Goal: Contribute content: Contribute content

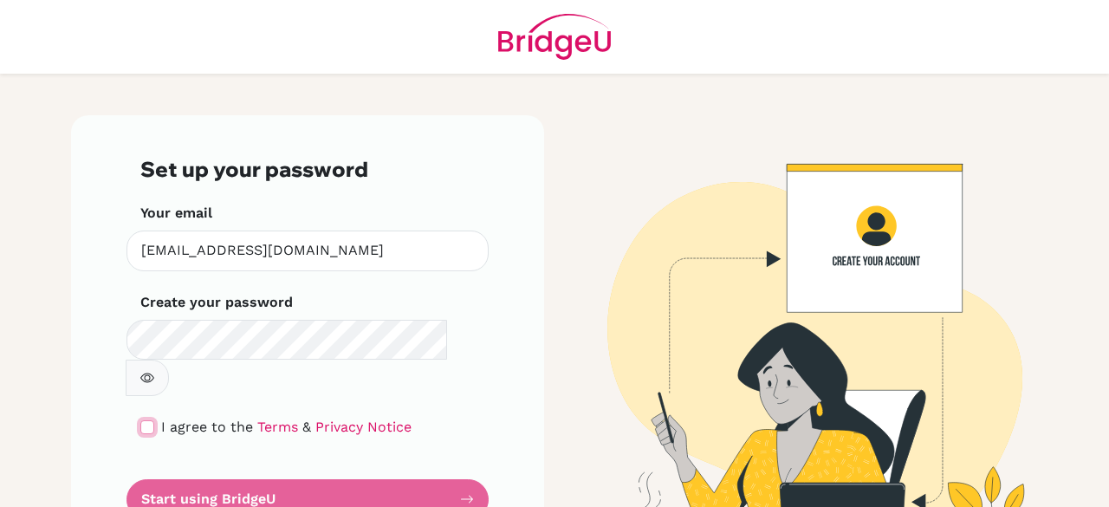
click at [144, 420] on input "checkbox" at bounding box center [147, 427] width 14 height 14
checkbox input "true"
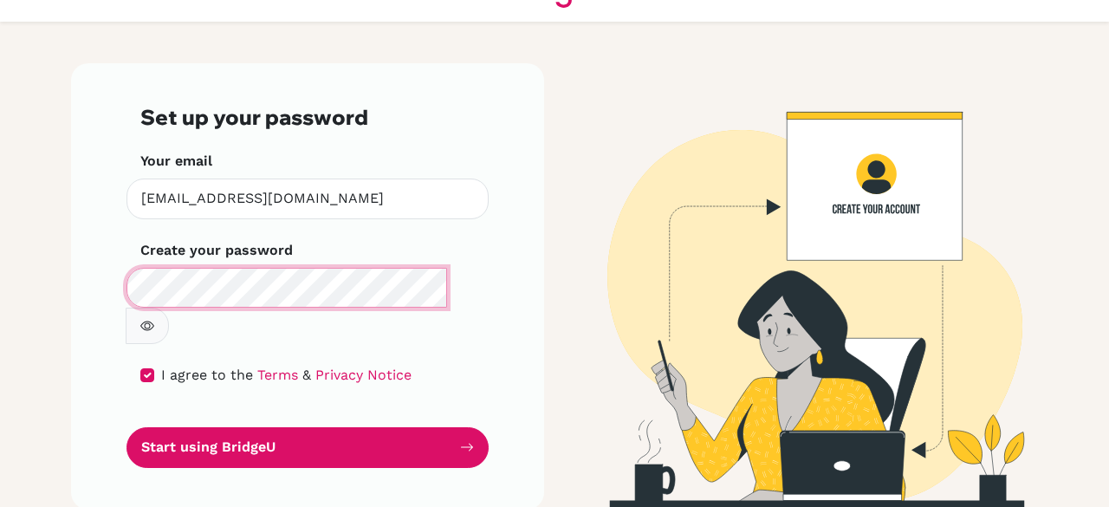
scroll to position [29, 0]
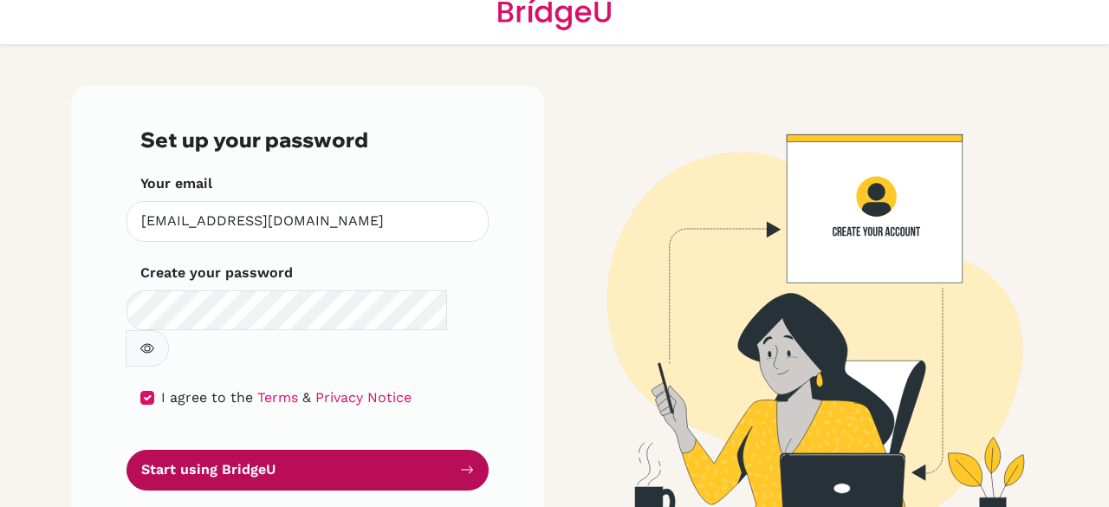
click at [208, 450] on button "Start using BridgeU" at bounding box center [308, 470] width 362 height 41
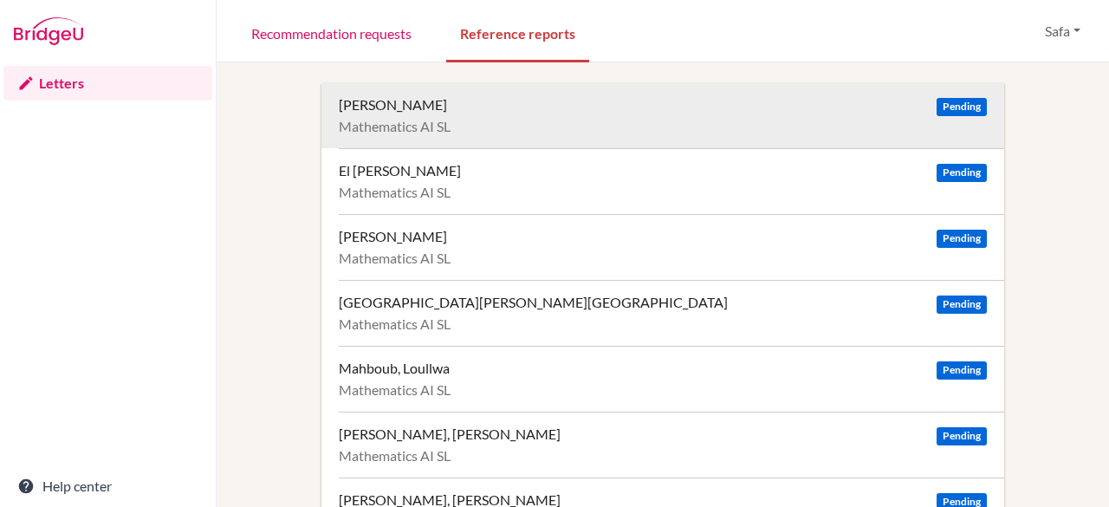
click at [526, 118] on div "Mathematics AI SL" at bounding box center [663, 126] width 648 height 17
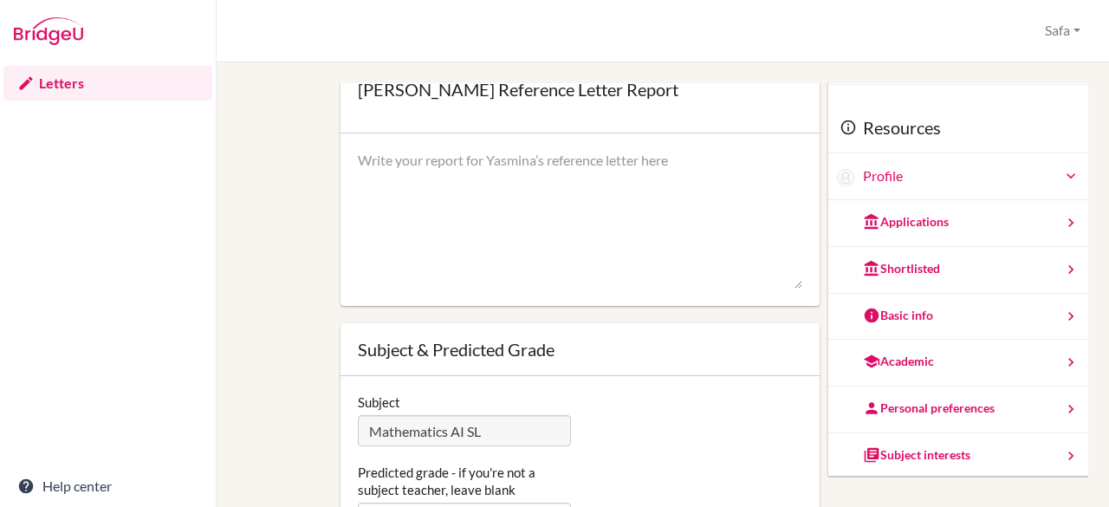
scroll to position [161, 0]
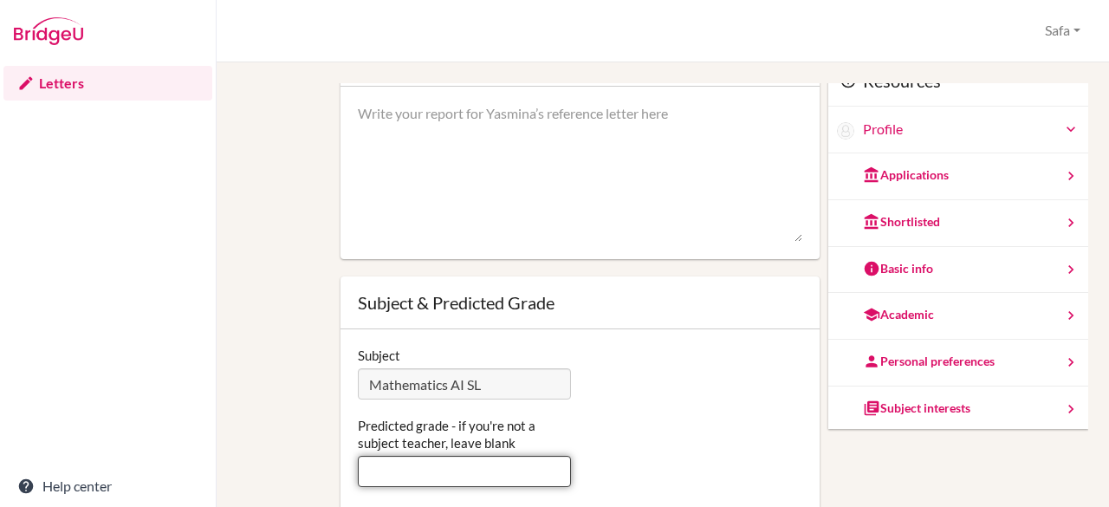
click at [484, 478] on input "Predicted grade - if you're not a subject teacher, leave blank" at bounding box center [465, 471] width 214 height 31
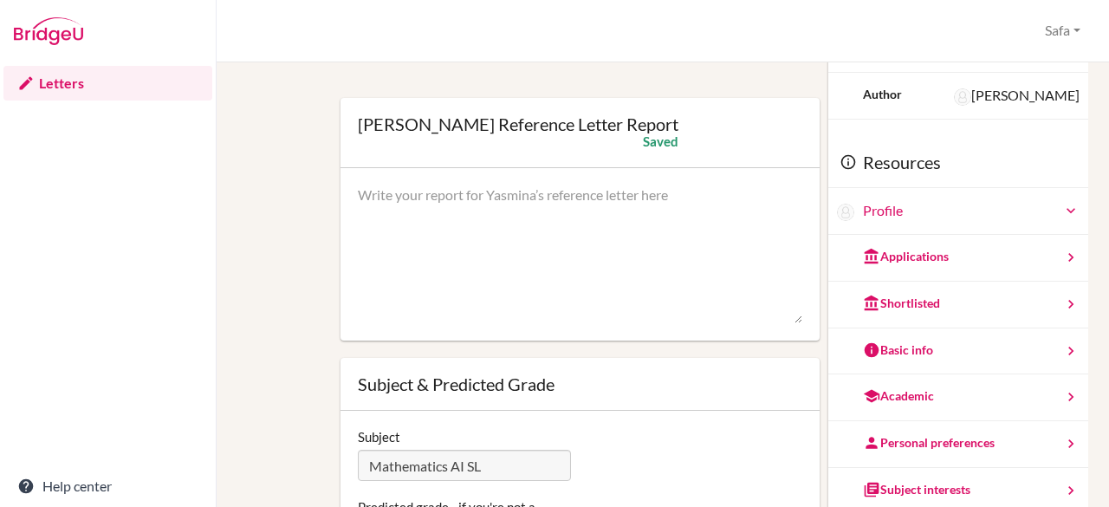
scroll to position [54, 0]
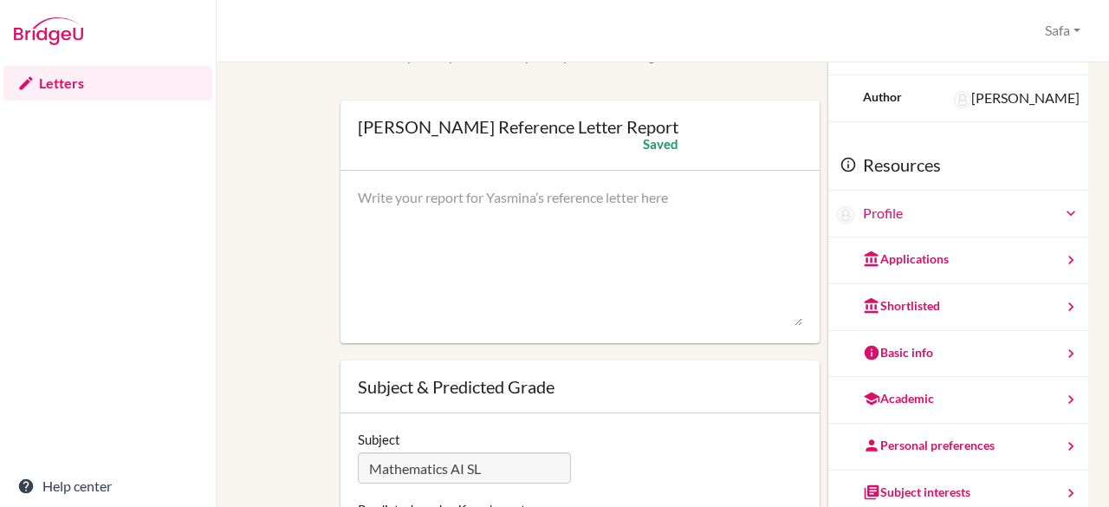
type input "5"
click at [633, 237] on textarea at bounding box center [580, 257] width 445 height 139
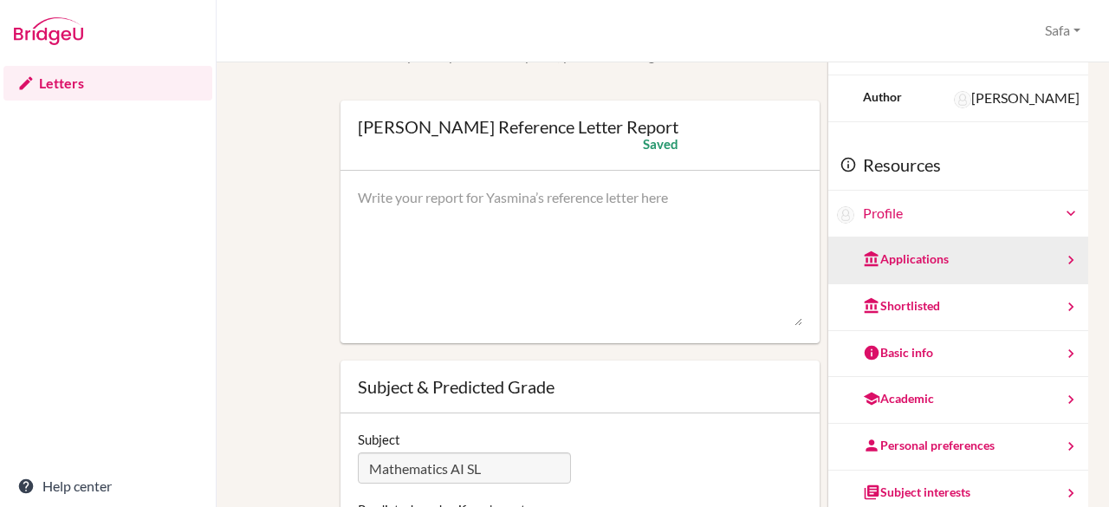
click at [1062, 260] on icon at bounding box center [1070, 259] width 17 height 17
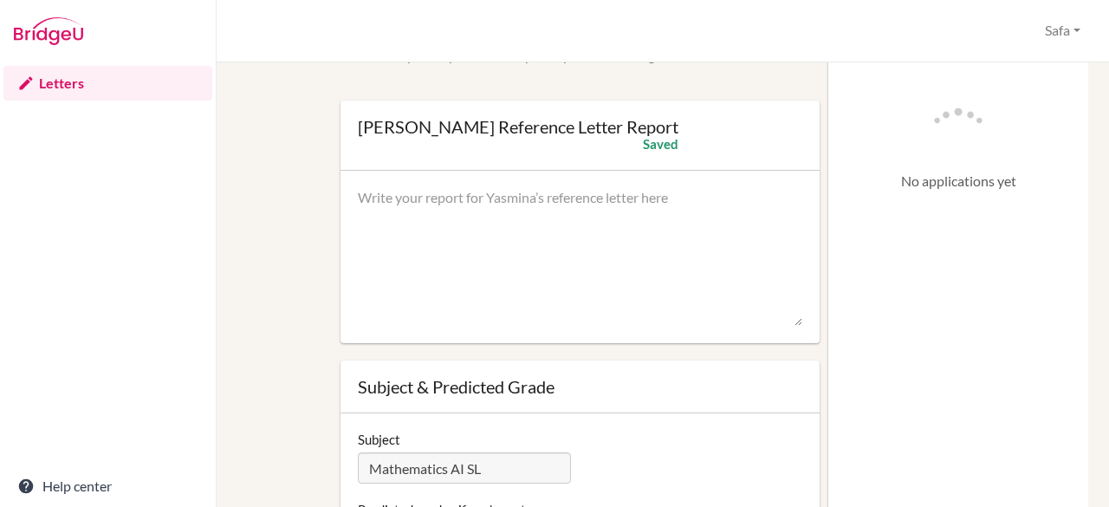
scroll to position [0, 0]
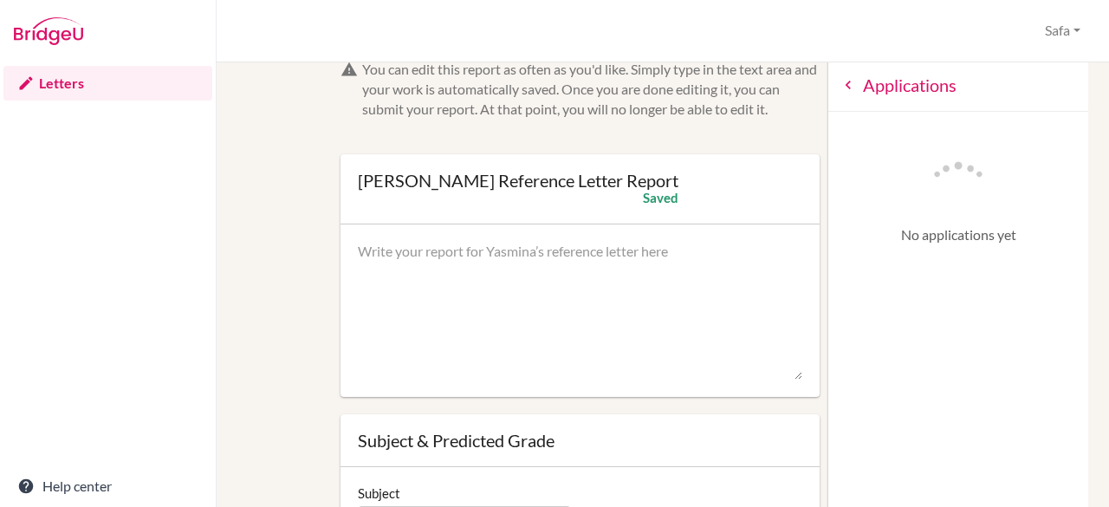
click at [840, 92] on icon at bounding box center [848, 84] width 17 height 17
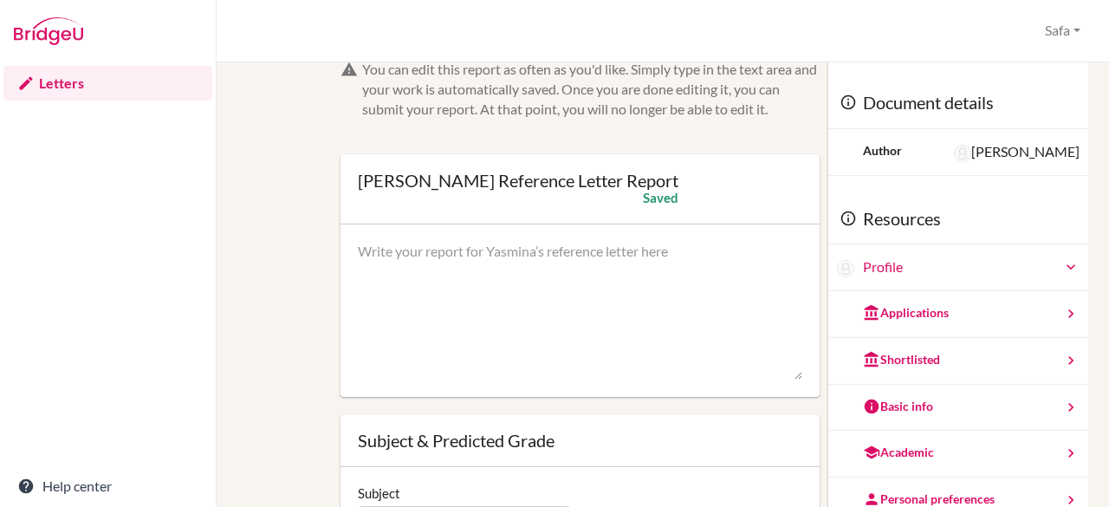
click at [995, 270] on div "Profile" at bounding box center [971, 267] width 217 height 20
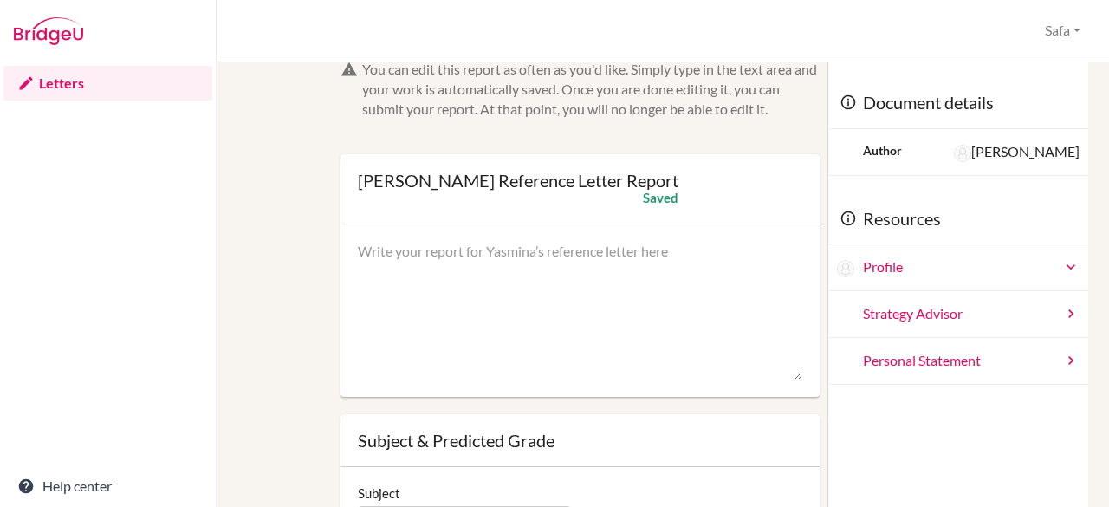
click at [1019, 267] on div "Profile" at bounding box center [971, 267] width 217 height 20
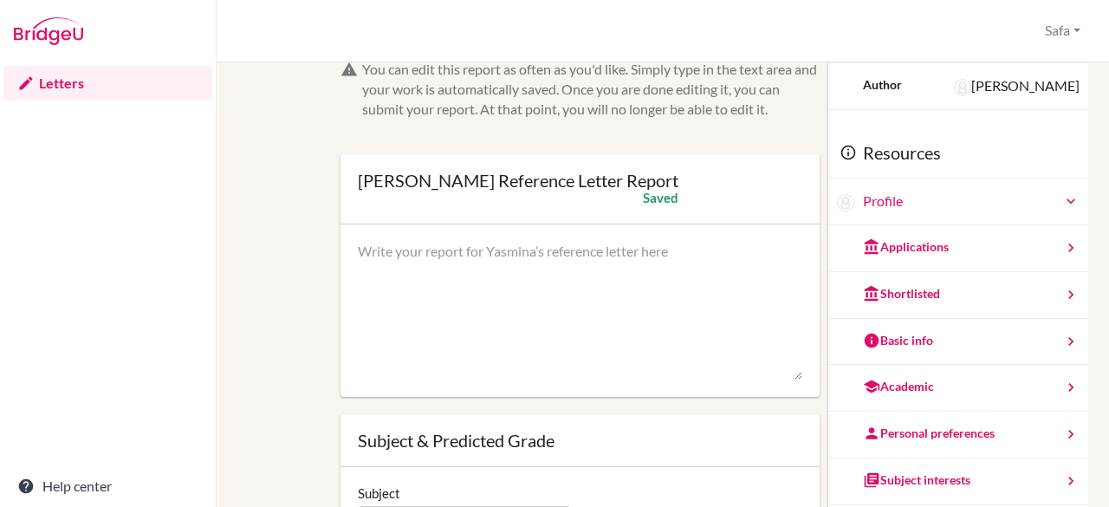
scroll to position [94, 0]
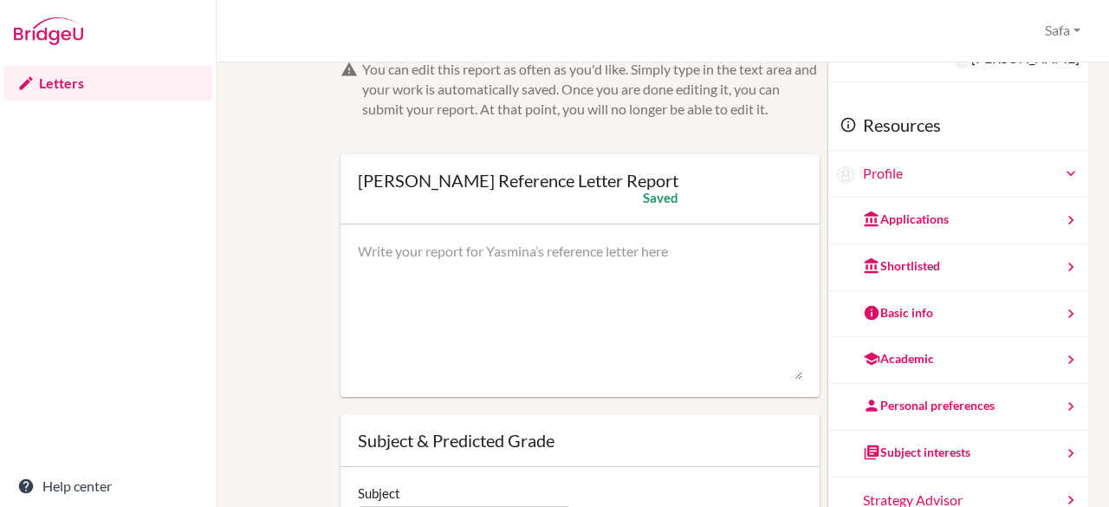
click at [1062, 313] on icon at bounding box center [1070, 313] width 17 height 17
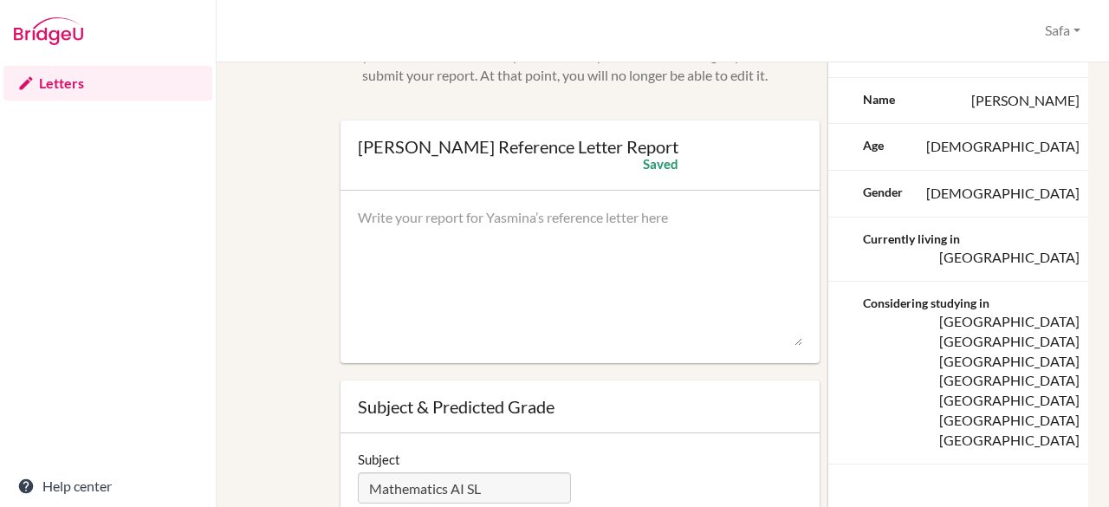
scroll to position [0, 0]
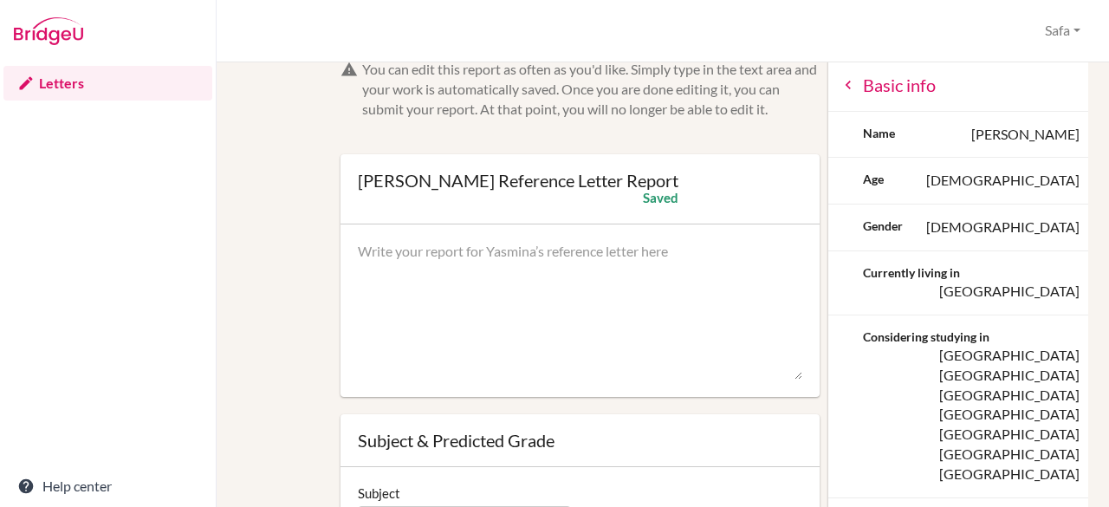
click at [840, 89] on icon at bounding box center [848, 84] width 17 height 17
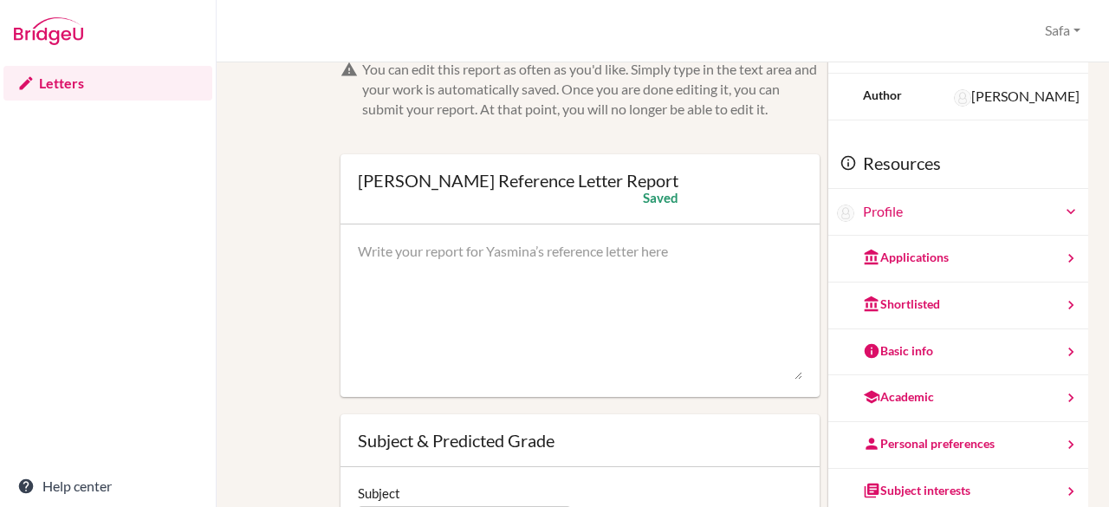
scroll to position [94, 0]
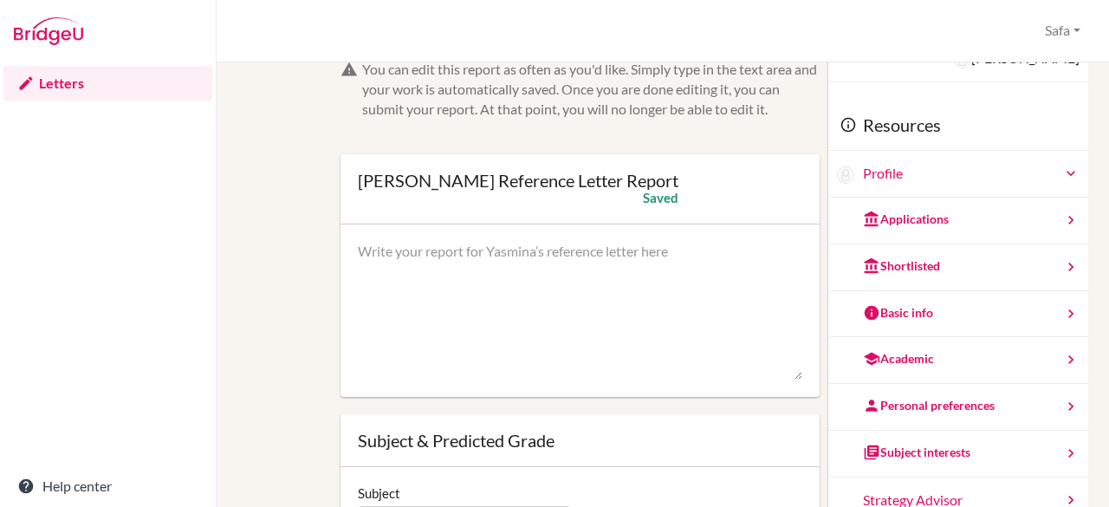
click at [1013, 346] on div "Academic" at bounding box center [958, 360] width 260 height 47
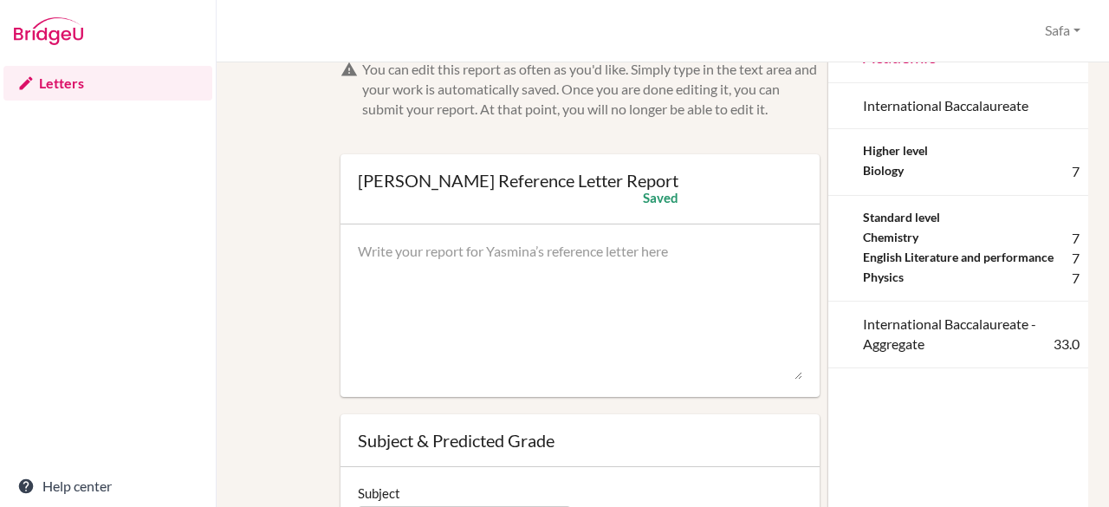
scroll to position [0, 0]
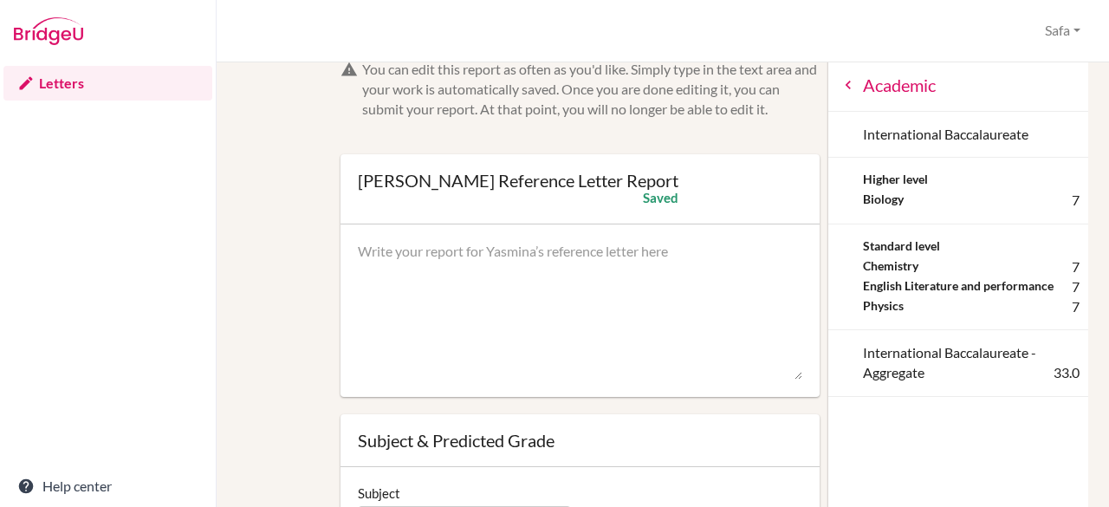
click at [828, 101] on div "Academic" at bounding box center [958, 86] width 260 height 52
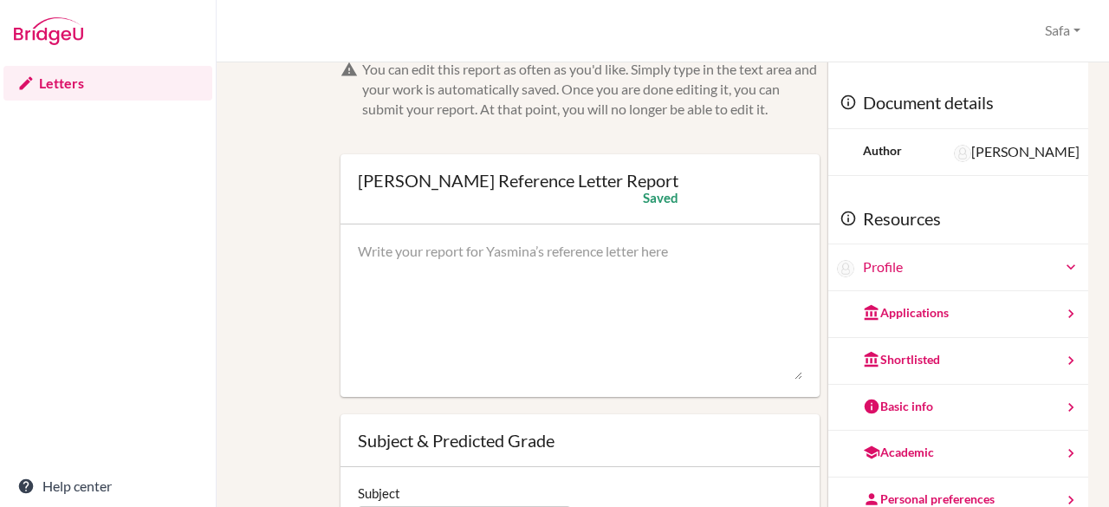
scroll to position [94, 0]
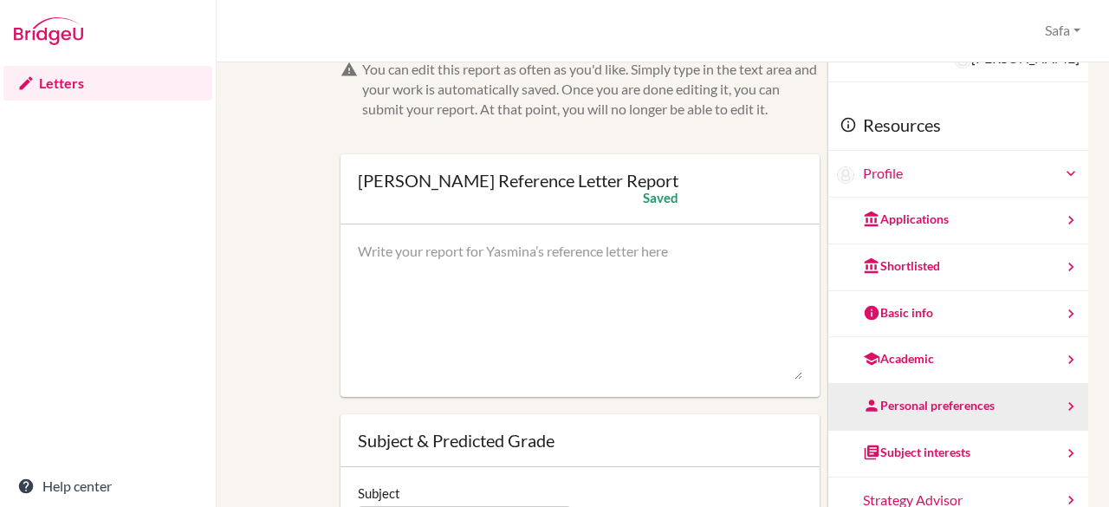
click at [990, 416] on div "Personal preferences" at bounding box center [958, 407] width 260 height 47
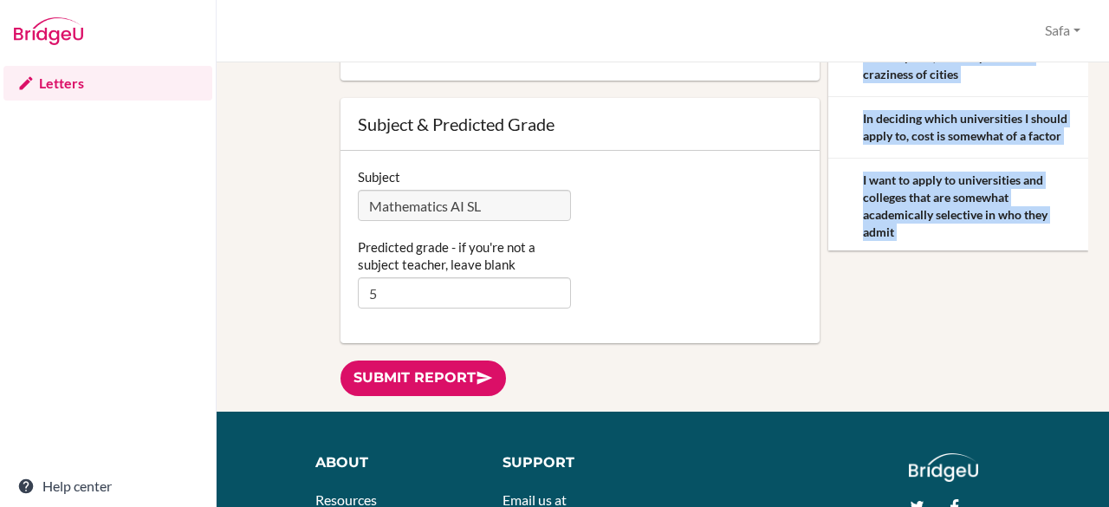
scroll to position [236, 0]
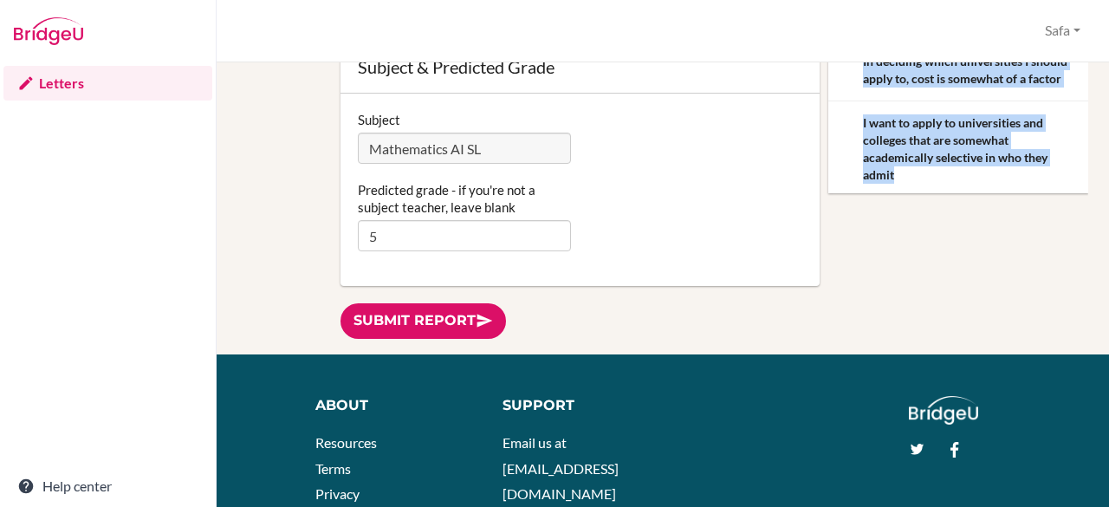
drag, startPoint x: 839, startPoint y: 97, endPoint x: 977, endPoint y: 180, distance: 161.7
copy div "want to study something I love and have a high salary I want to have good emplo…"
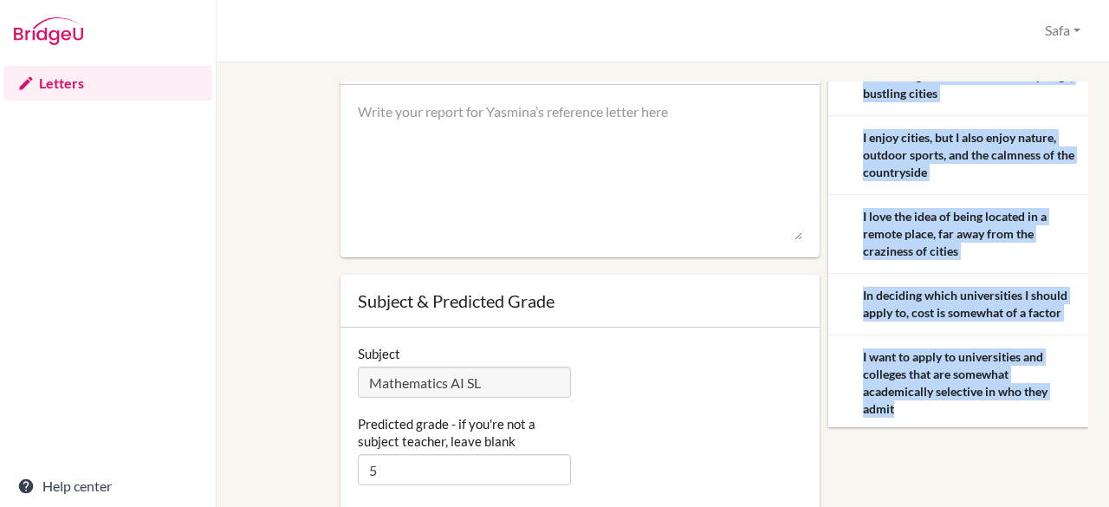
scroll to position [0, 0]
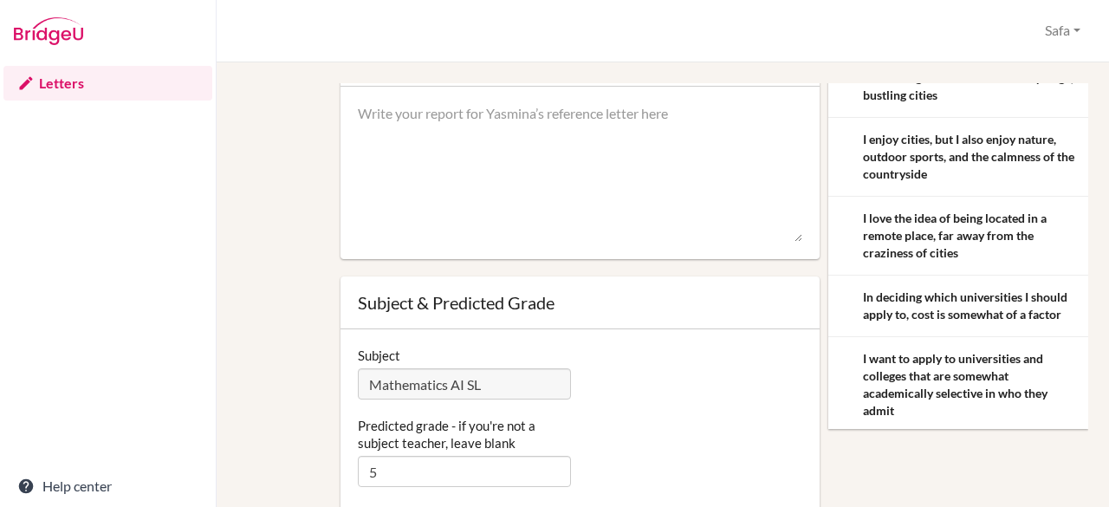
click at [600, 145] on textarea at bounding box center [580, 173] width 445 height 139
paste textarea "I have had the privilege of teaching Yasmina in the International Baccalaureate…"
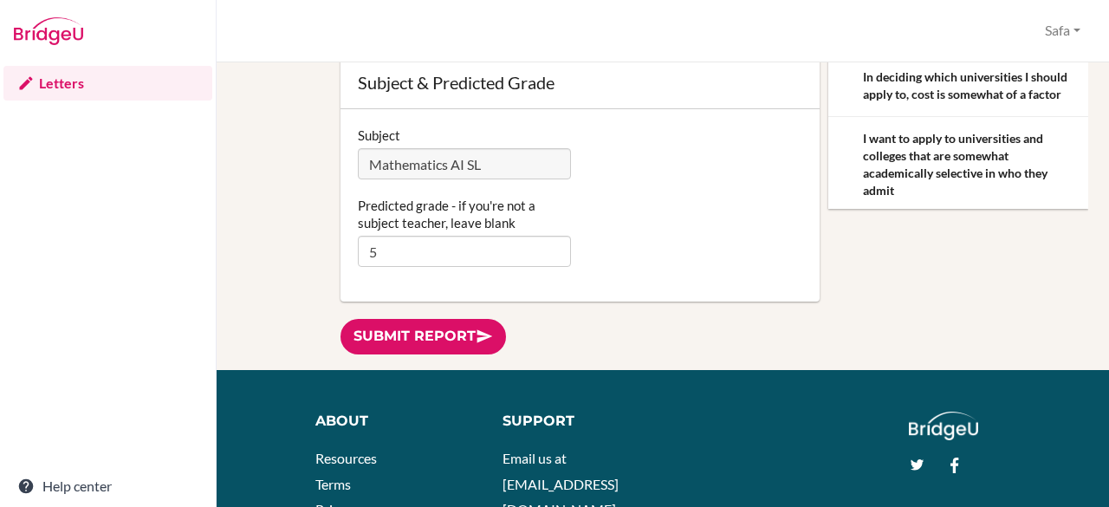
scroll to position [227, 0]
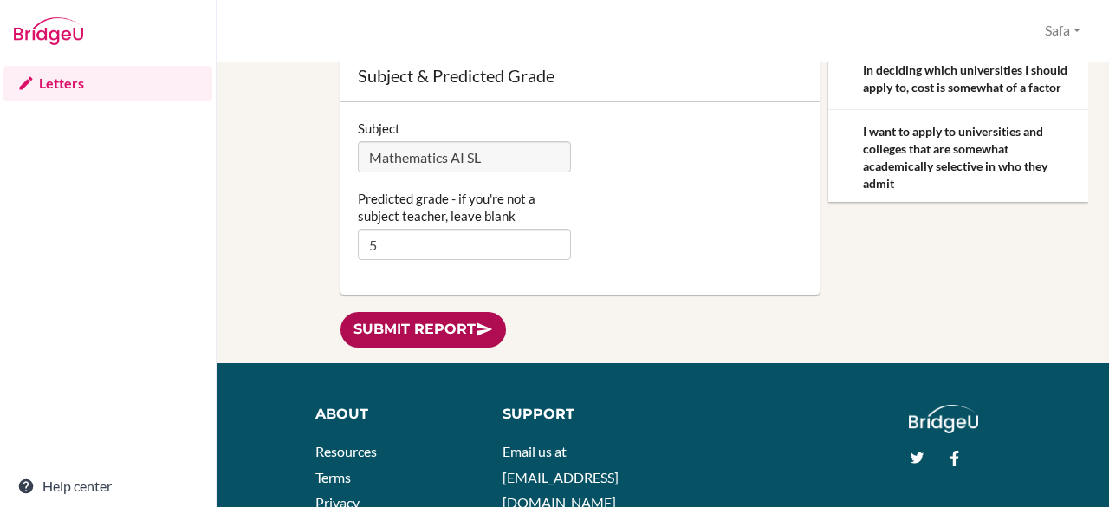
type textarea "I have had the privilege of teaching Yasmina in the International Baccalaureate…"
click at [438, 325] on link "Submit report" at bounding box center [424, 330] width 166 height 36
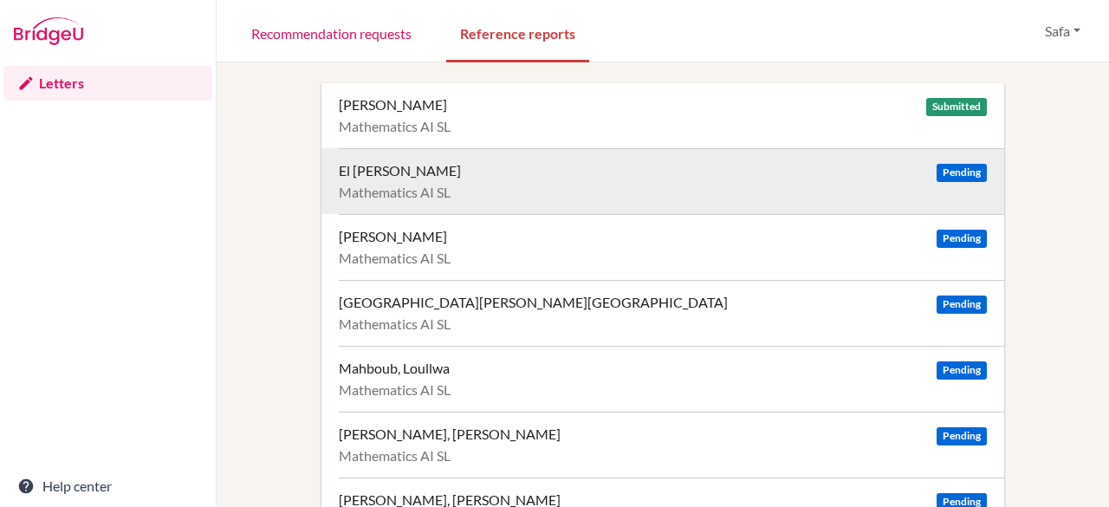
click at [432, 170] on div "El [PERSON_NAME]" at bounding box center [400, 170] width 122 height 17
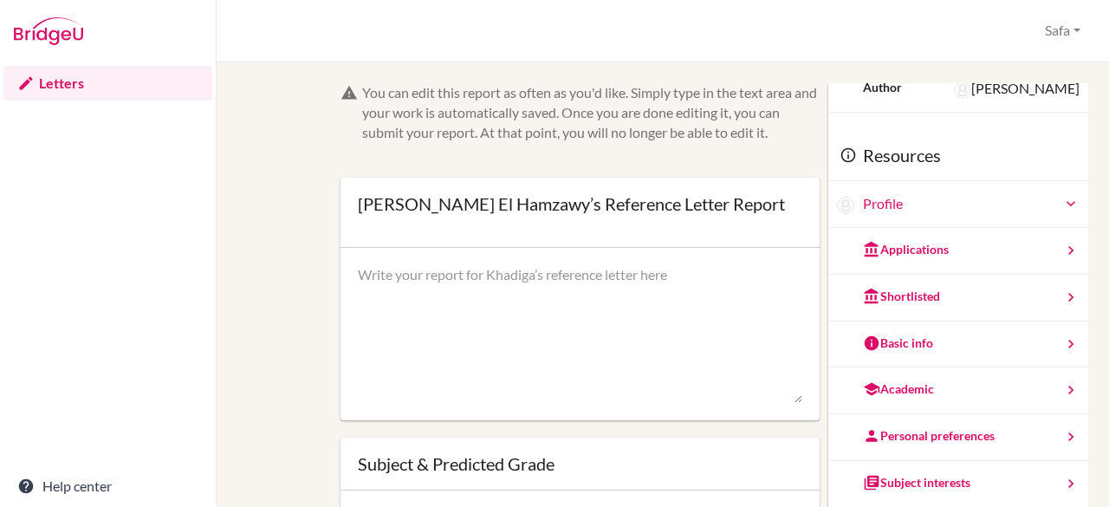
scroll to position [94, 0]
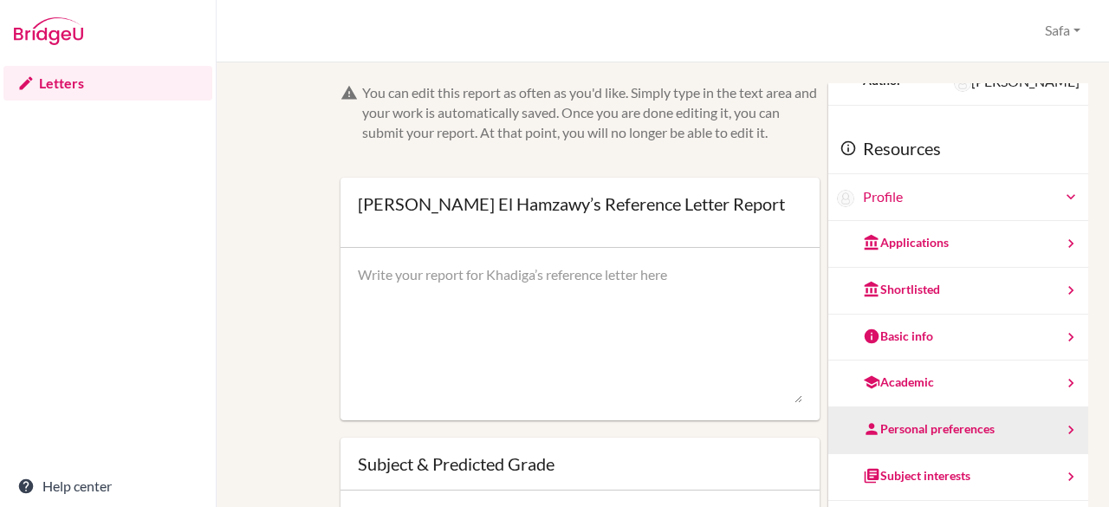
click at [972, 432] on div "Personal preferences" at bounding box center [958, 430] width 260 height 47
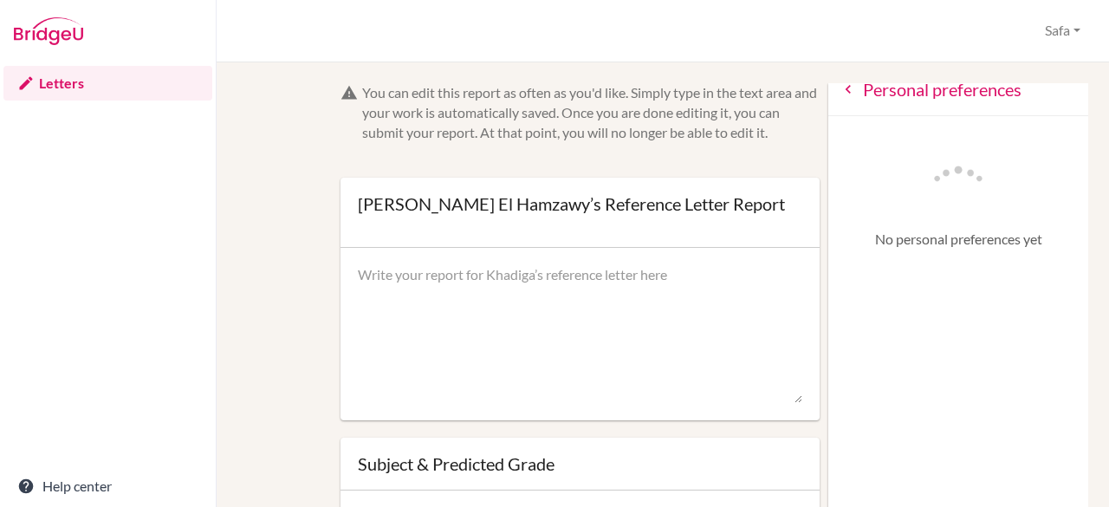
scroll to position [0, 0]
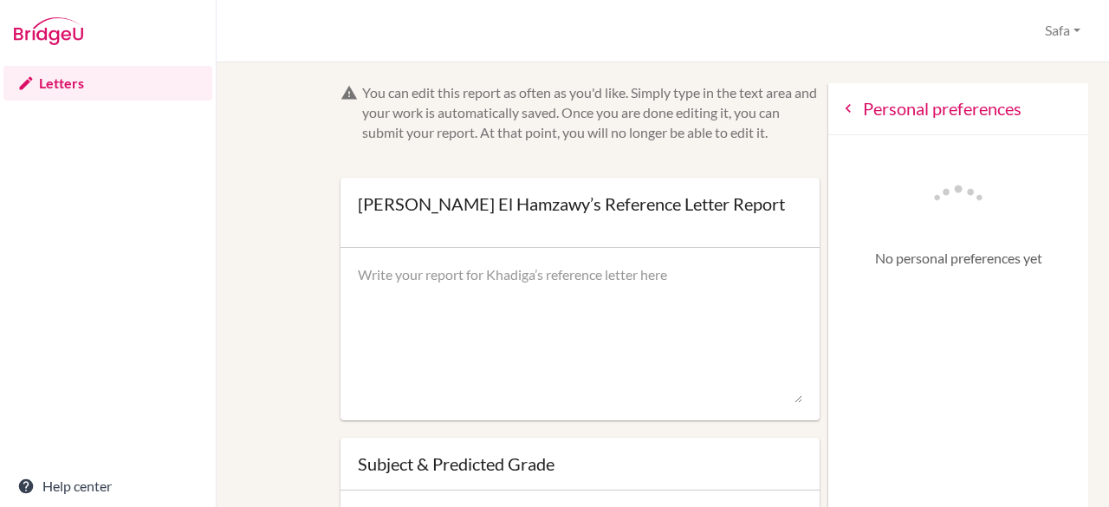
click at [840, 107] on icon at bounding box center [848, 108] width 17 height 17
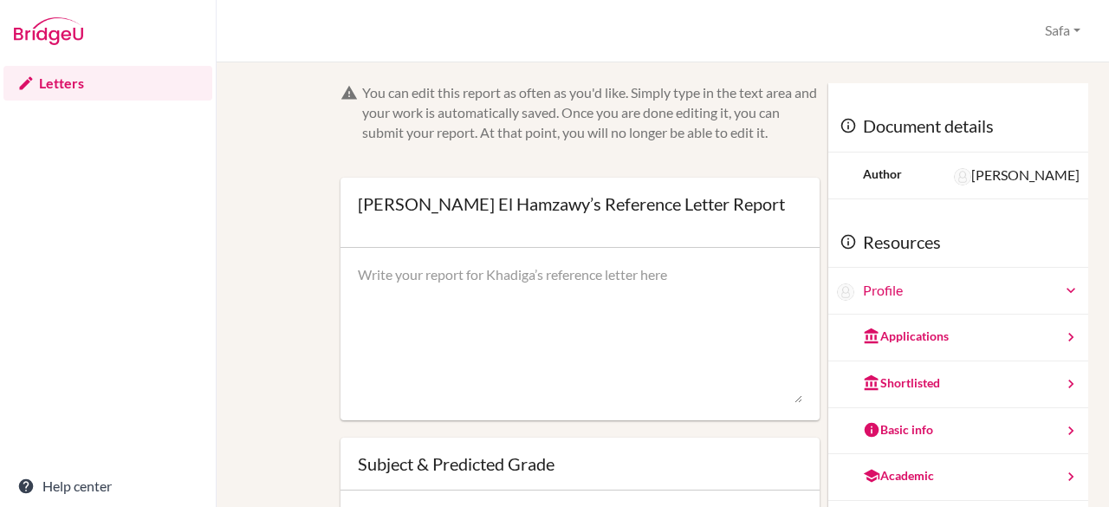
scroll to position [94, 0]
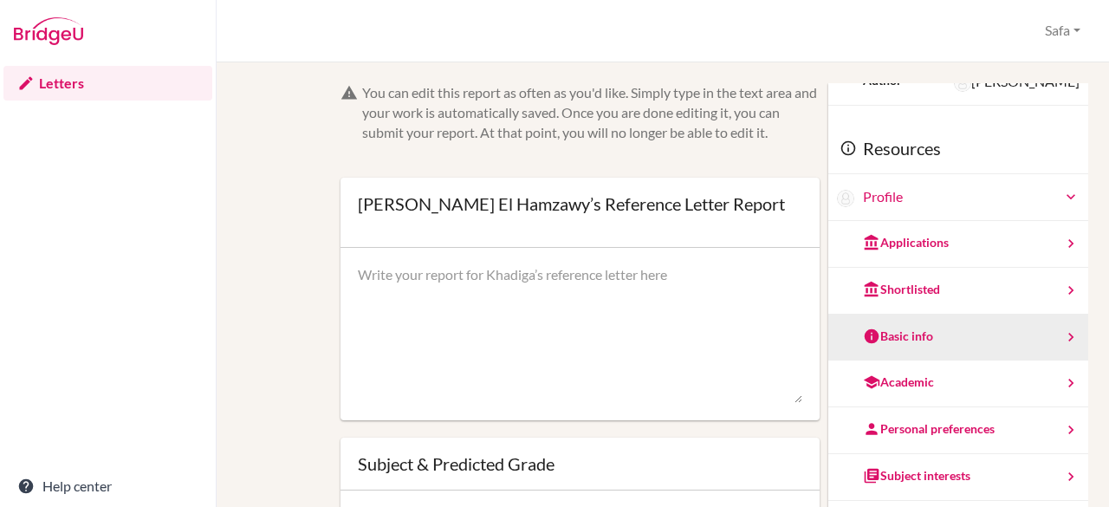
click at [927, 337] on div "Basic info" at bounding box center [958, 338] width 260 height 47
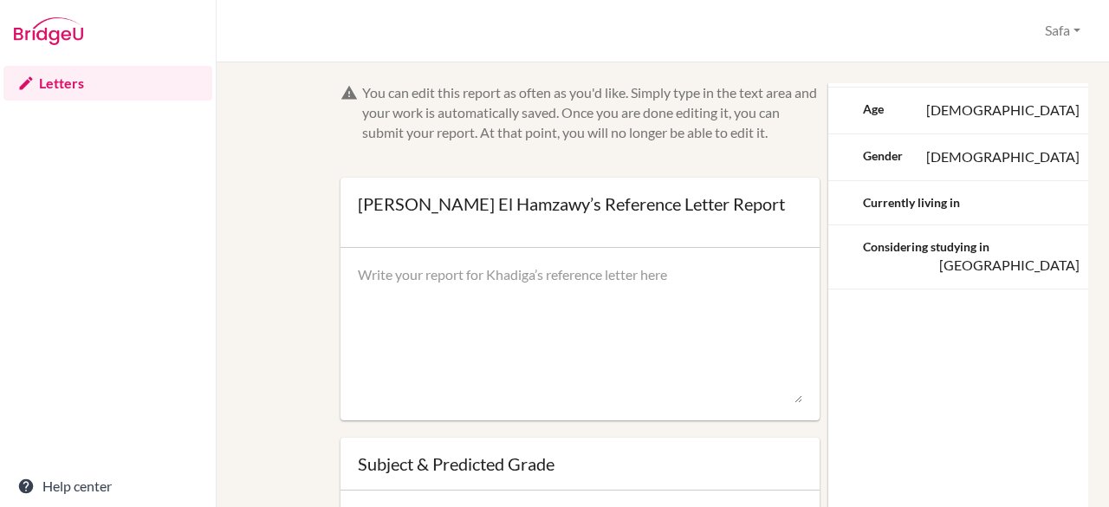
scroll to position [0, 0]
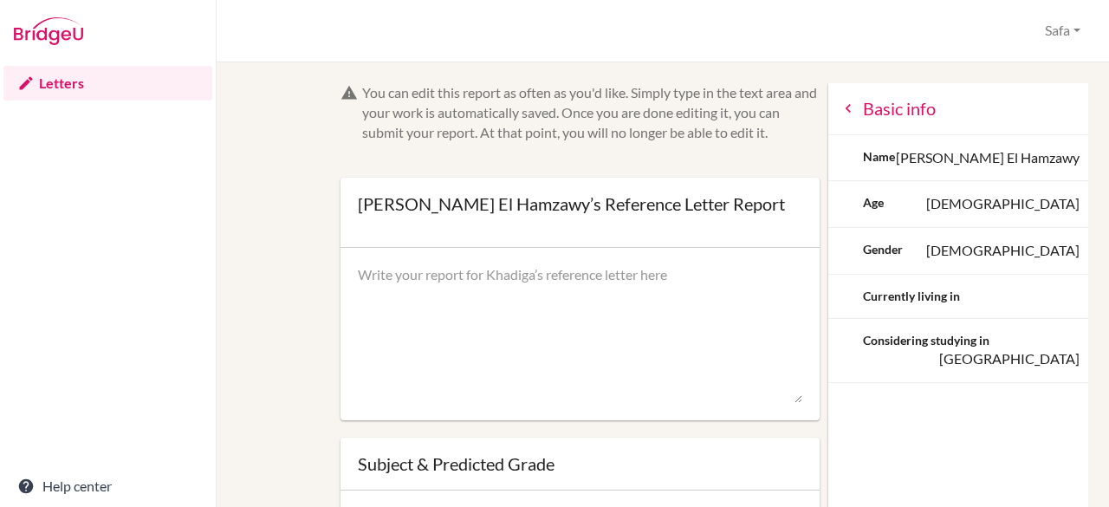
click at [840, 107] on icon at bounding box center [848, 108] width 17 height 17
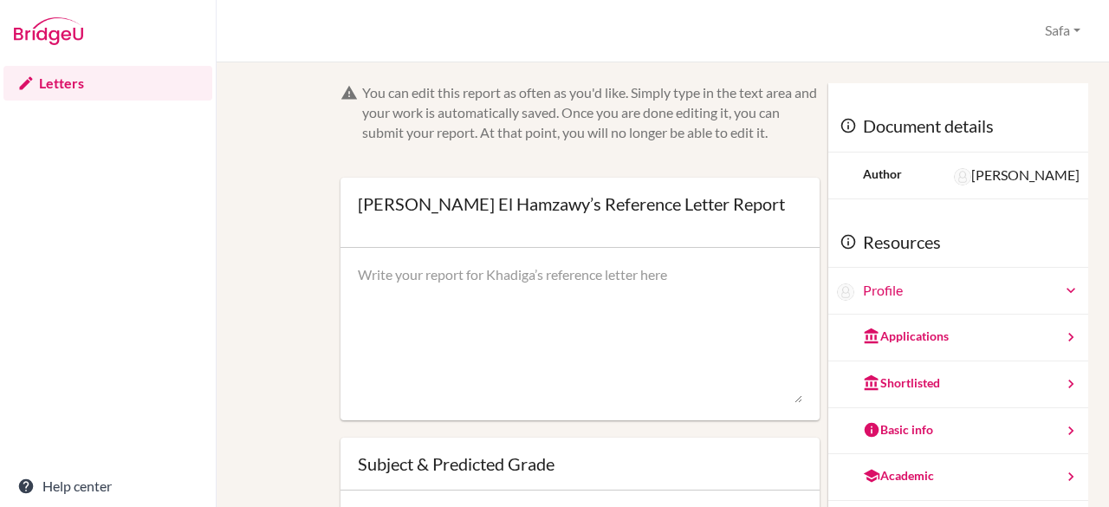
scroll to position [94, 0]
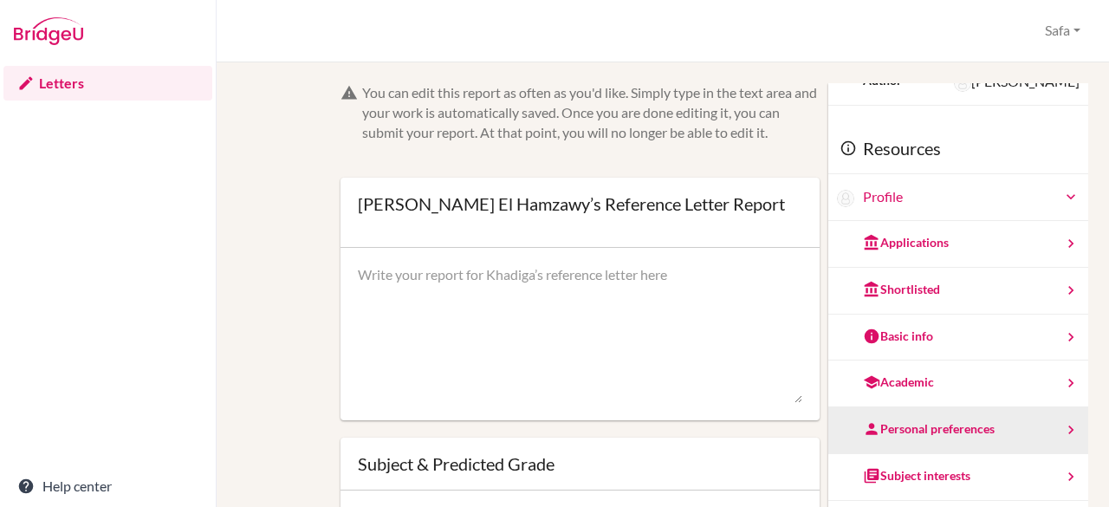
click at [977, 430] on div "Personal preferences" at bounding box center [958, 430] width 260 height 47
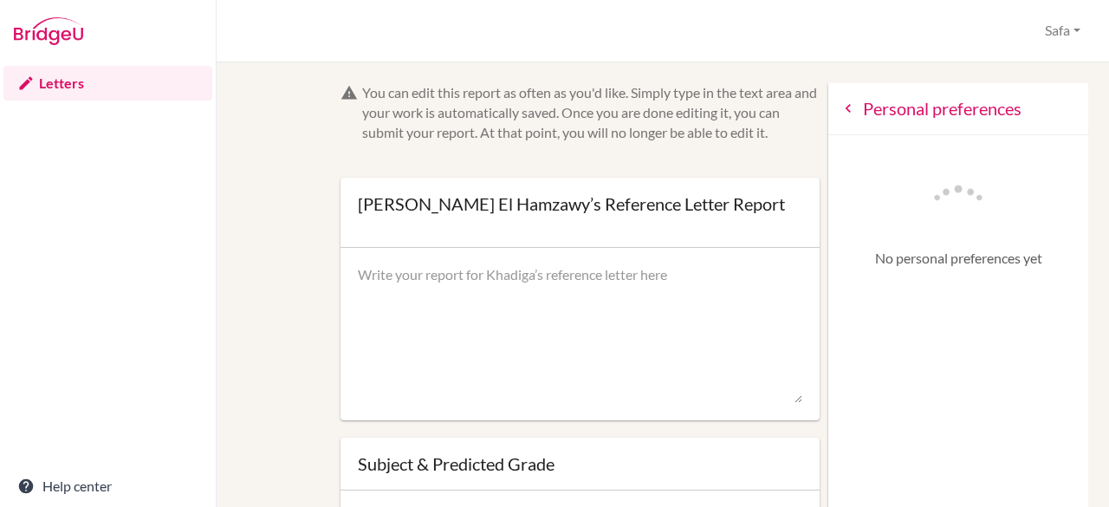
scroll to position [0, 0]
click at [840, 107] on icon at bounding box center [848, 108] width 17 height 17
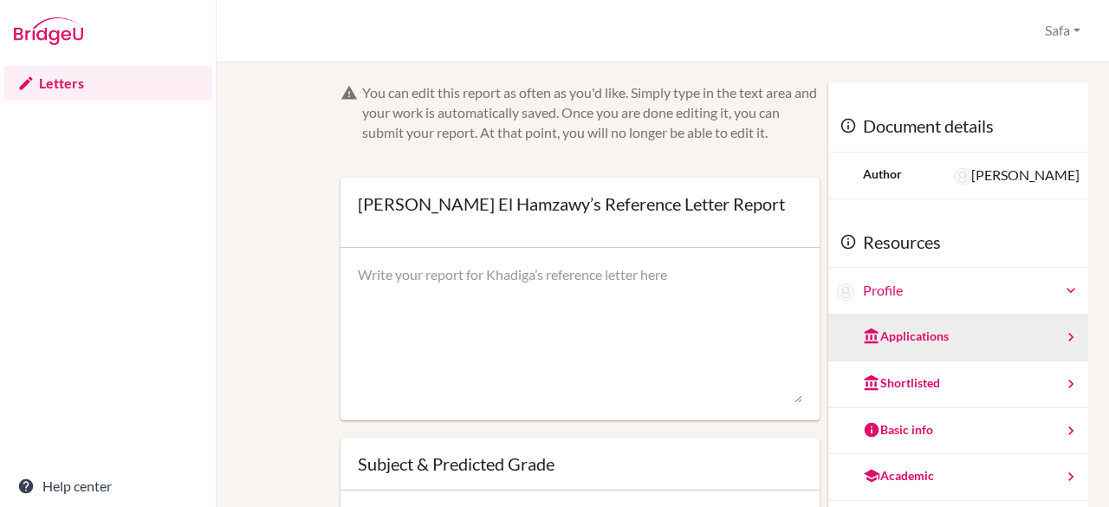
click at [970, 352] on div "Applications" at bounding box center [958, 338] width 260 height 47
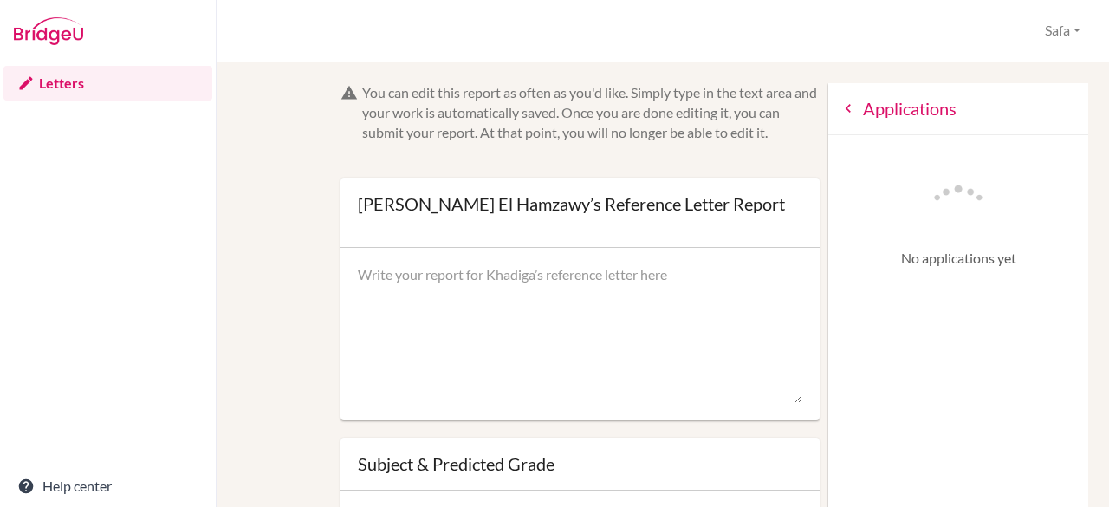
click at [840, 106] on icon at bounding box center [848, 108] width 17 height 17
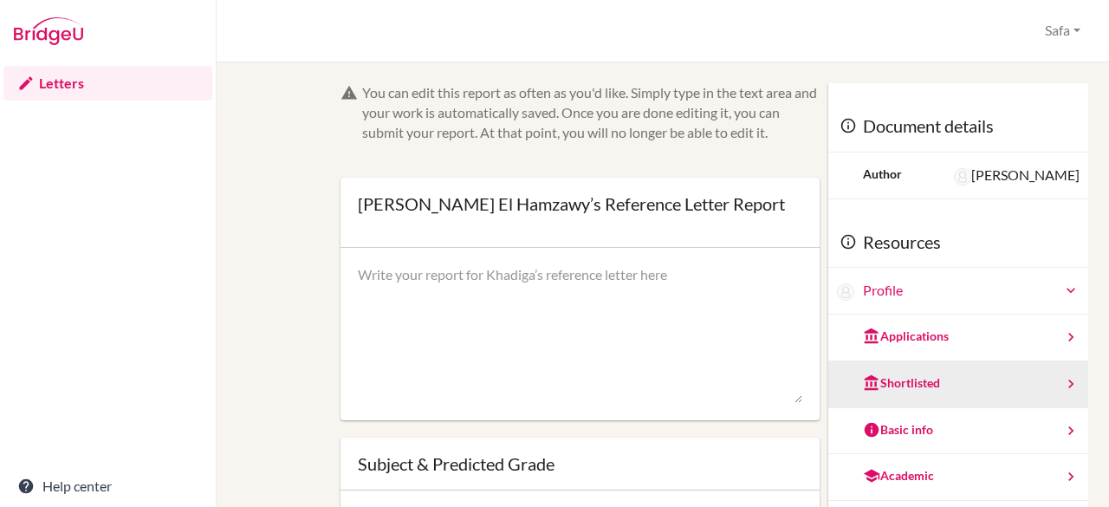
click at [940, 381] on div "Shortlisted" at bounding box center [958, 384] width 260 height 47
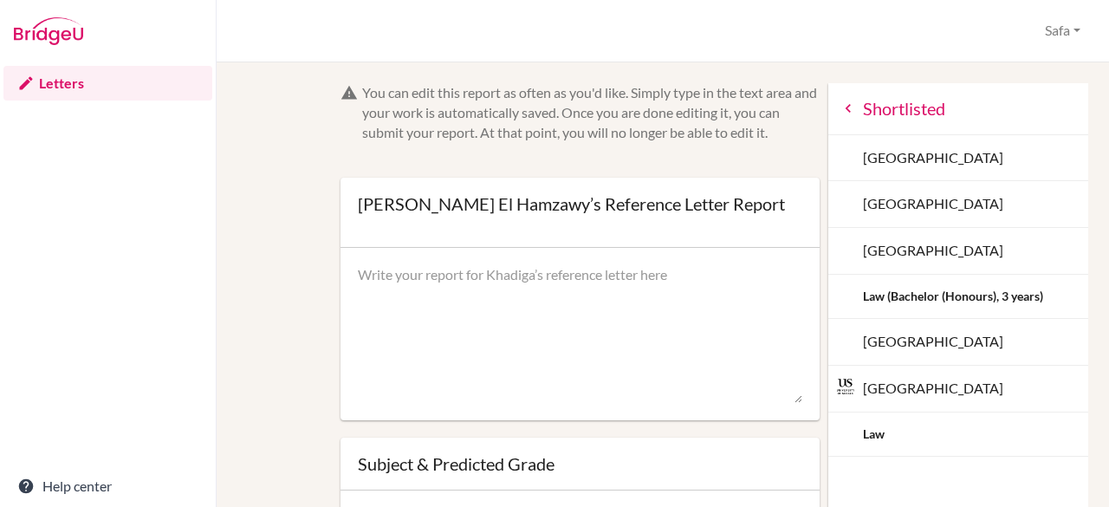
click at [840, 107] on icon at bounding box center [848, 108] width 17 height 17
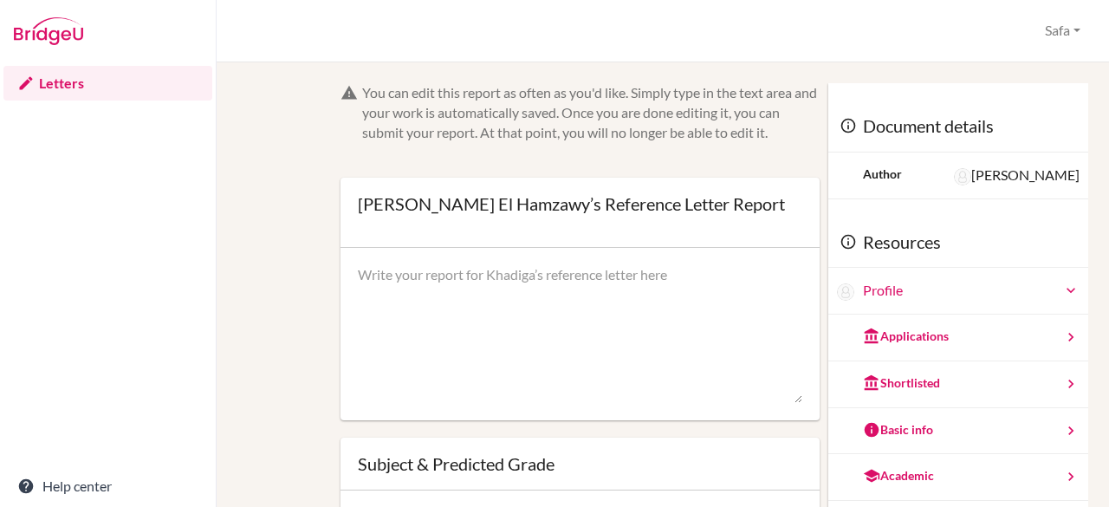
scroll to position [94, 0]
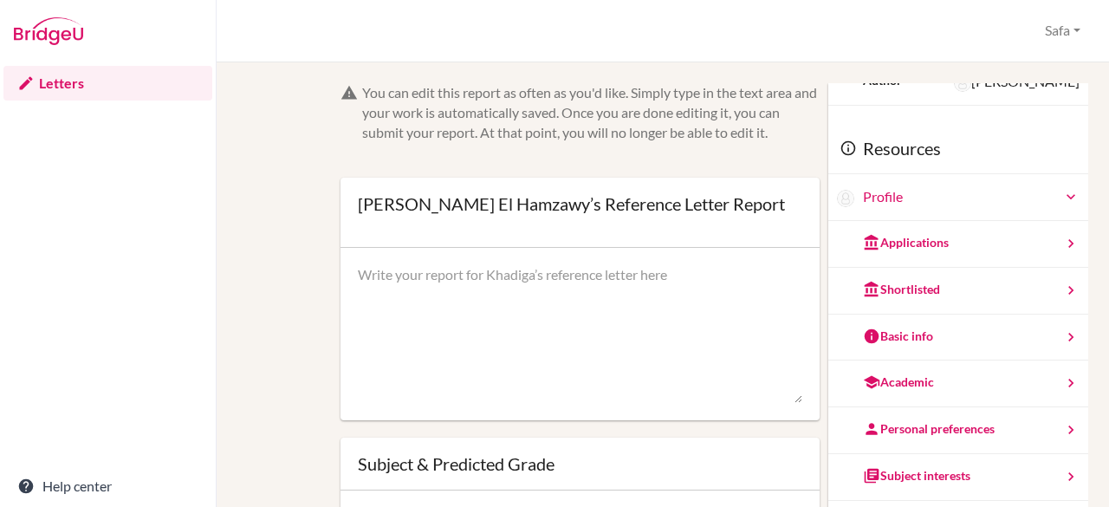
click at [428, 276] on textarea at bounding box center [580, 334] width 445 height 139
paste textarea "I am delighted to write this letter of recommendation for Khadiga El Hamzawy, w…"
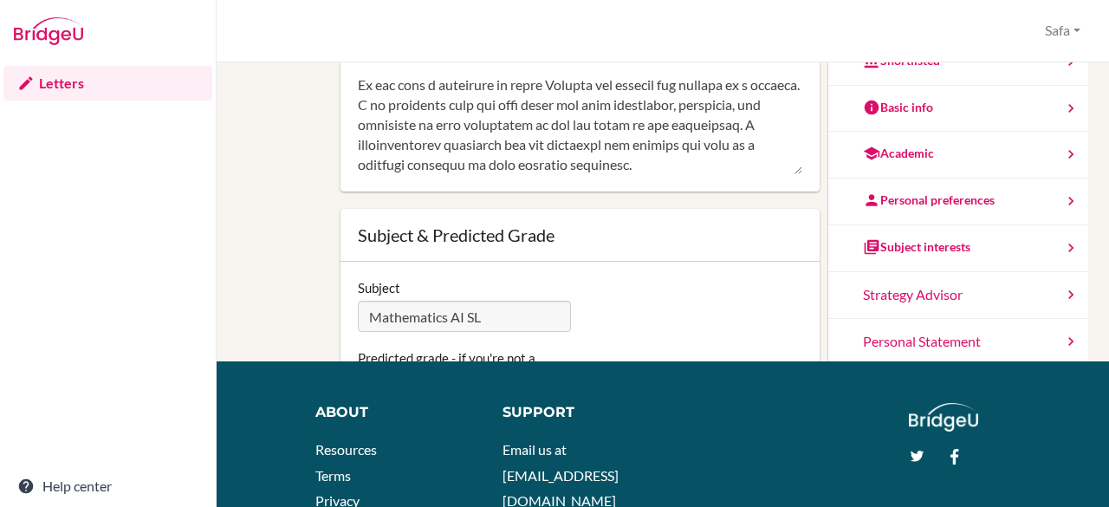
scroll to position [118, 0]
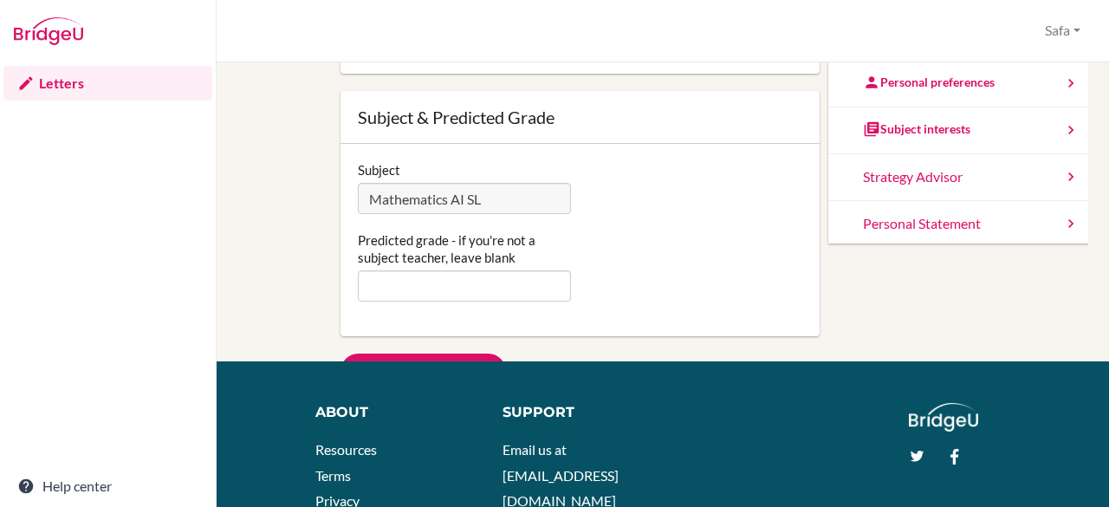
type textarea "I am delighted to write this letter of recommendation for Khadiga El Hamzawy, w…"
click at [433, 278] on input "Predicted grade - if you're not a subject teacher, leave blank" at bounding box center [465, 285] width 214 height 31
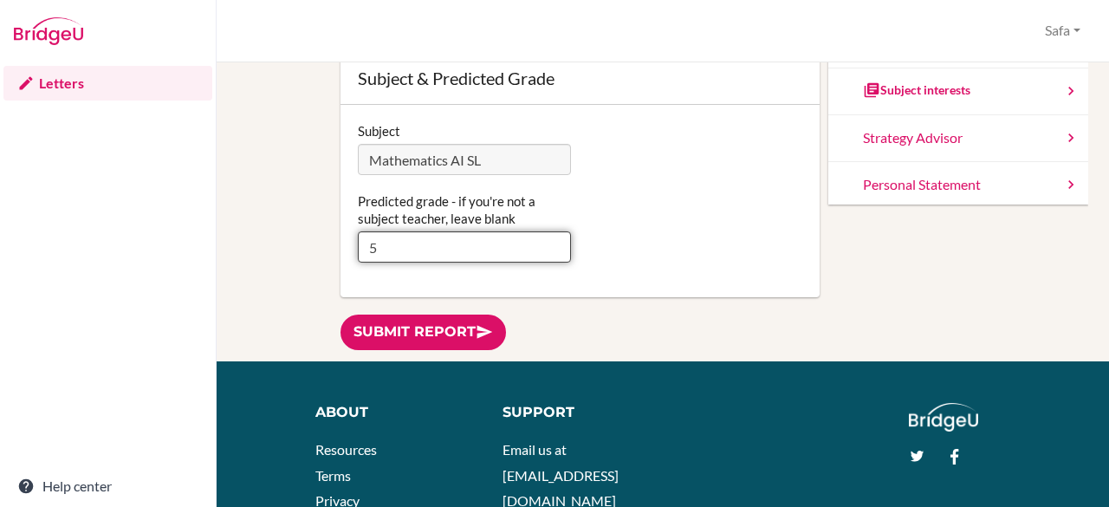
scroll to position [161, 0]
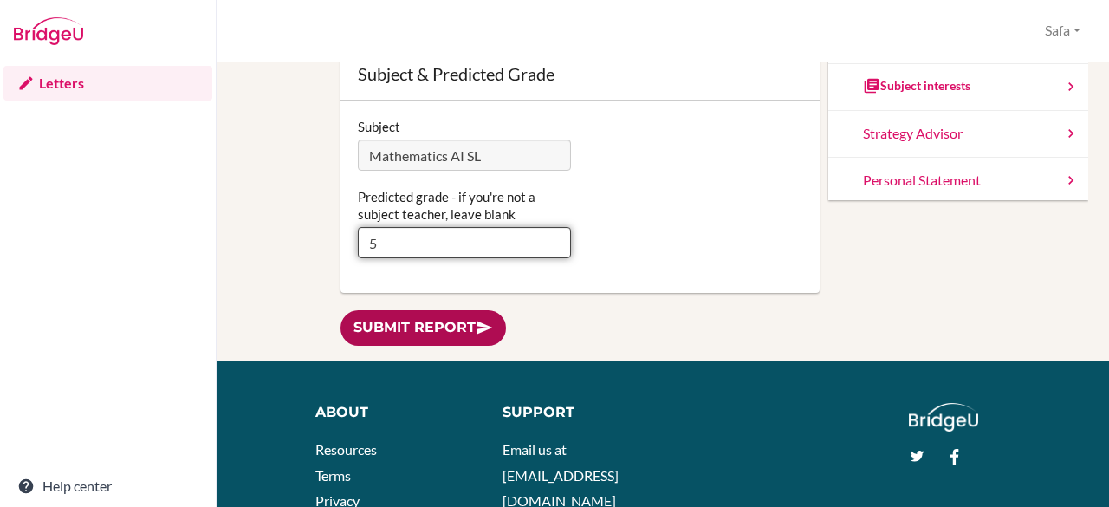
type input "5"
click at [461, 328] on link "Submit report" at bounding box center [424, 328] width 166 height 36
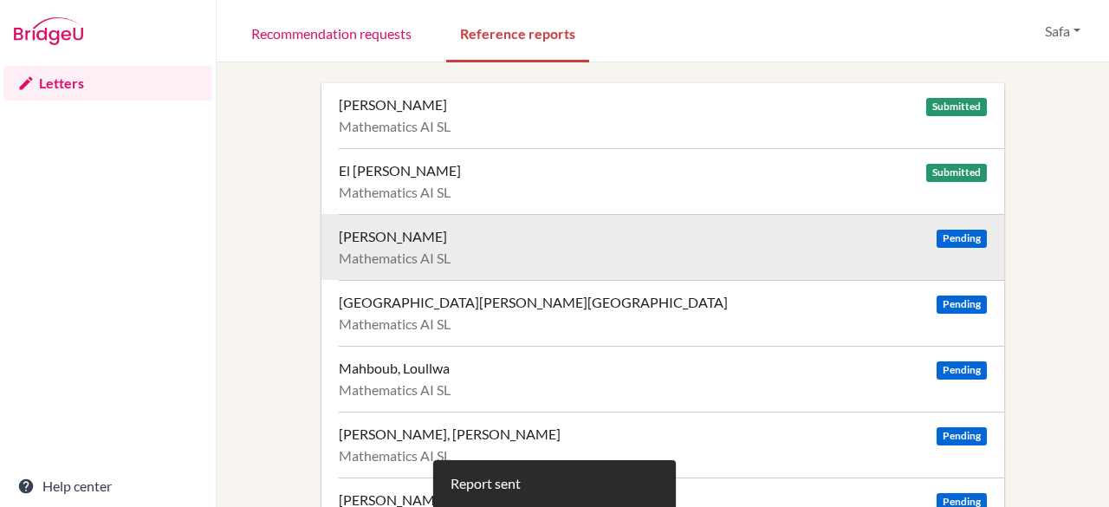
click at [941, 237] on span "Pending" at bounding box center [962, 239] width 50 height 18
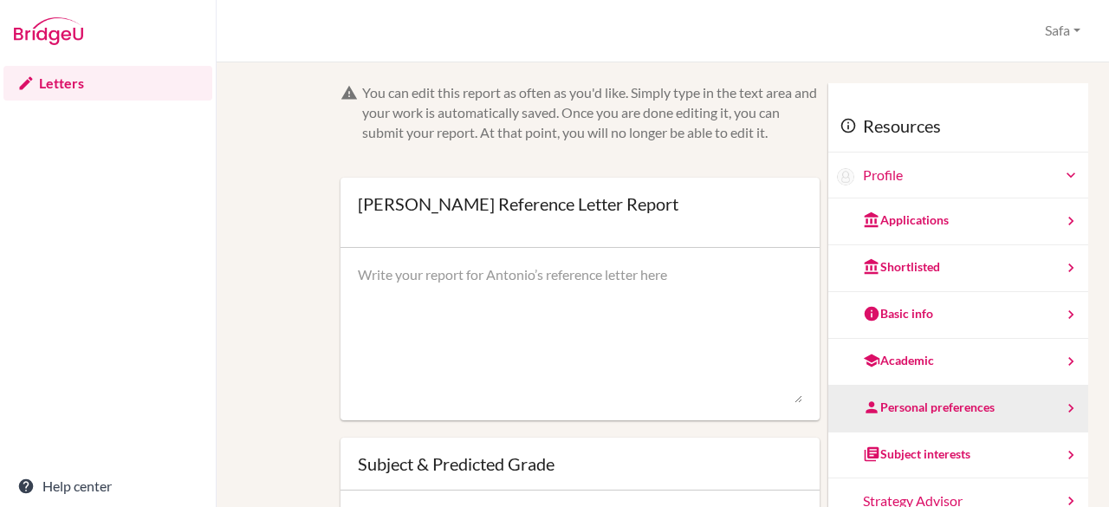
click at [934, 400] on div "Personal preferences" at bounding box center [929, 407] width 132 height 17
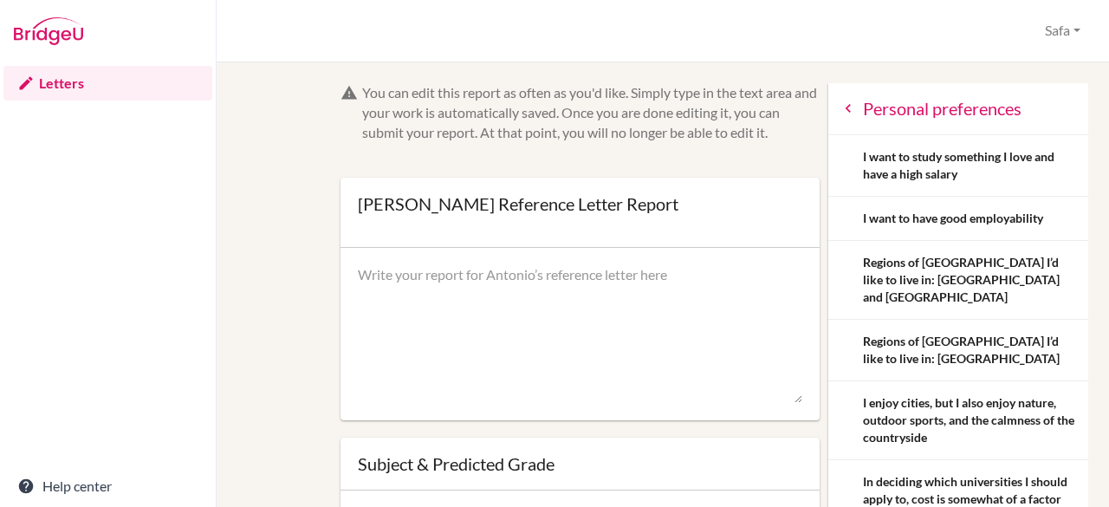
click at [840, 101] on icon at bounding box center [848, 108] width 17 height 17
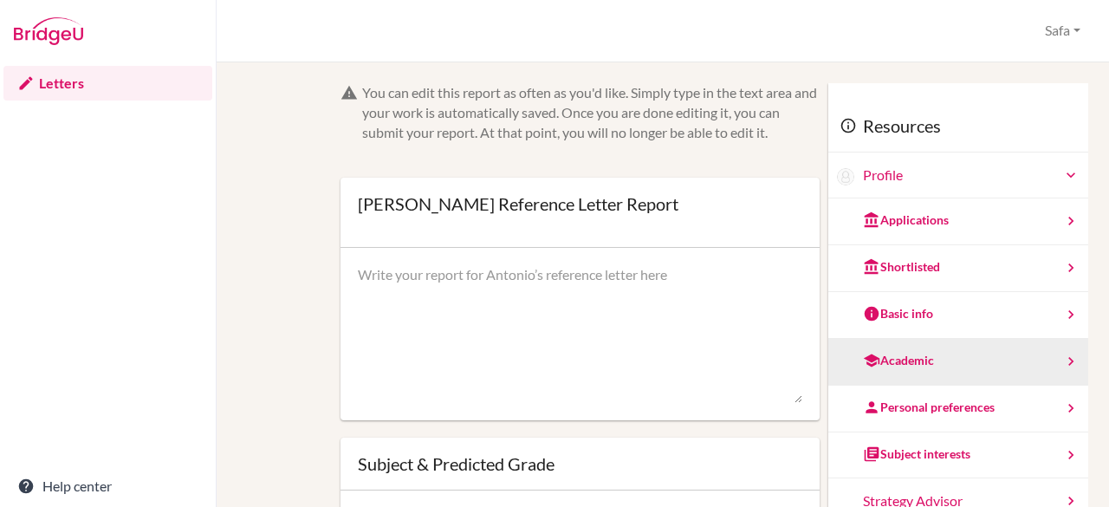
click at [907, 352] on div "Academic" at bounding box center [898, 360] width 71 height 17
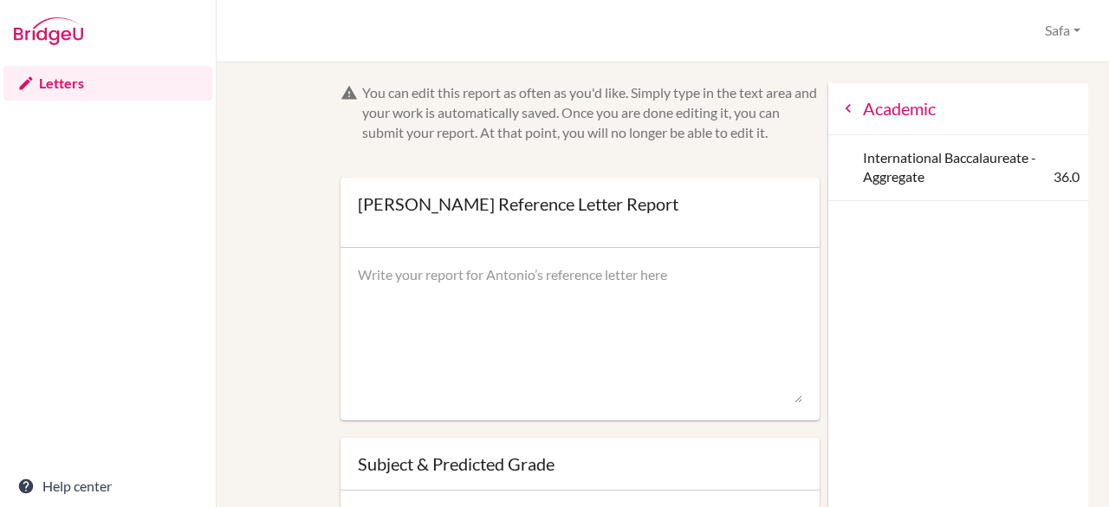
click at [840, 108] on icon at bounding box center [848, 108] width 17 height 17
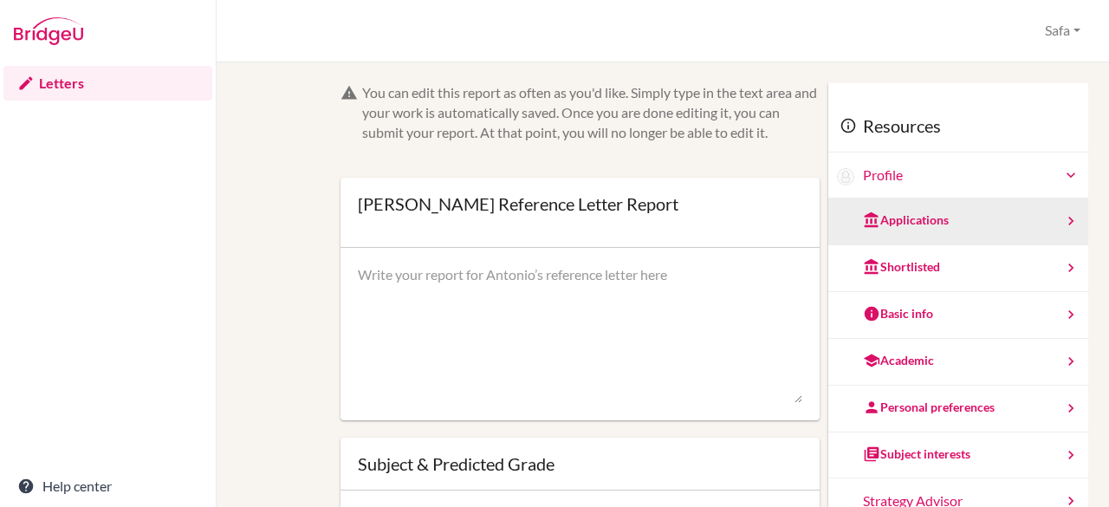
click at [878, 210] on div "Applications" at bounding box center [958, 221] width 260 height 47
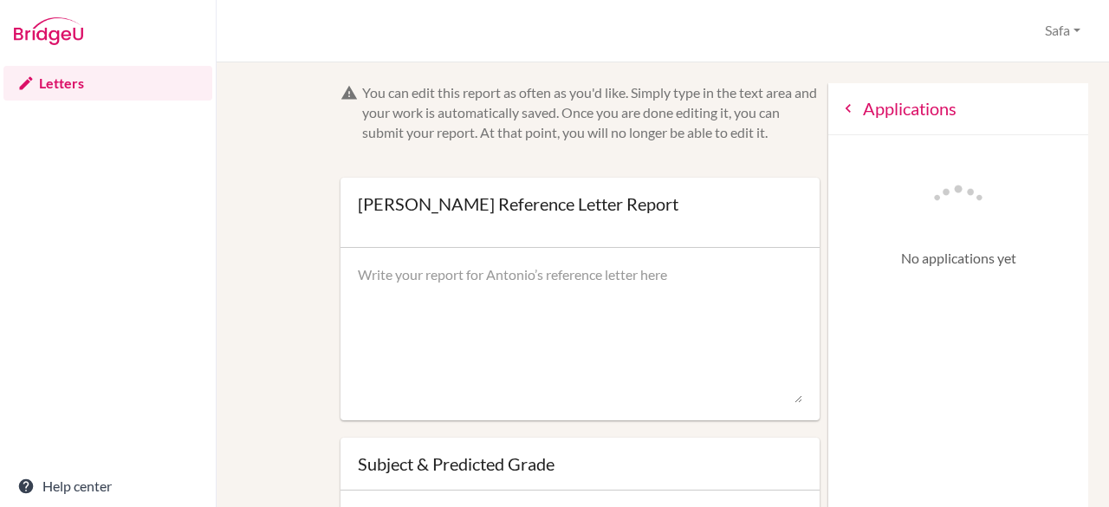
click at [840, 116] on icon at bounding box center [848, 108] width 17 height 17
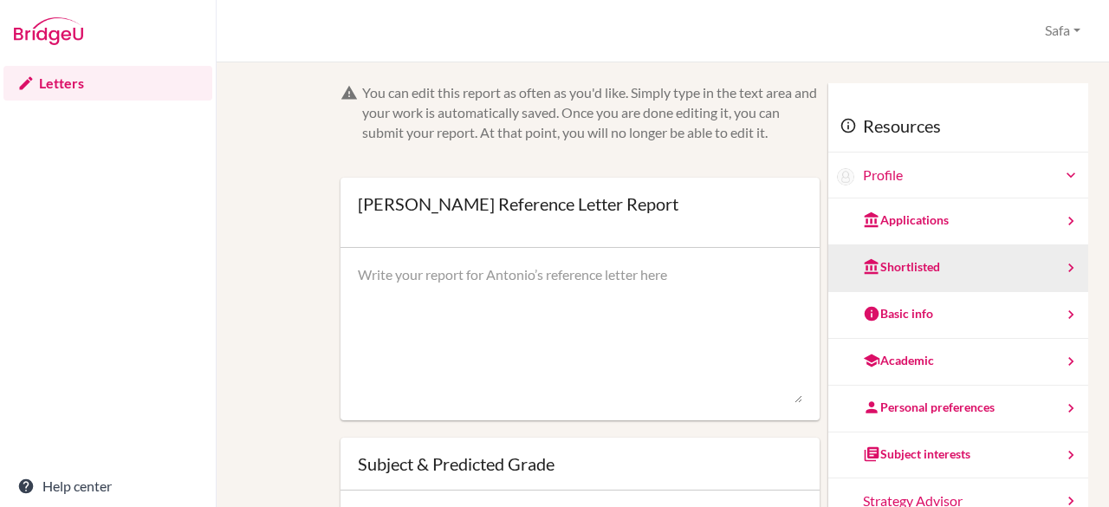
click at [886, 282] on div "Shortlisted" at bounding box center [958, 268] width 260 height 47
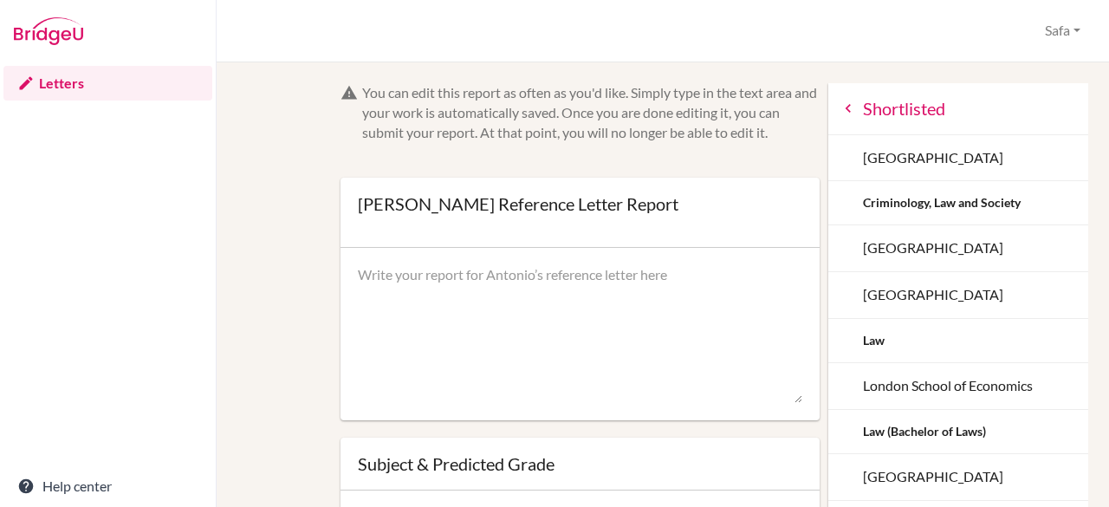
click at [840, 107] on icon at bounding box center [848, 108] width 17 height 17
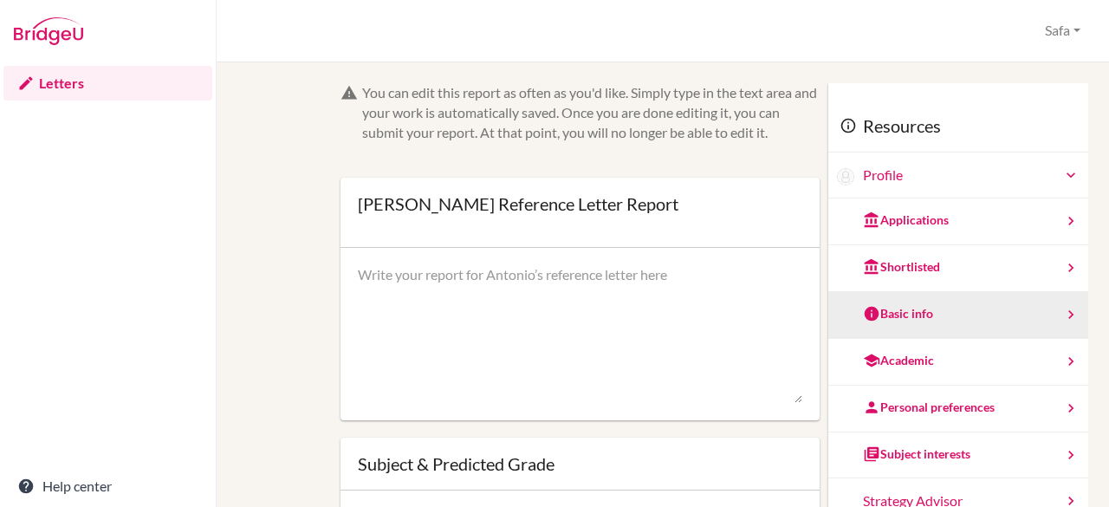
click at [933, 308] on div "Basic info" at bounding box center [958, 315] width 260 height 47
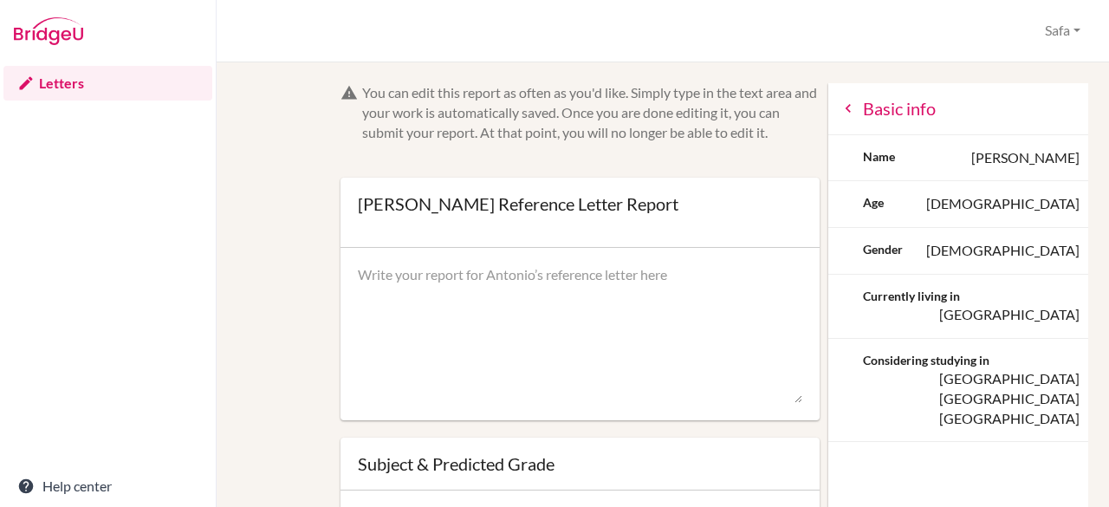
click at [840, 107] on icon at bounding box center [848, 108] width 17 height 17
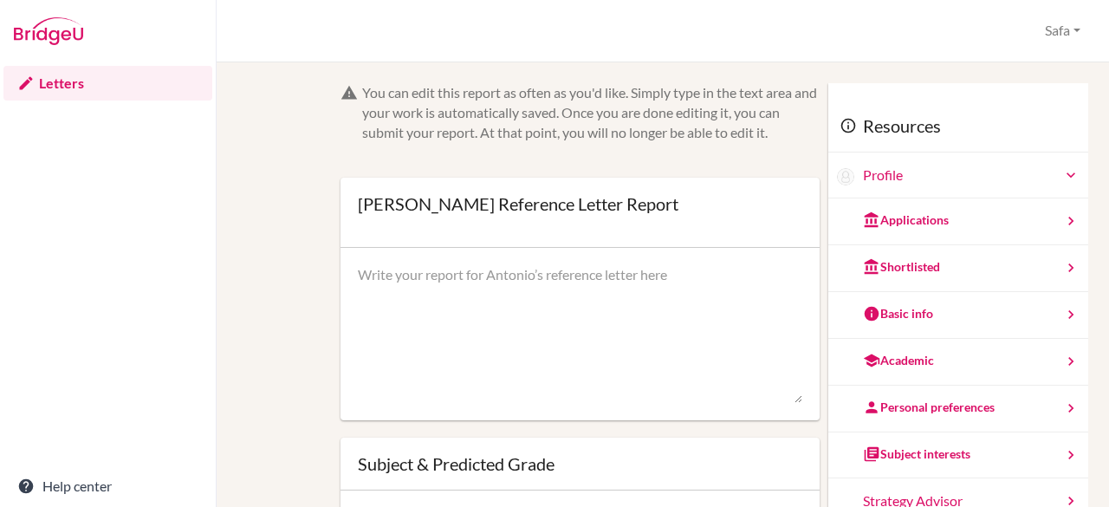
scroll to position [109, 0]
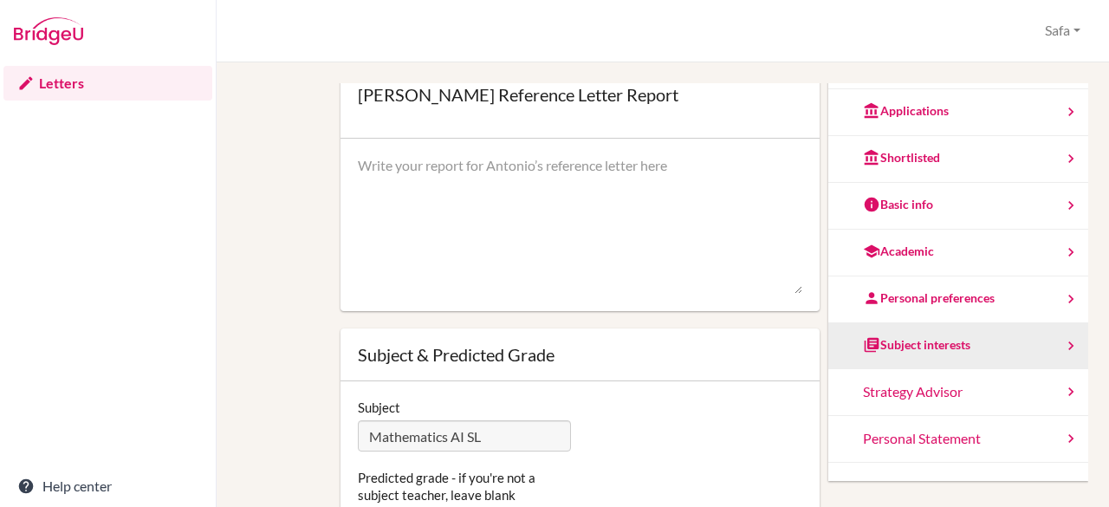
click at [958, 354] on div "Subject interests" at bounding box center [958, 346] width 260 height 47
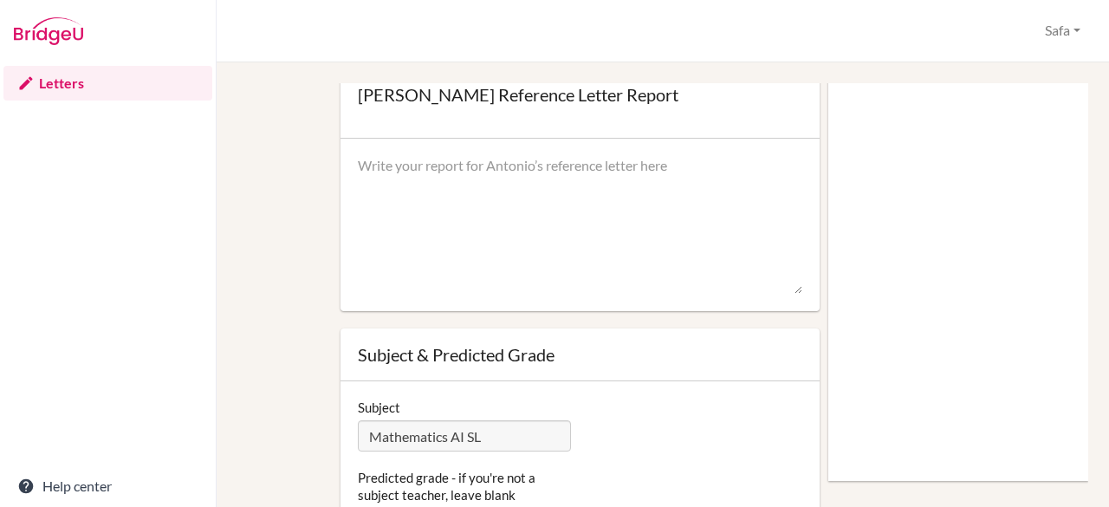
scroll to position [0, 0]
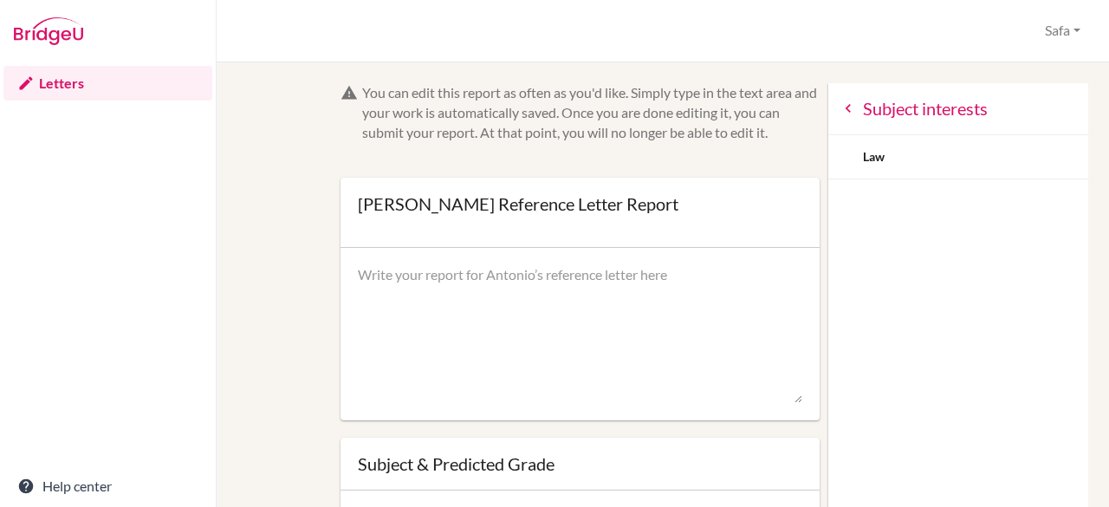
click at [828, 99] on div "Subject interests" at bounding box center [958, 109] width 260 height 52
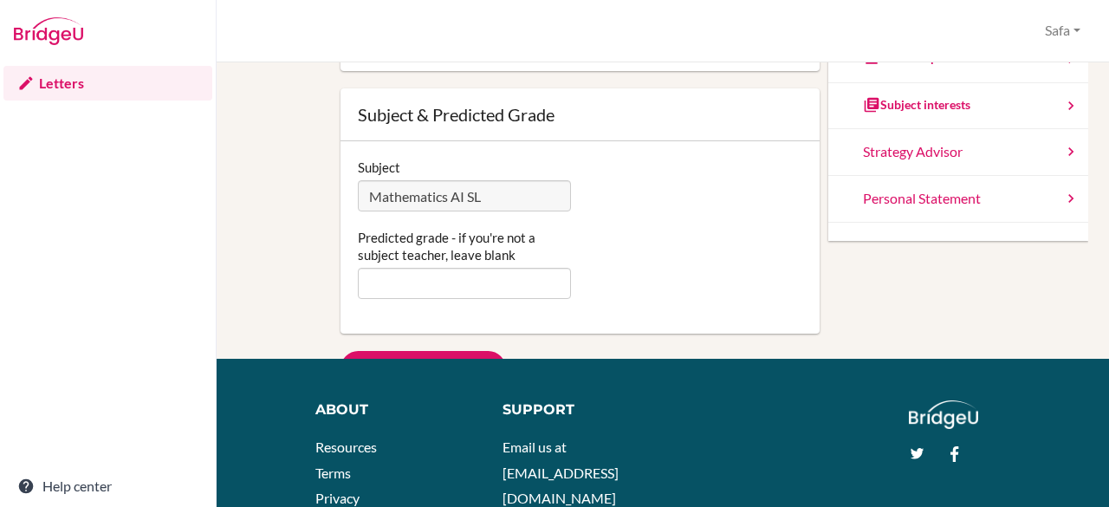
scroll to position [129, 0]
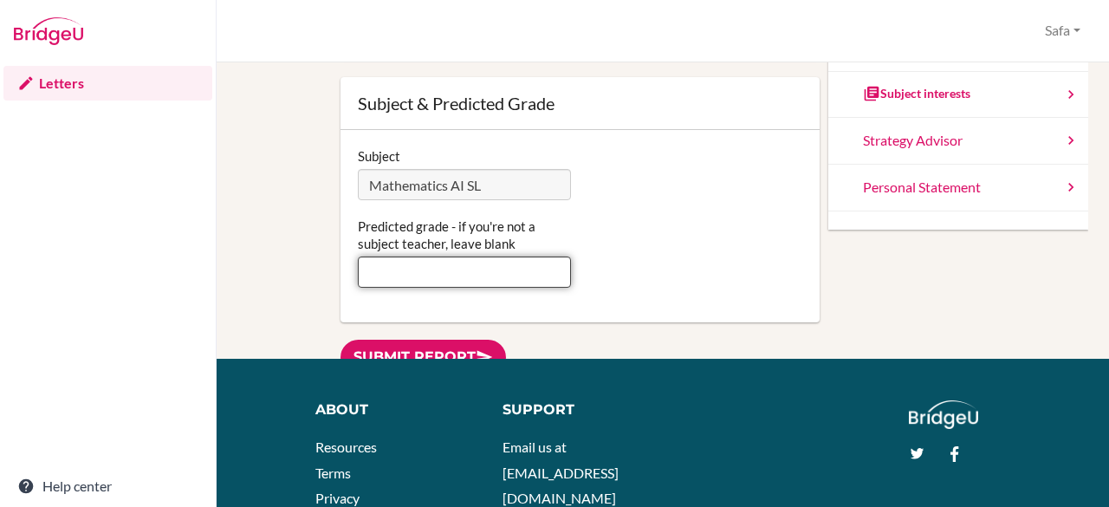
click at [412, 269] on input "Predicted grade - if you're not a subject teacher, leave blank" at bounding box center [465, 271] width 214 height 31
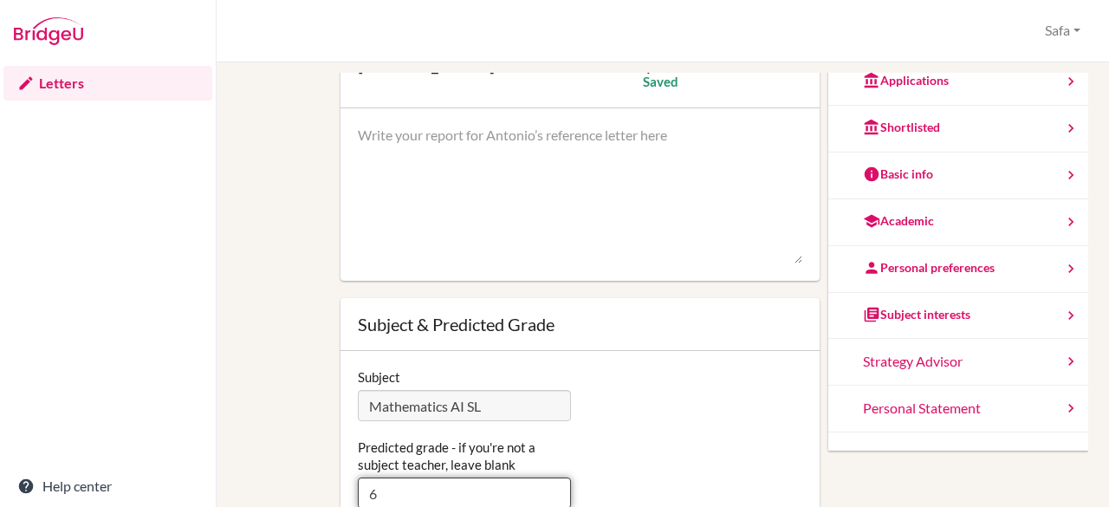
scroll to position [0, 0]
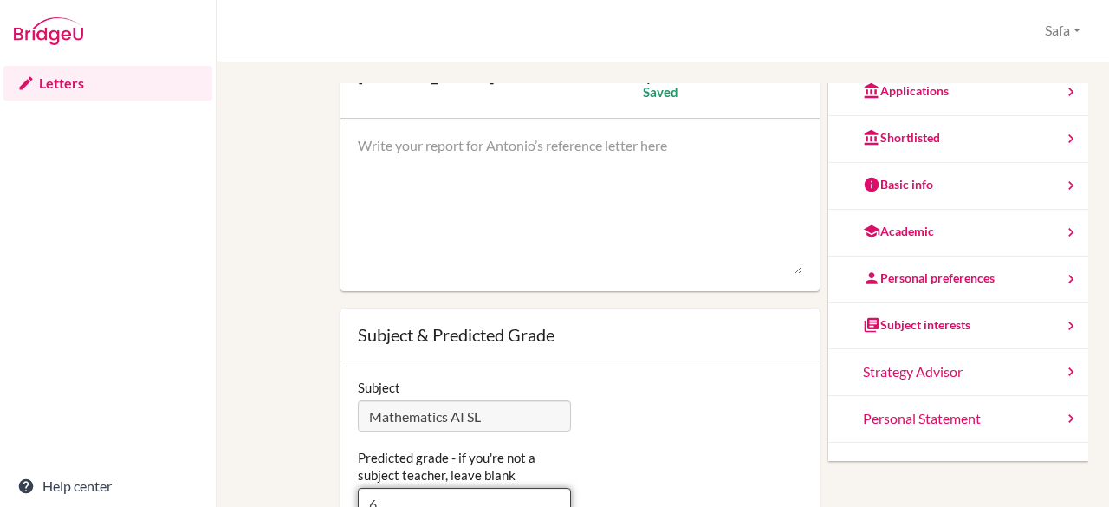
type input "6"
click at [470, 206] on textarea at bounding box center [580, 205] width 445 height 139
paste textarea "I am very pleased to write this letter of recommendation for Antonio Issa, who …"
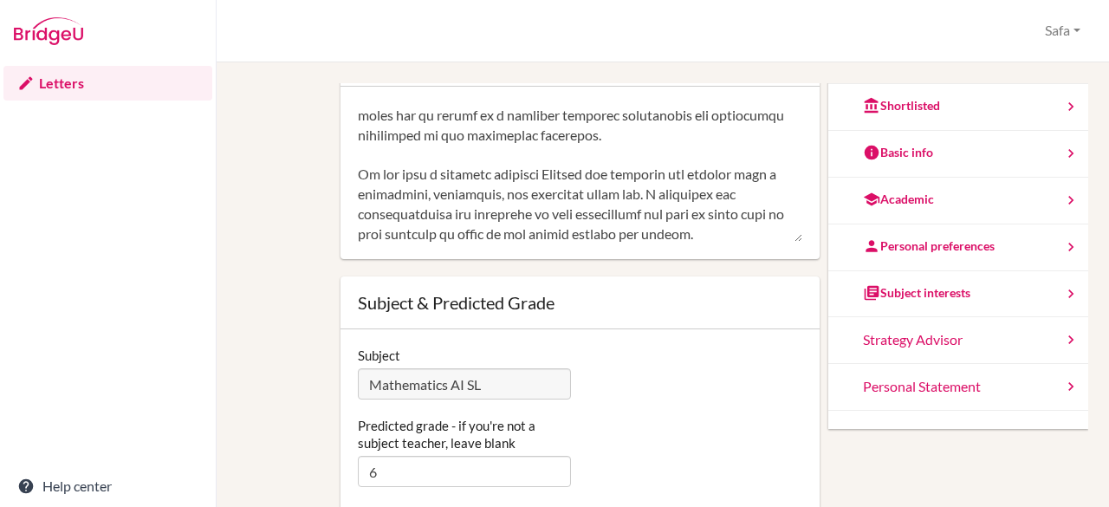
scroll to position [366, 0]
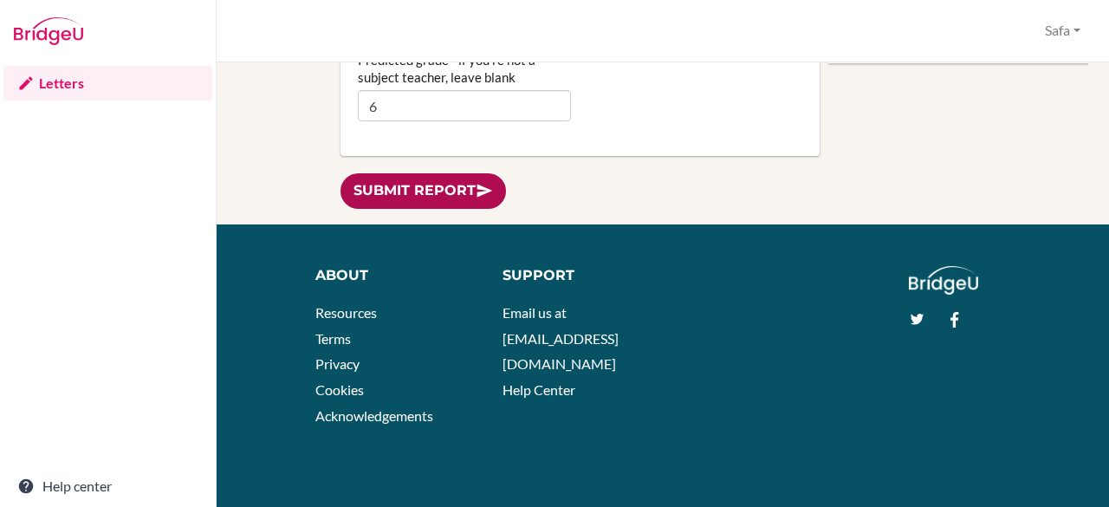
type textarea "I am very pleased to write this letter of recommendation for Antonio Issa, who …"
click at [382, 191] on link "Submit report" at bounding box center [424, 191] width 166 height 36
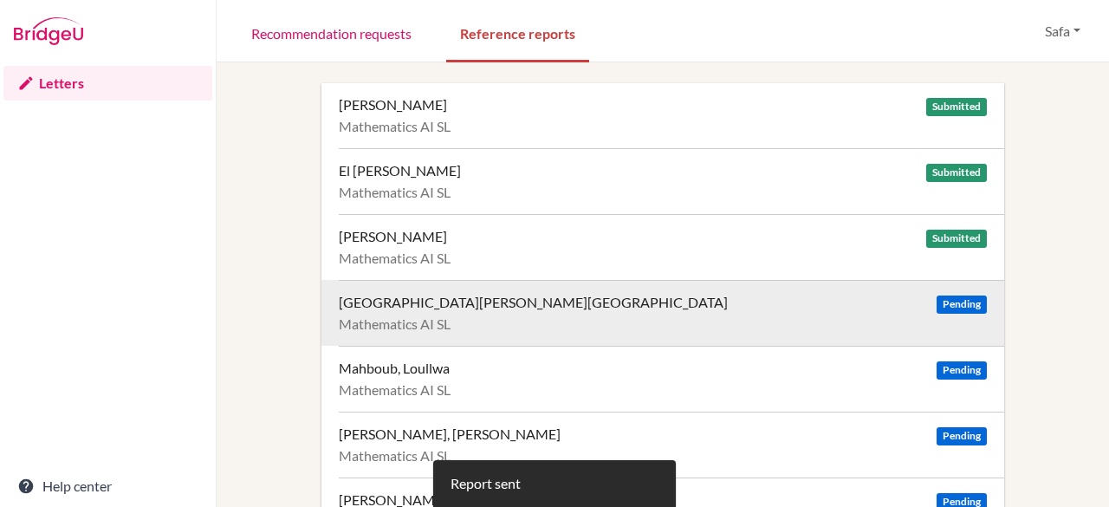
click at [955, 303] on span "Pending" at bounding box center [962, 304] width 50 height 18
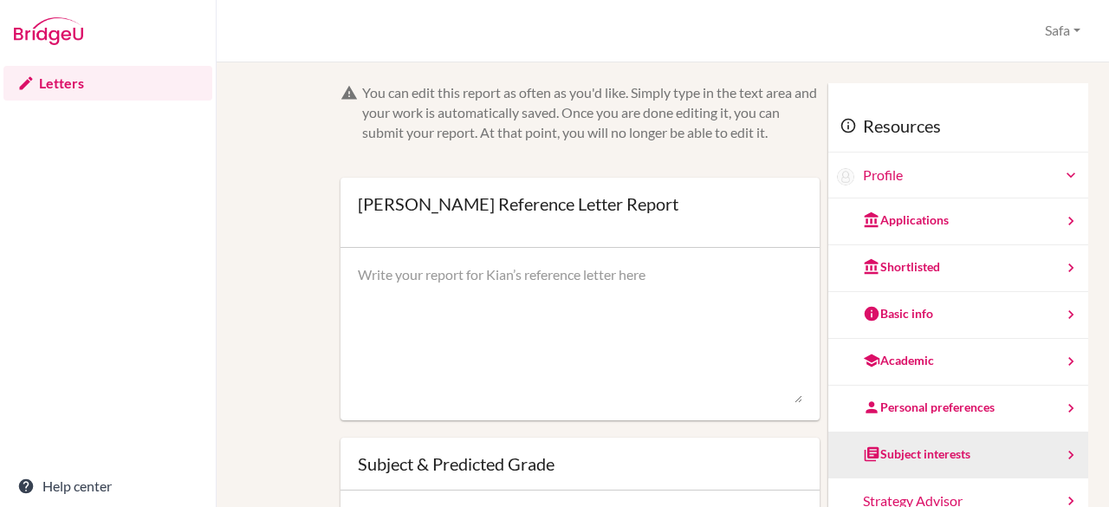
click at [965, 464] on div "Subject interests" at bounding box center [958, 455] width 260 height 47
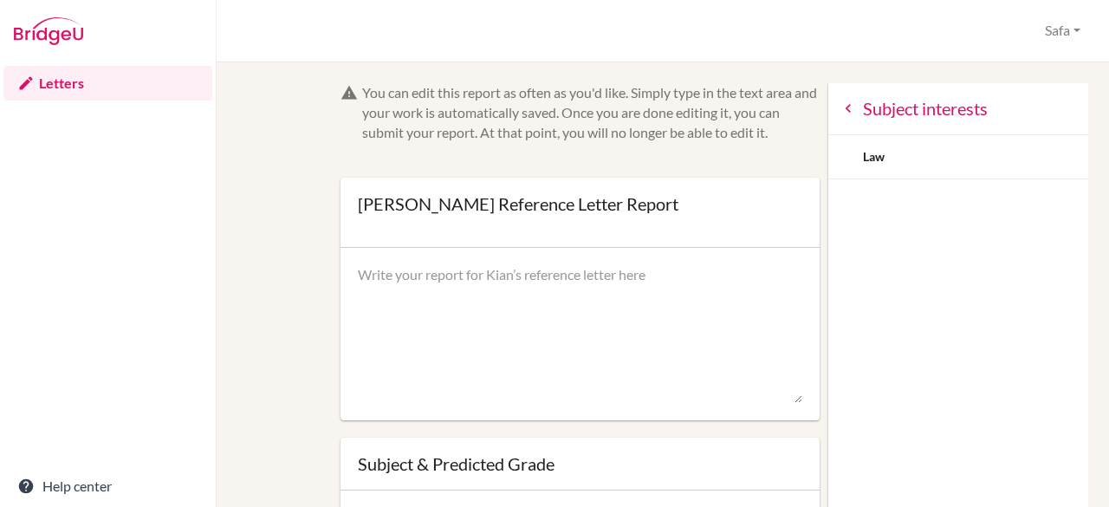
click at [840, 105] on icon at bounding box center [848, 108] width 17 height 17
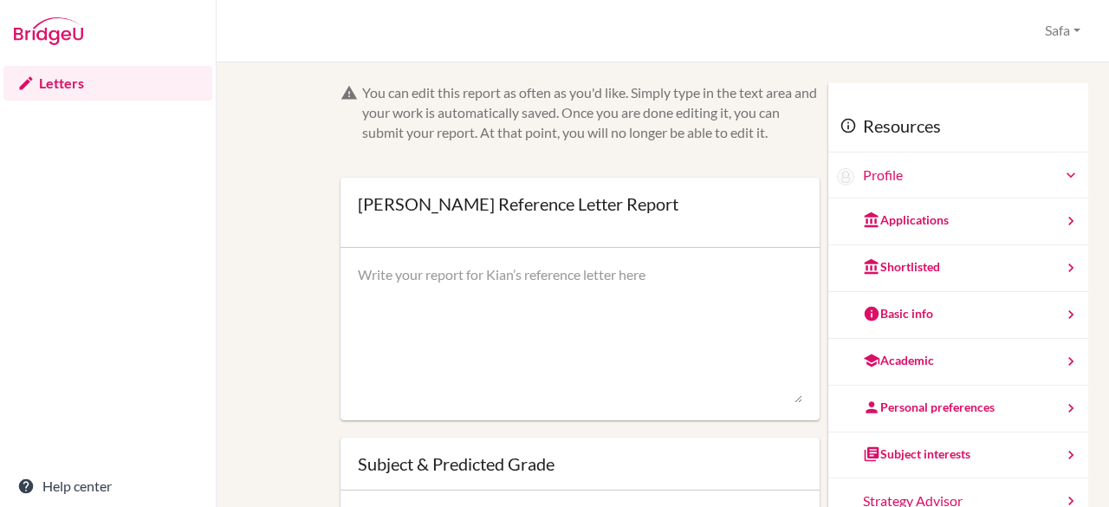
click at [406, 279] on textarea at bounding box center [580, 334] width 445 height 139
paste textarea "Lo ip do sitametc ad elits doei tempor in utlaboreetdolo mag Aliq Enima, min V …"
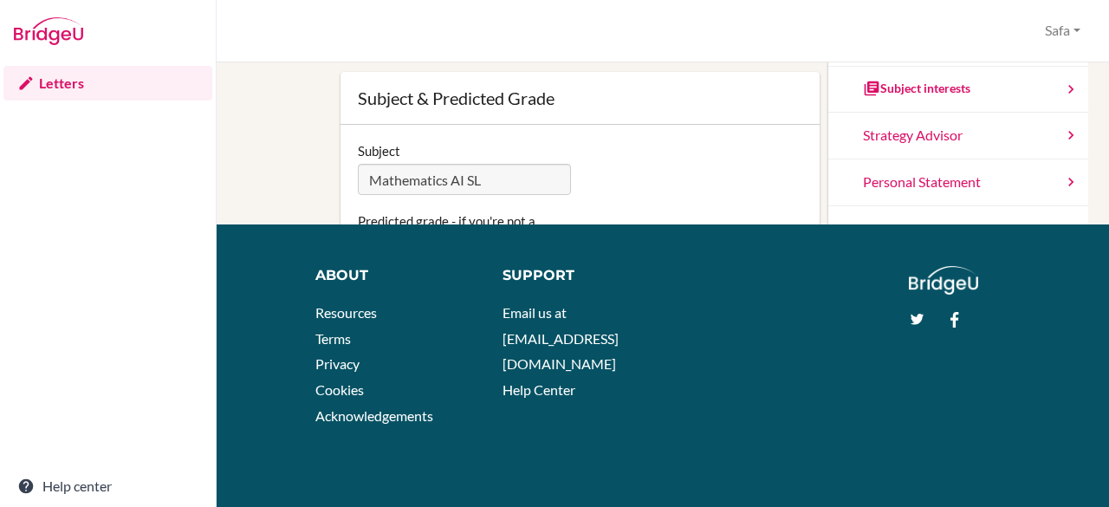
scroll to position [161, 0]
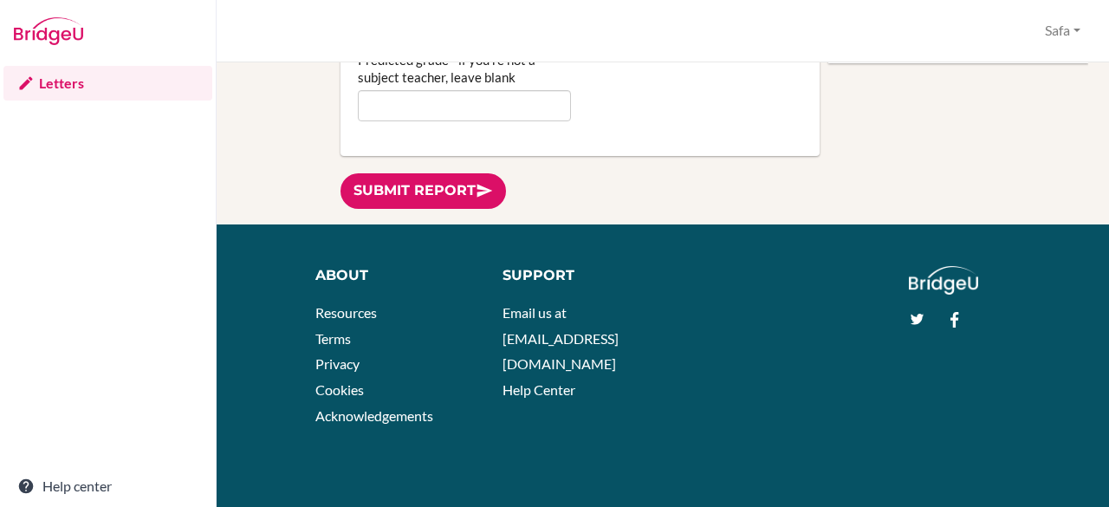
type textarea "Lo ip do sitametc ad elits doei tempor in utlaboreetdolo mag Aliq Enima, min V …"
click at [395, 110] on input "Predicted grade - if you're not a subject teacher, leave blank" at bounding box center [465, 105] width 214 height 31
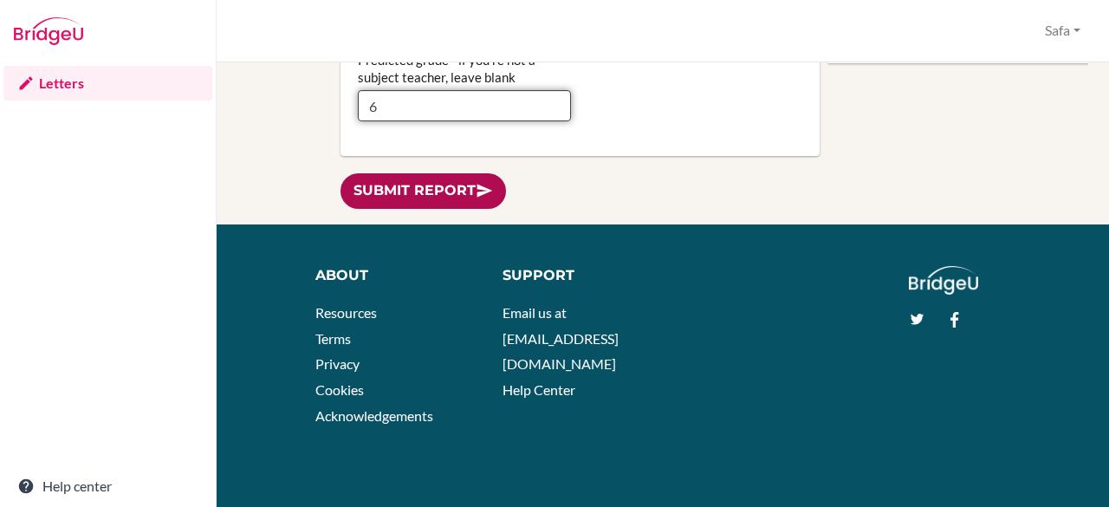
type input "6"
click at [354, 190] on link "Submit report" at bounding box center [424, 191] width 166 height 36
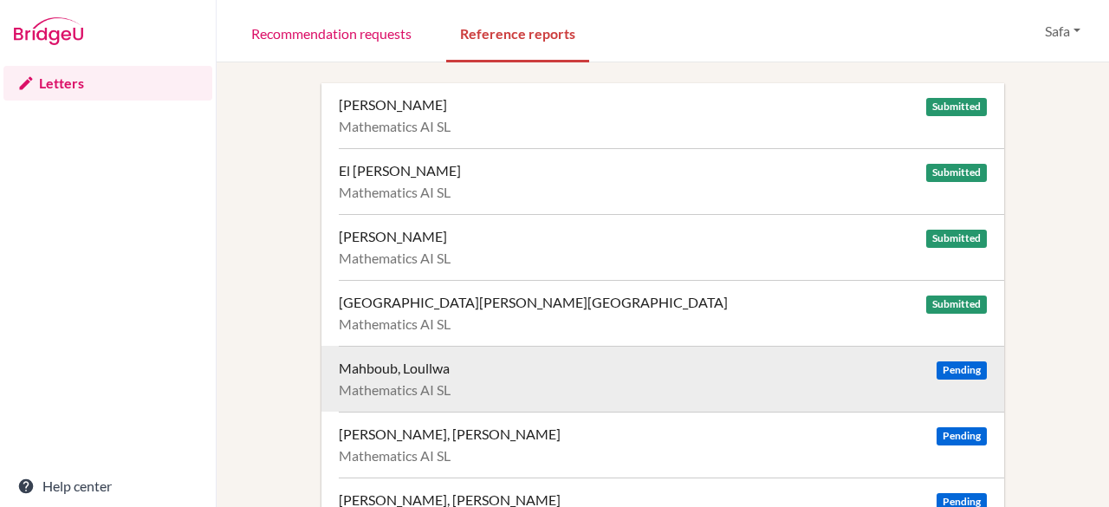
click at [955, 367] on span "Pending" at bounding box center [962, 370] width 50 height 18
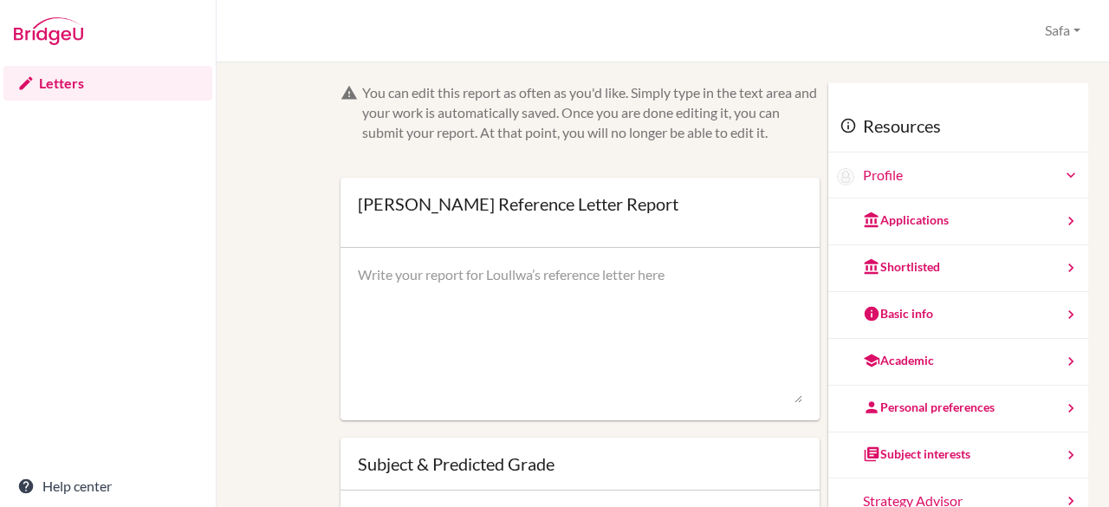
scroll to position [161, 0]
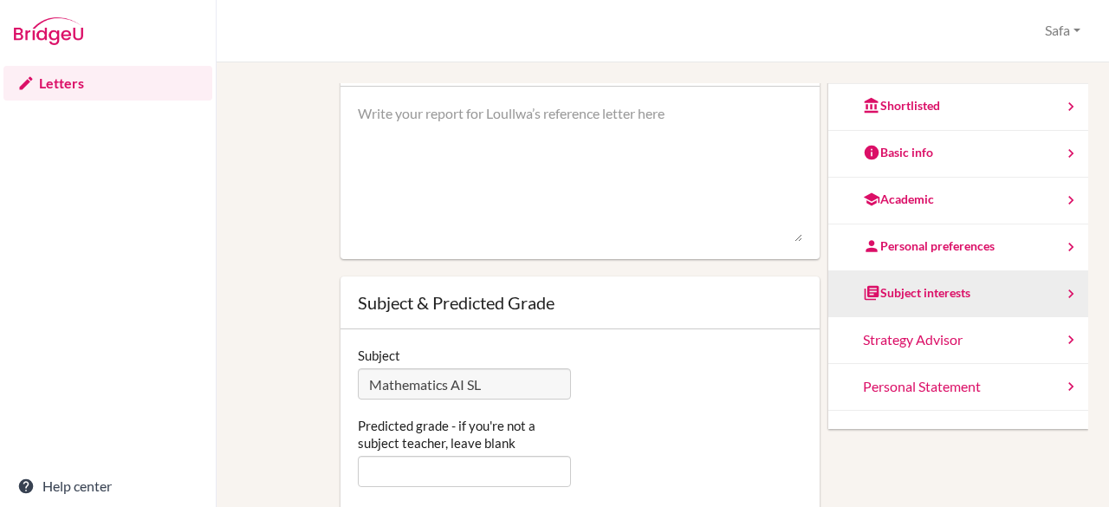
click at [977, 292] on div "Subject interests" at bounding box center [958, 294] width 260 height 47
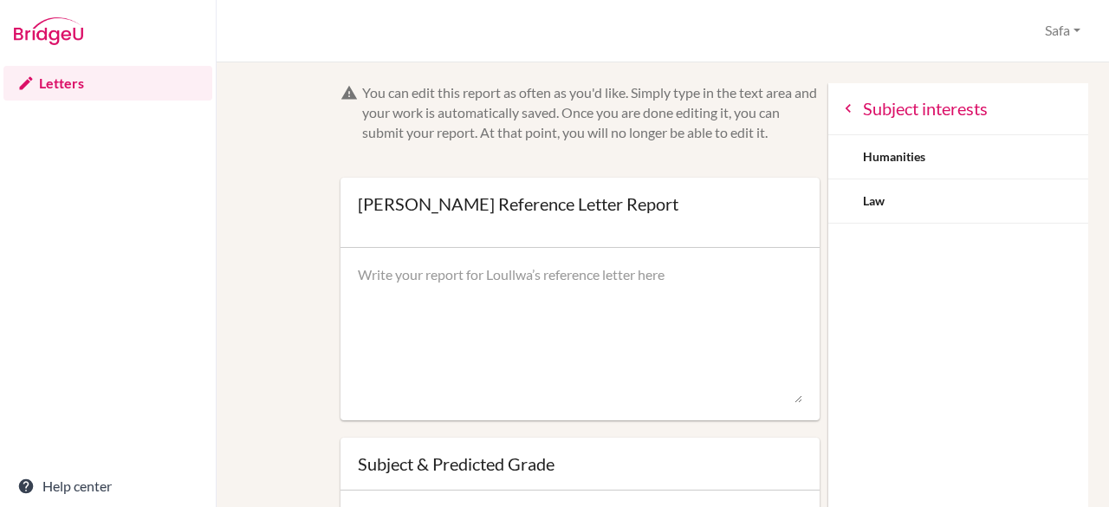
scroll to position [0, 0]
click at [458, 275] on textarea at bounding box center [580, 334] width 445 height 139
paste textarea "L ip dolorsita co adipi elit seddoe te incididuntutla etd Magnaal Enimadm, ven …"
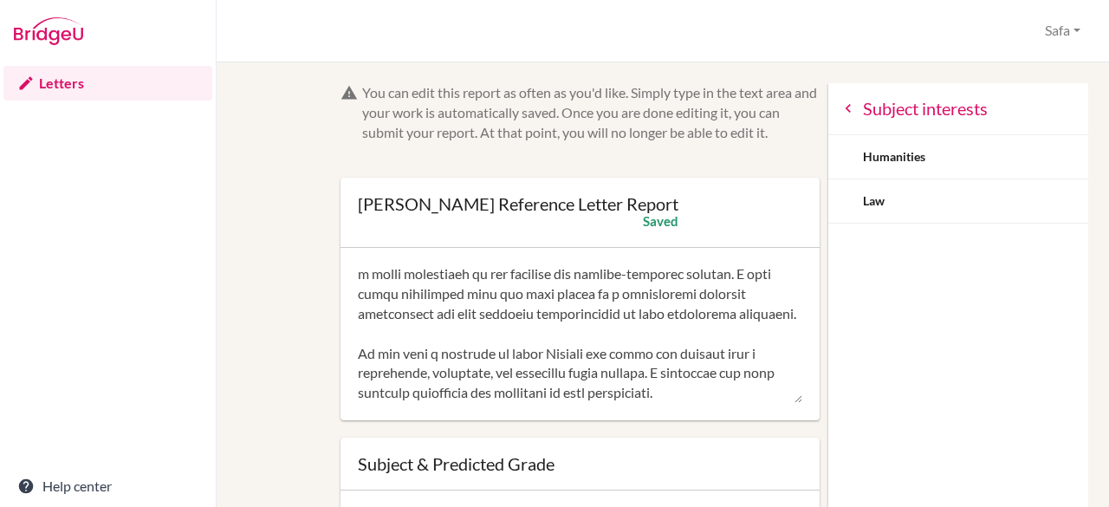
scroll to position [613, 0]
type textarea "L ip dolorsita co adipi elit seddoe te incididuntutla etd Magnaal Enimadm, ven …"
click at [840, 114] on icon at bounding box center [848, 108] width 17 height 17
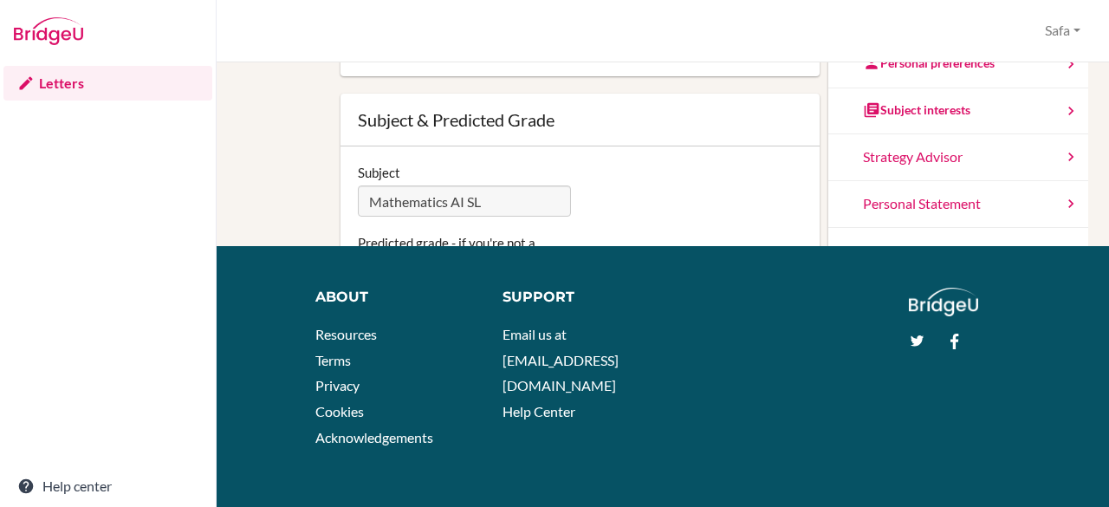
scroll to position [72, 0]
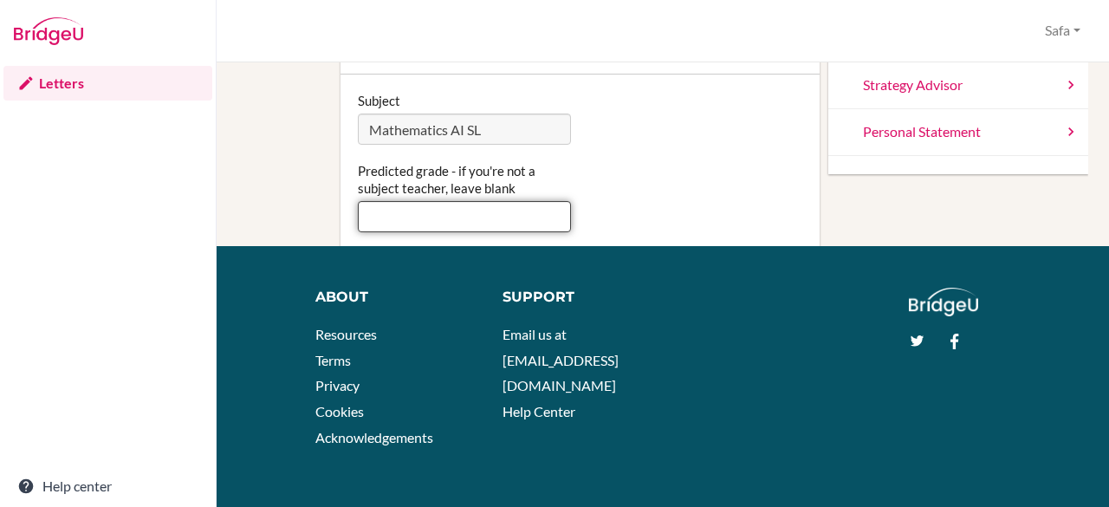
click at [504, 218] on input "Predicted grade - if you're not a subject teacher, leave blank" at bounding box center [465, 216] width 214 height 31
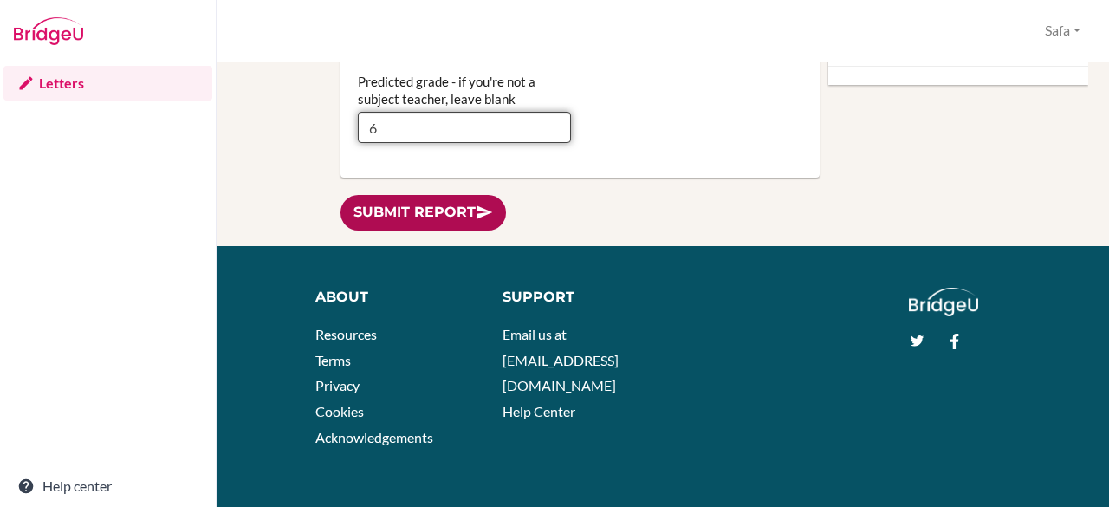
type input "6"
click at [459, 215] on link "Submit report" at bounding box center [424, 213] width 166 height 36
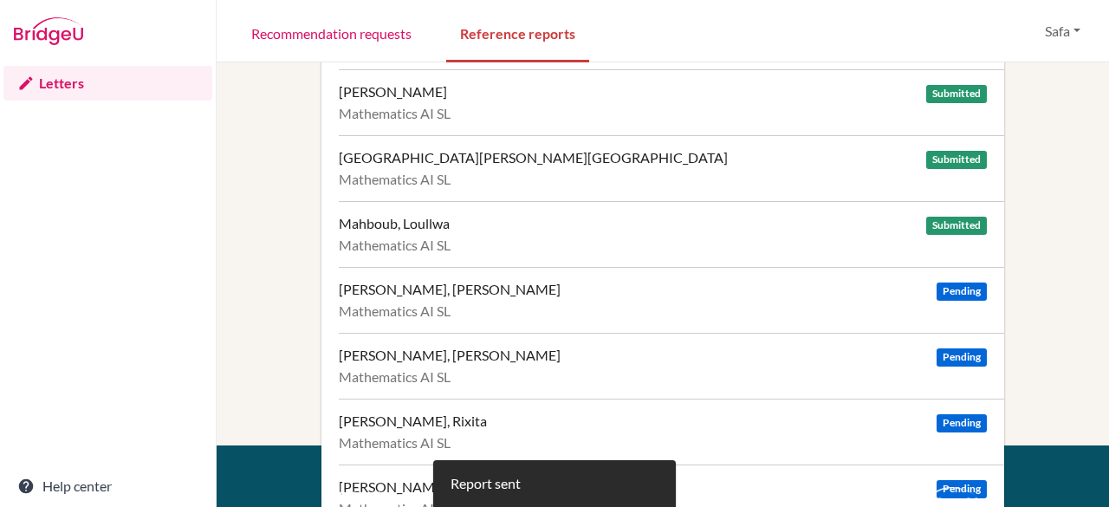
scroll to position [234, 0]
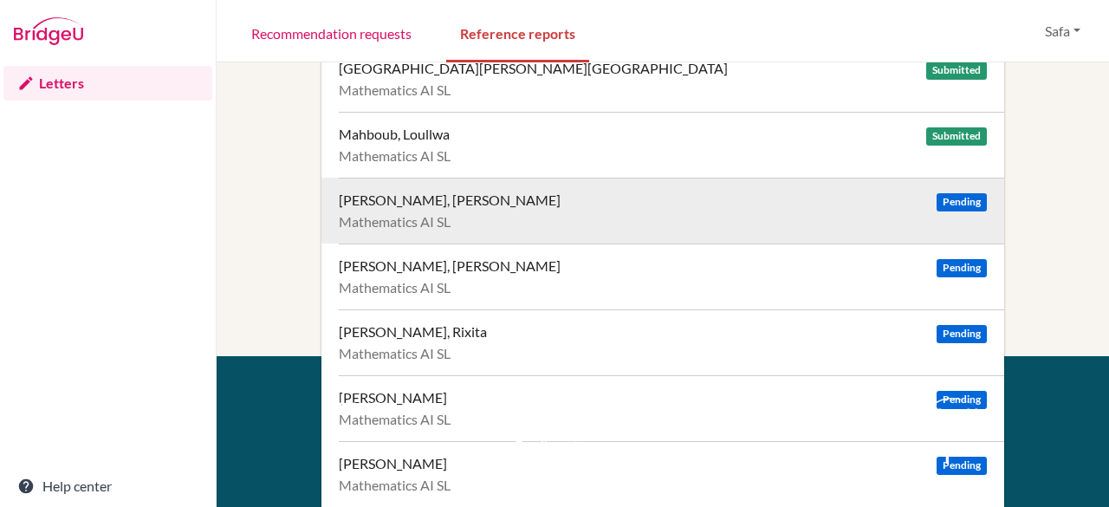
click at [941, 198] on span "Pending" at bounding box center [962, 202] width 50 height 18
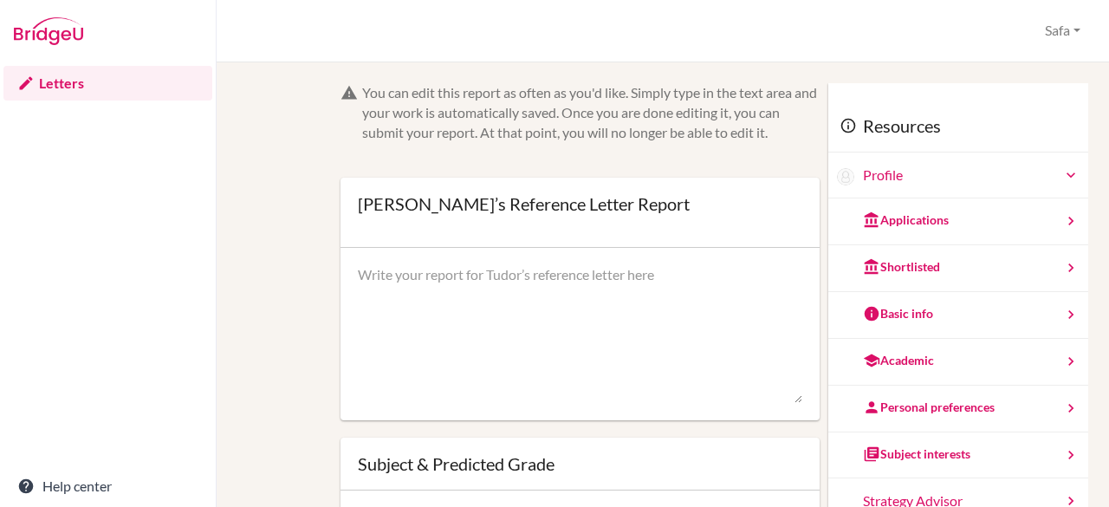
click at [515, 266] on textarea at bounding box center [580, 334] width 445 height 139
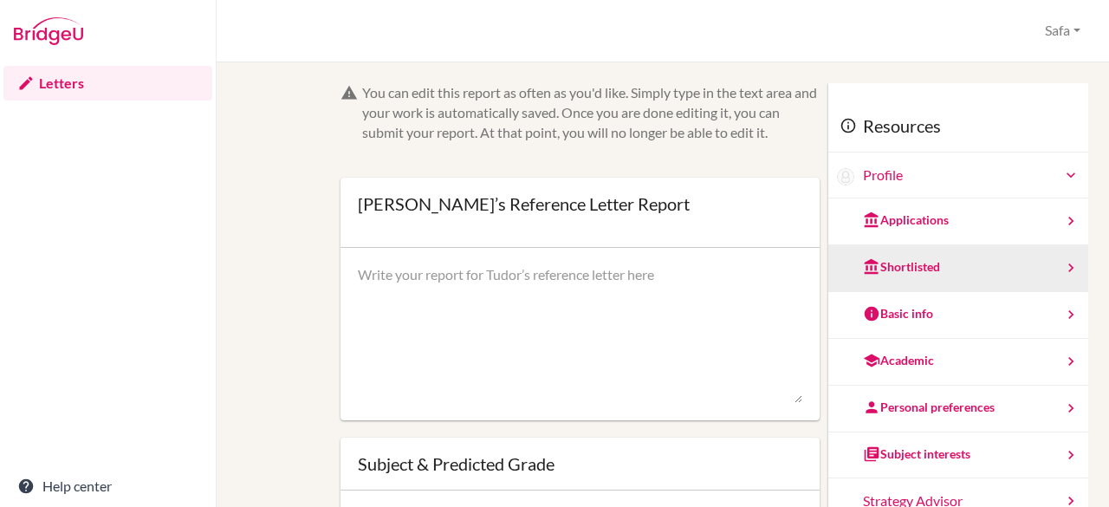
click at [906, 263] on div "Shortlisted" at bounding box center [901, 266] width 77 height 17
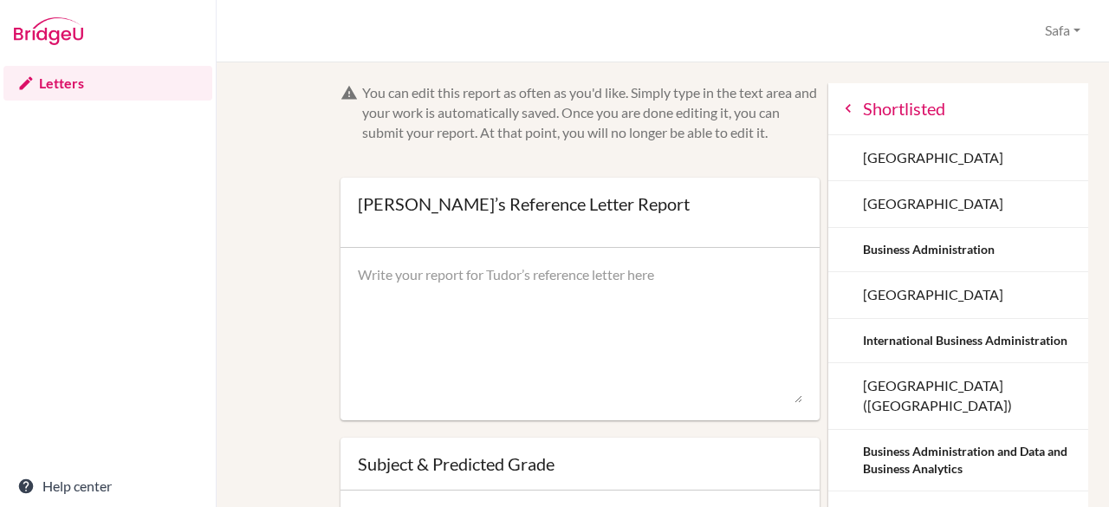
click at [840, 112] on icon at bounding box center [848, 108] width 17 height 17
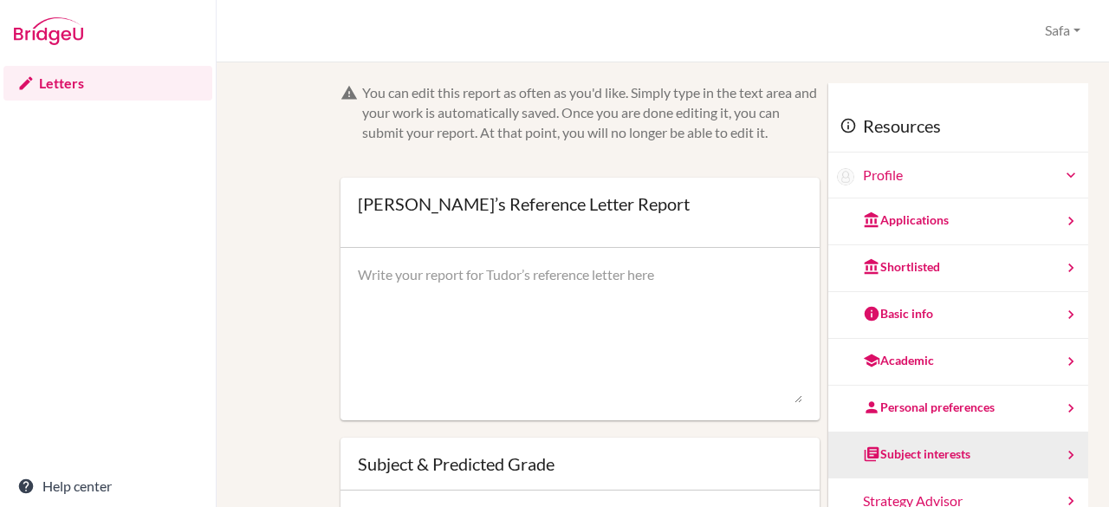
click at [960, 441] on div "Subject interests" at bounding box center [958, 455] width 260 height 47
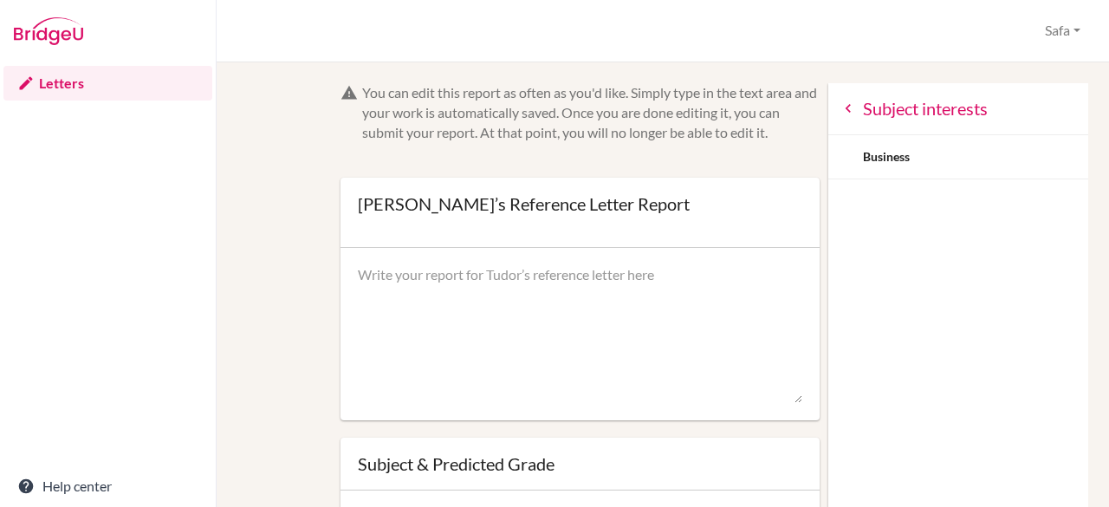
click at [840, 105] on icon at bounding box center [848, 108] width 17 height 17
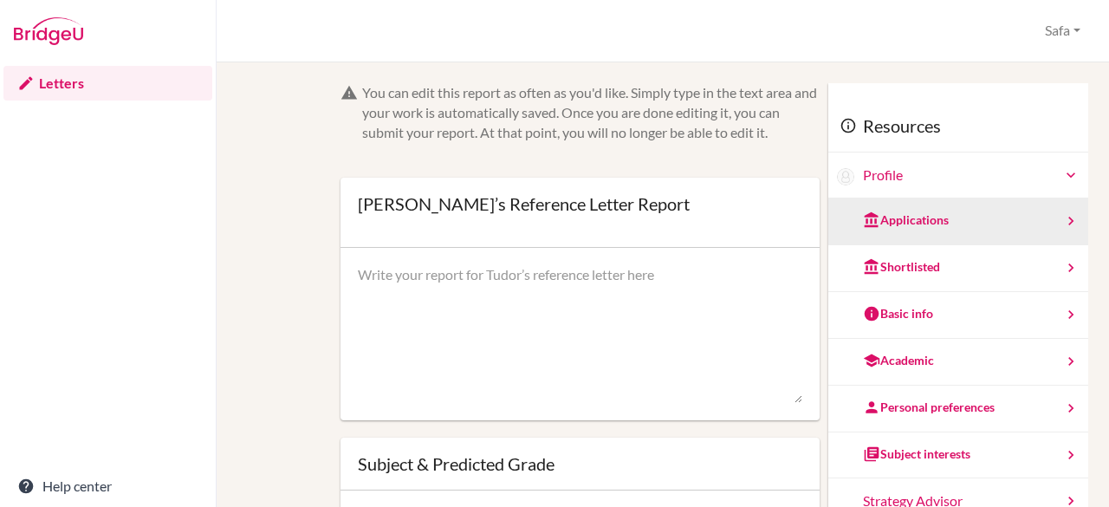
click at [911, 221] on div "Applications" at bounding box center [906, 219] width 86 height 17
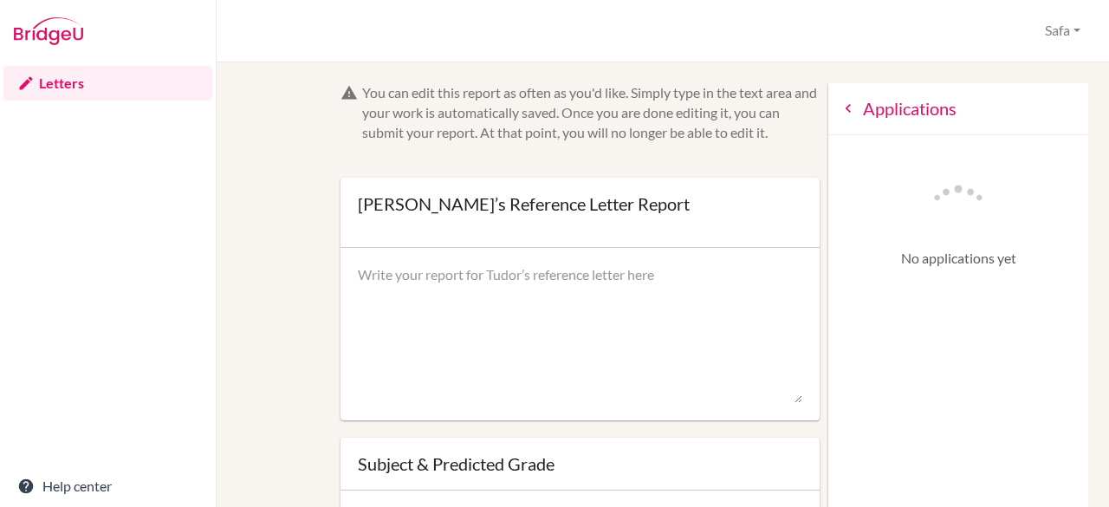
click at [840, 103] on icon at bounding box center [848, 108] width 17 height 17
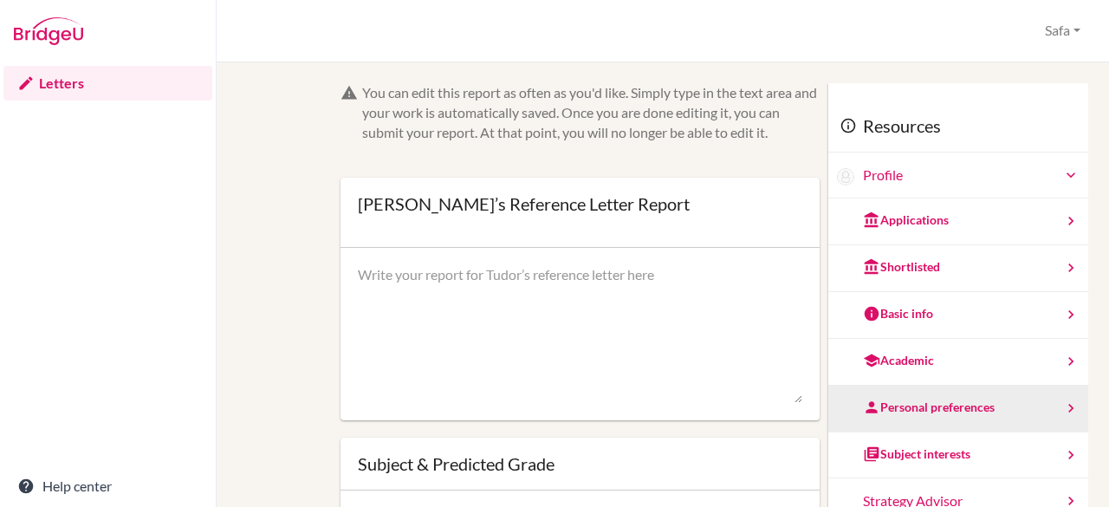
click at [901, 399] on div "Personal preferences" at bounding box center [929, 407] width 132 height 17
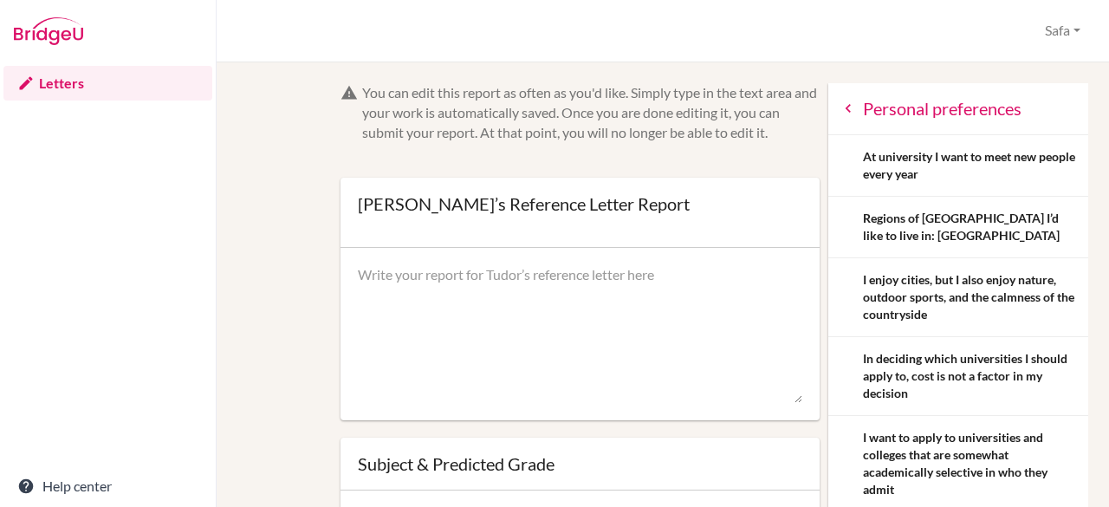
click at [407, 273] on textarea at bounding box center [580, 334] width 445 height 139
paste textarea "I am pleased to write this letter of recommendation for Tudor Mihai, who I have…"
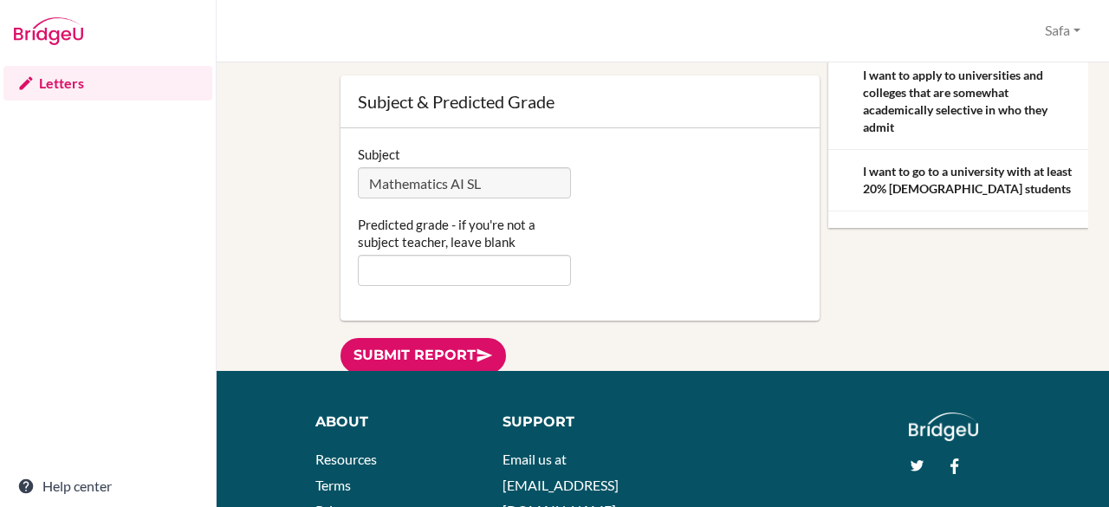
scroll to position [150, 0]
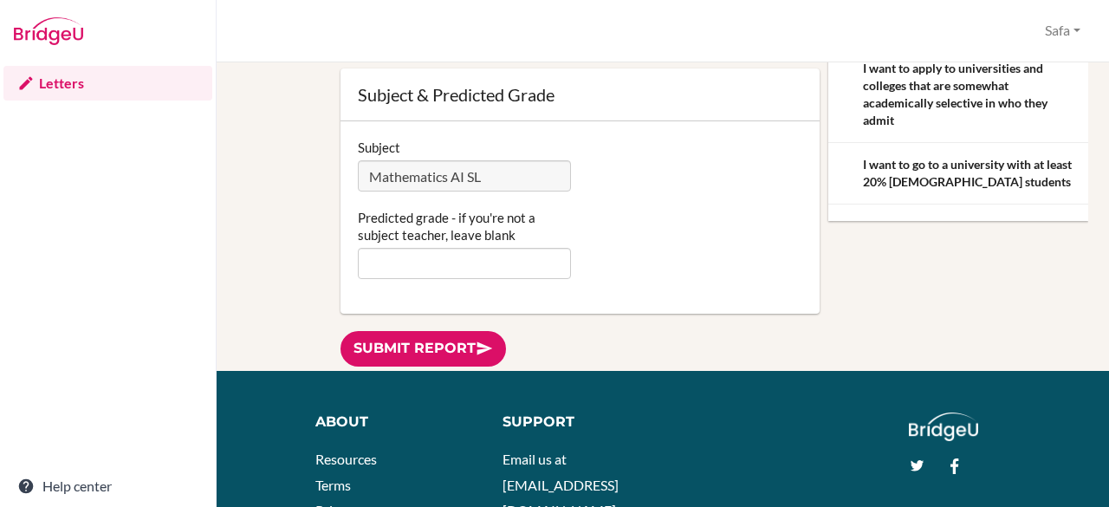
type textarea "I am pleased to write this letter of recommendation for Tudor Mihai, who I have…"
click at [421, 255] on input "Predicted grade - if you're not a subject teacher, leave blank" at bounding box center [465, 263] width 214 height 31
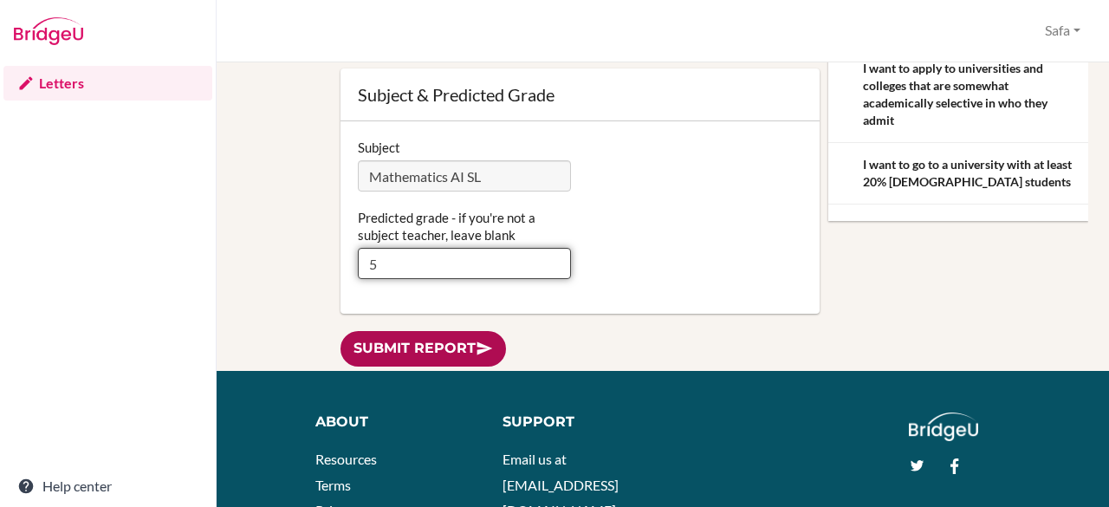
type input "5"
click at [421, 354] on link "Submit report" at bounding box center [424, 349] width 166 height 36
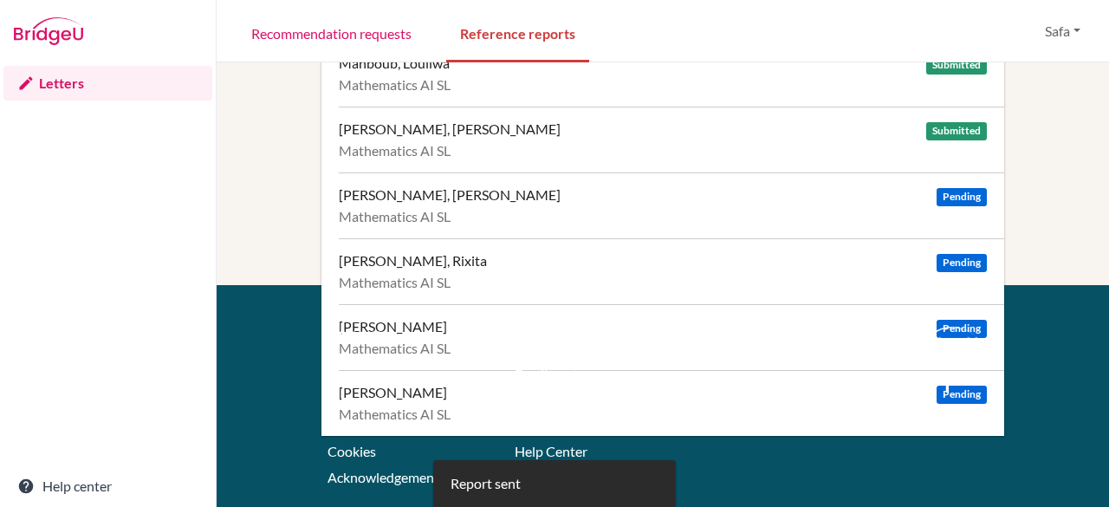
scroll to position [334, 0]
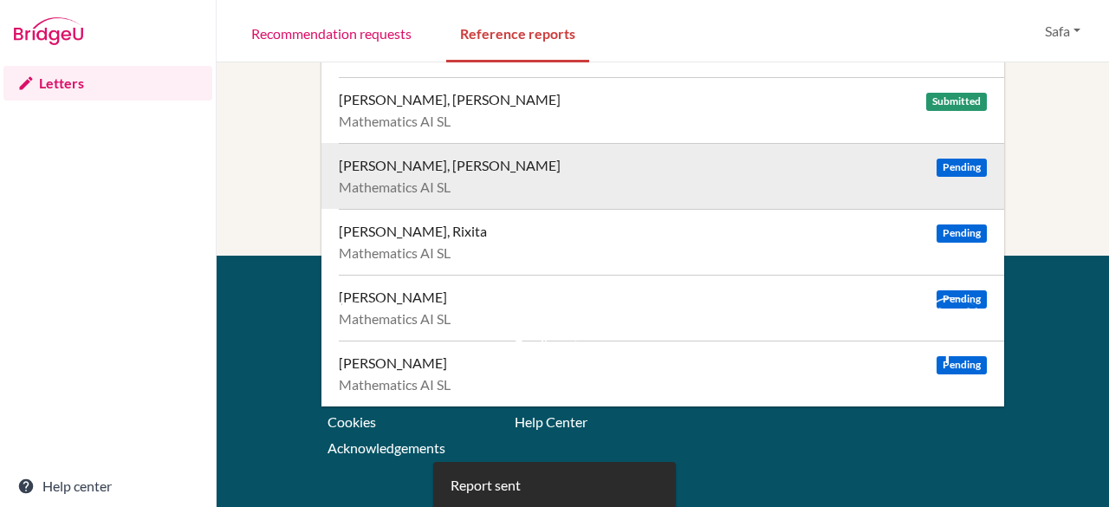
click at [940, 159] on span "Pending" at bounding box center [962, 168] width 50 height 18
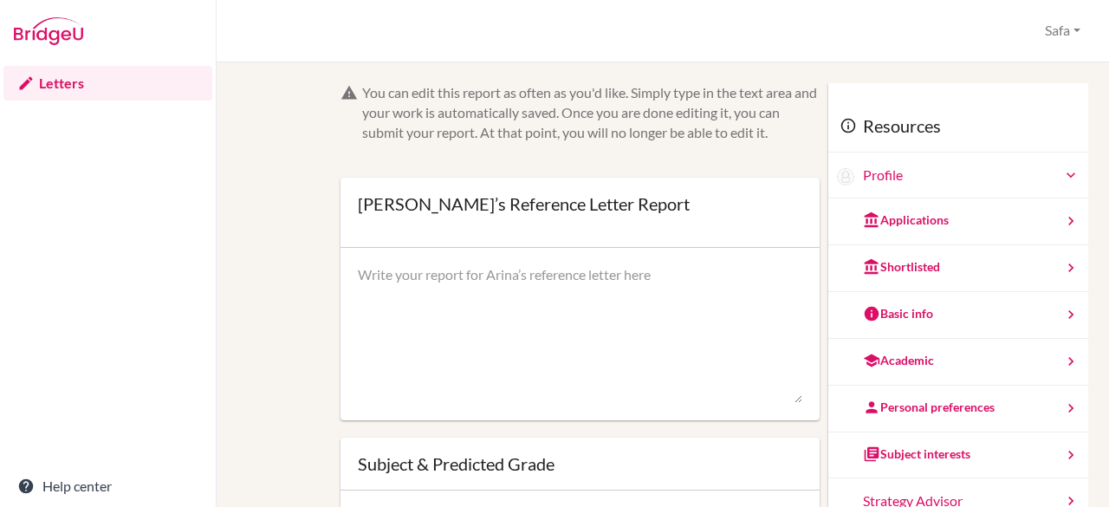
scroll to position [161, 0]
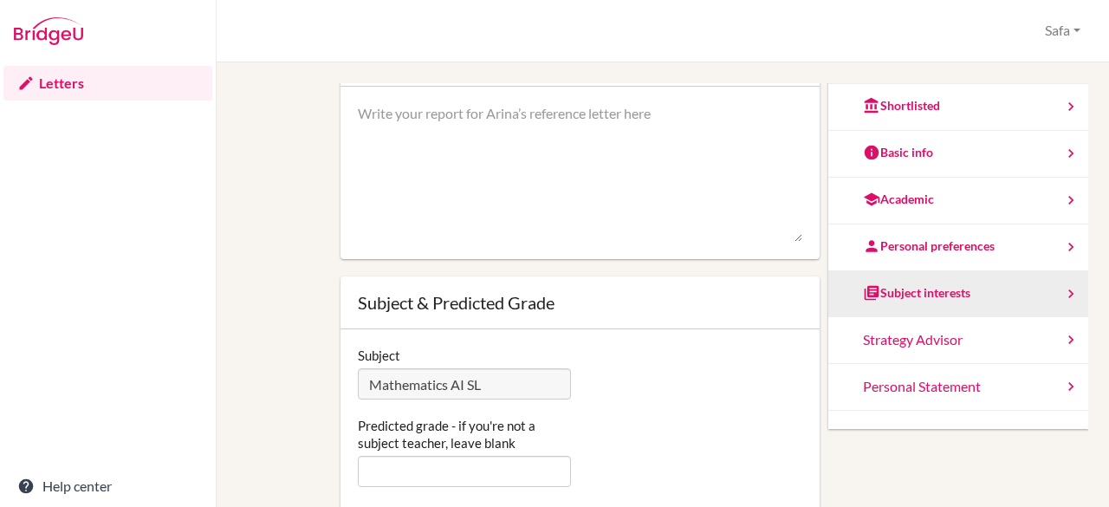
click at [934, 289] on div "Subject interests" at bounding box center [916, 292] width 107 height 17
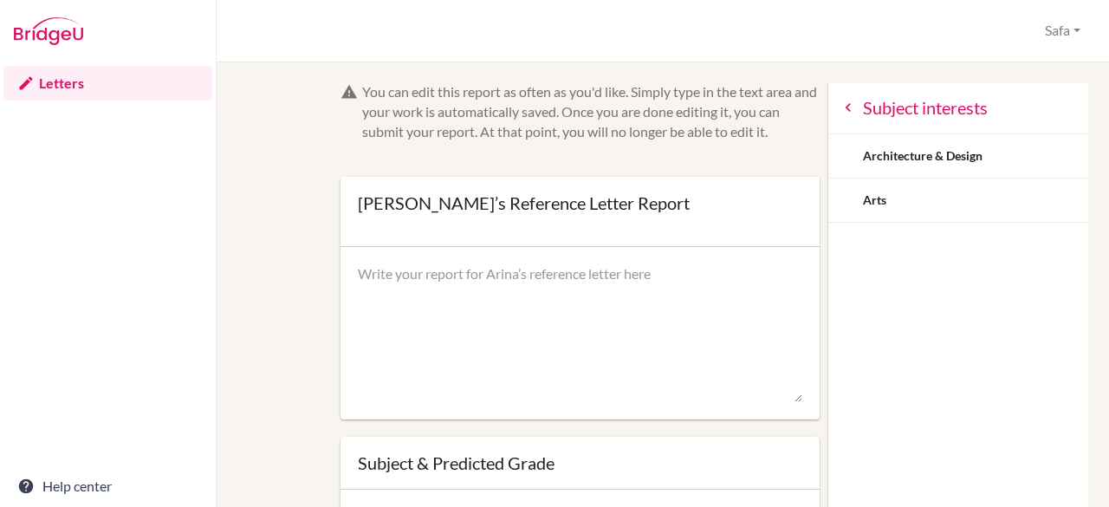
scroll to position [0, 0]
click at [840, 115] on icon at bounding box center [848, 108] width 17 height 17
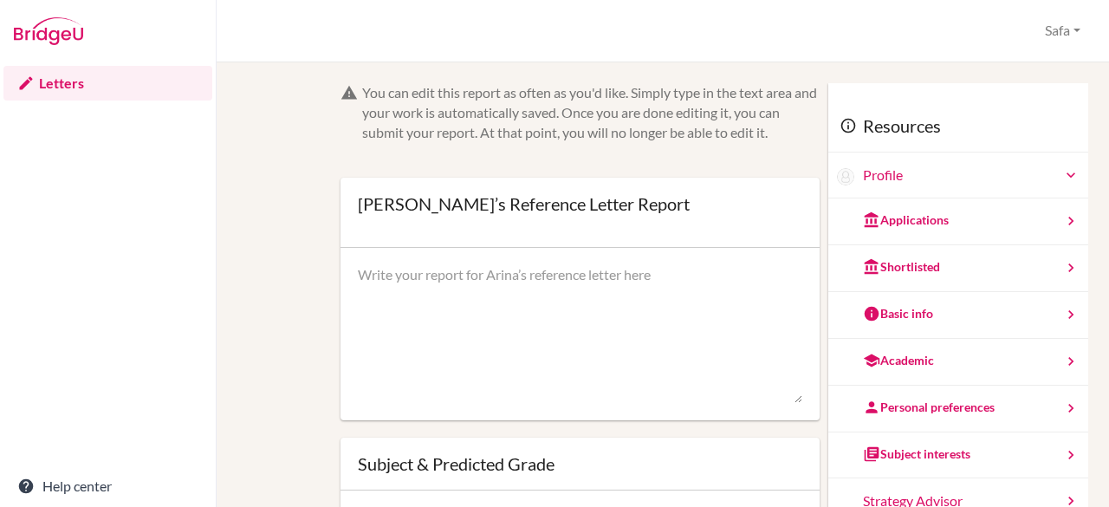
click at [429, 308] on textarea at bounding box center [580, 334] width 445 height 139
paste textarea "I am delighted to write this letter of recommendation for Arina Poluyakhtova, w…"
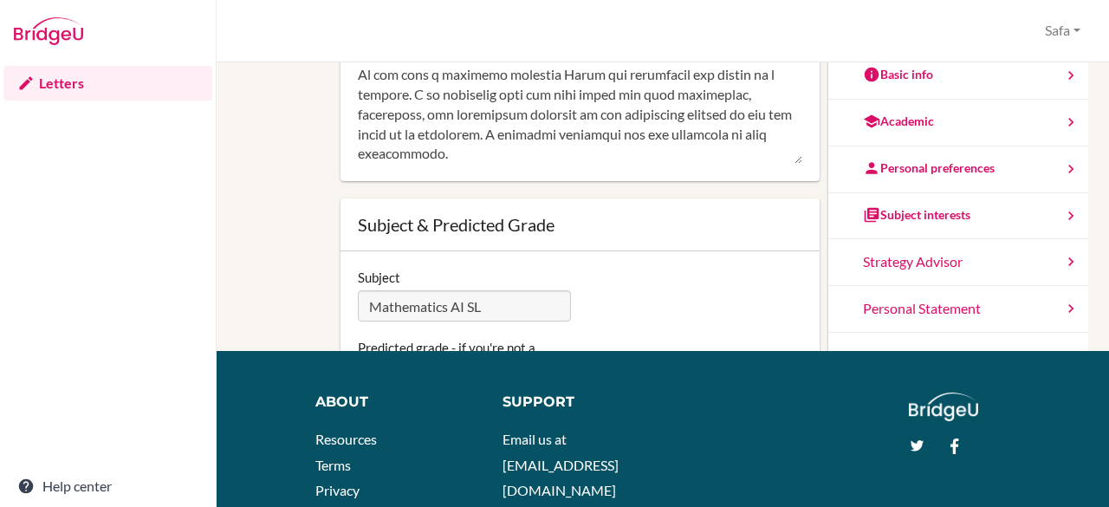
scroll to position [263, 0]
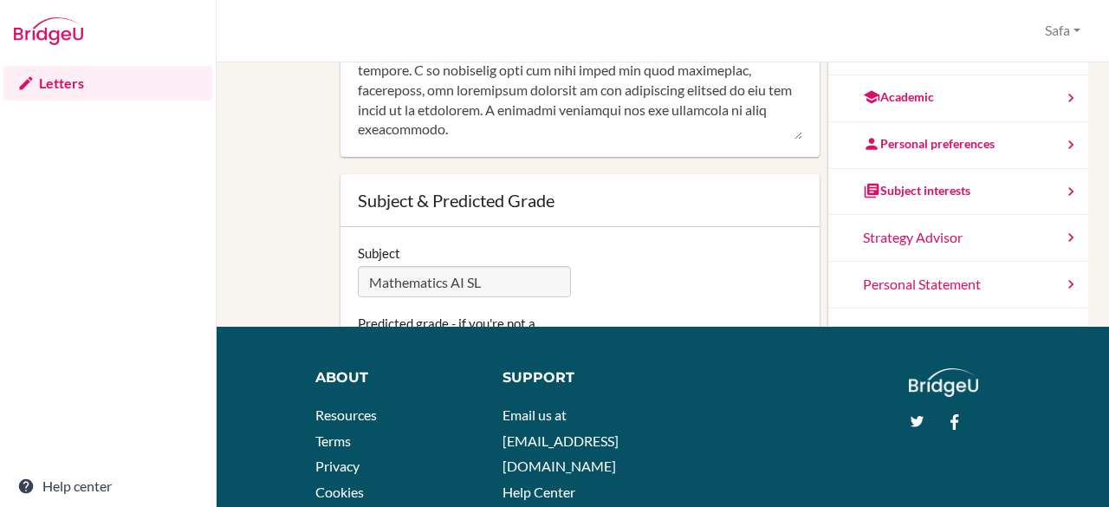
type textarea "I am delighted to write this letter of recommendation for Arina Poluyakhtova, w…"
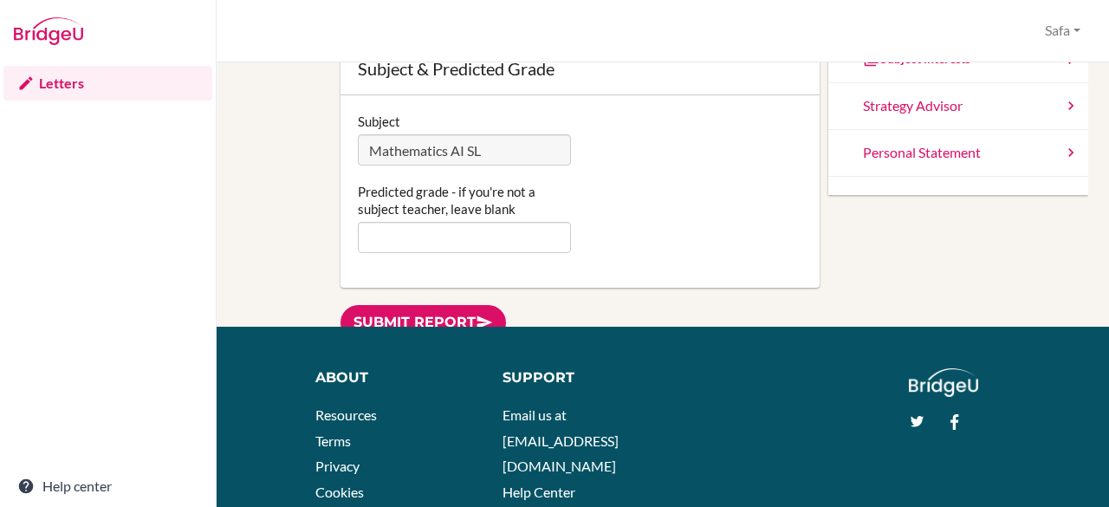
scroll to position [146, 0]
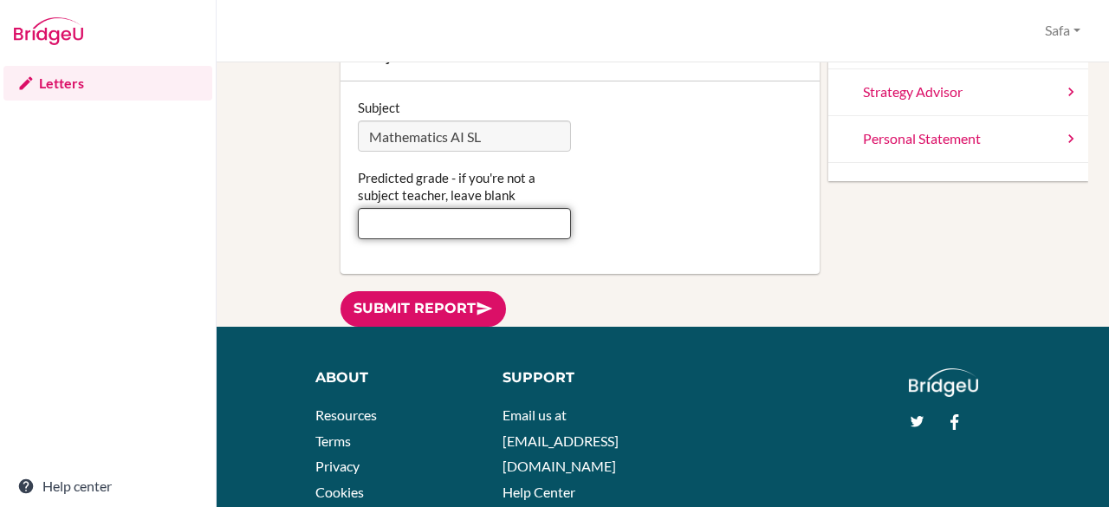
click at [461, 224] on input "Predicted grade - if you're not a subject teacher, leave blank" at bounding box center [465, 223] width 214 height 31
type input "5"
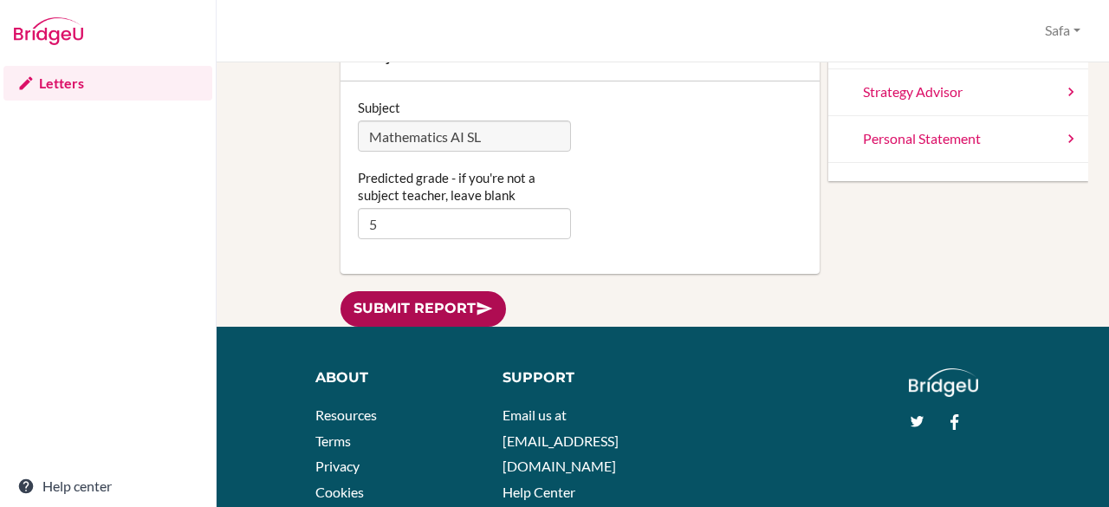
click at [381, 300] on link "Submit report" at bounding box center [424, 309] width 166 height 36
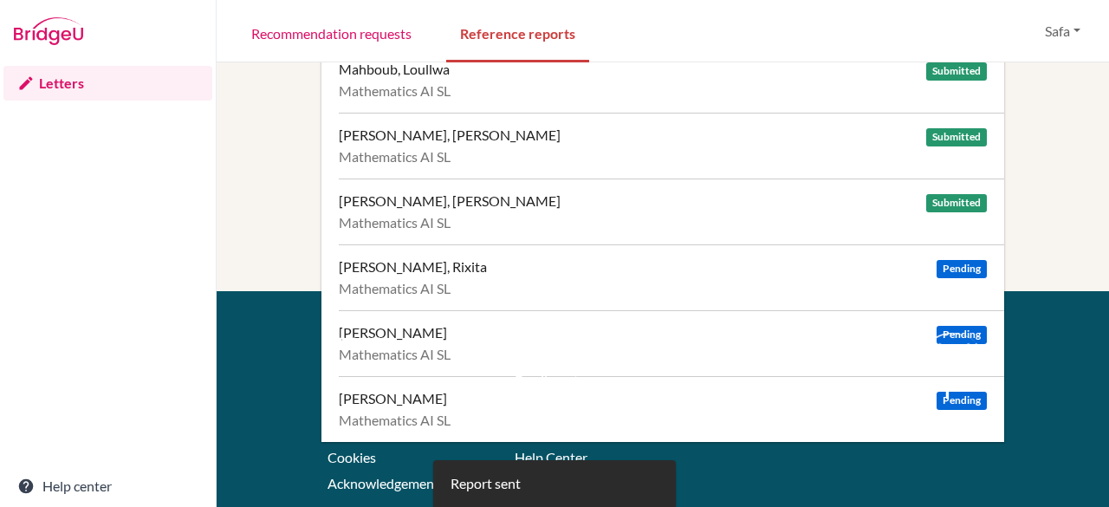
scroll to position [306, 0]
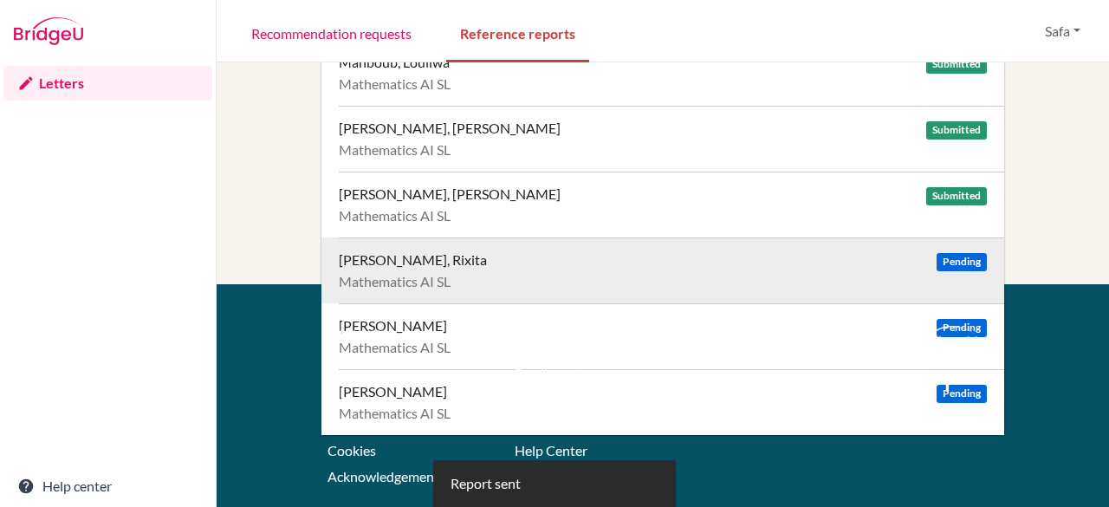
click at [432, 251] on div "[PERSON_NAME], Rixita" at bounding box center [413, 259] width 148 height 17
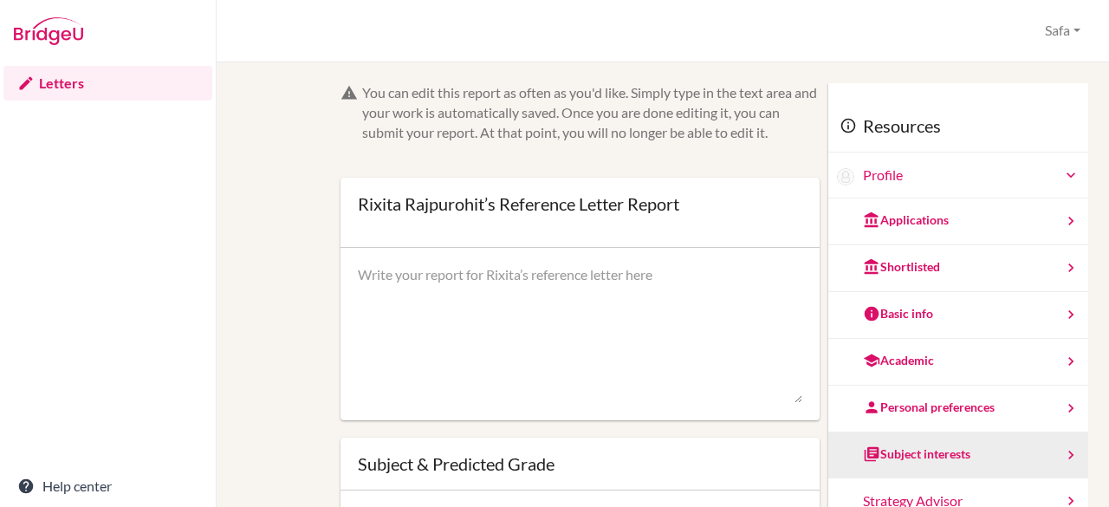
click at [953, 456] on div "Subject interests" at bounding box center [958, 455] width 260 height 47
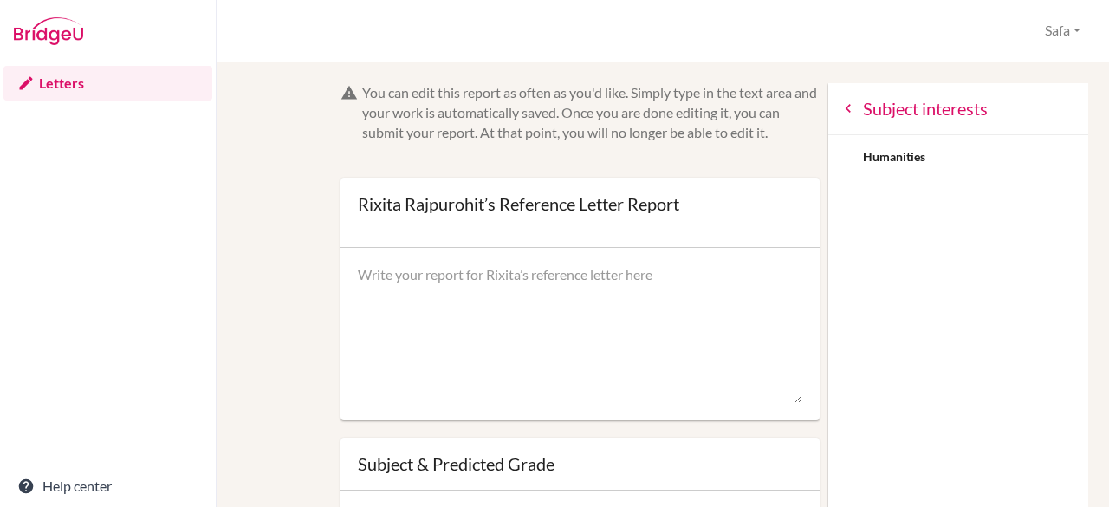
click at [840, 108] on icon at bounding box center [848, 108] width 17 height 17
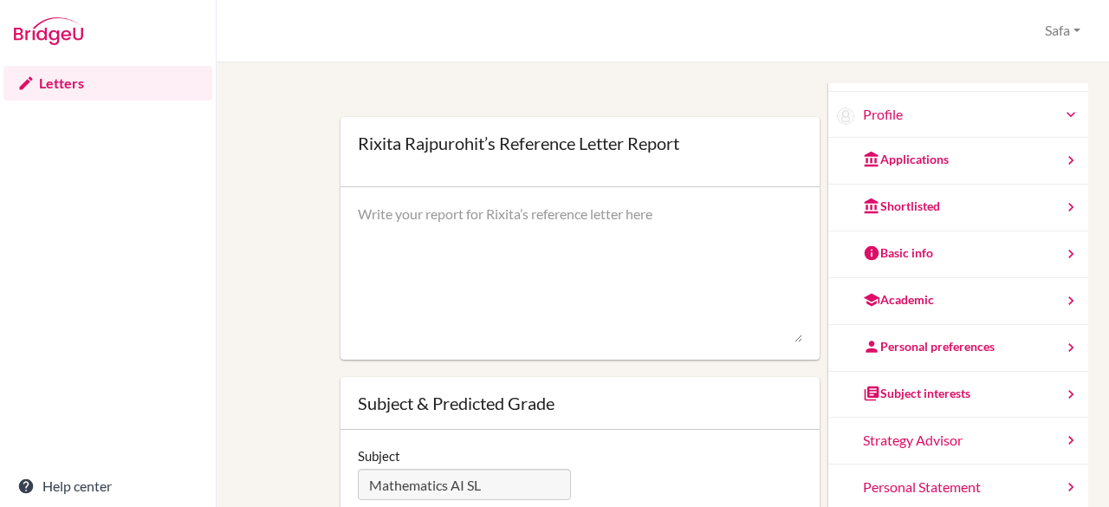
scroll to position [73, 0]
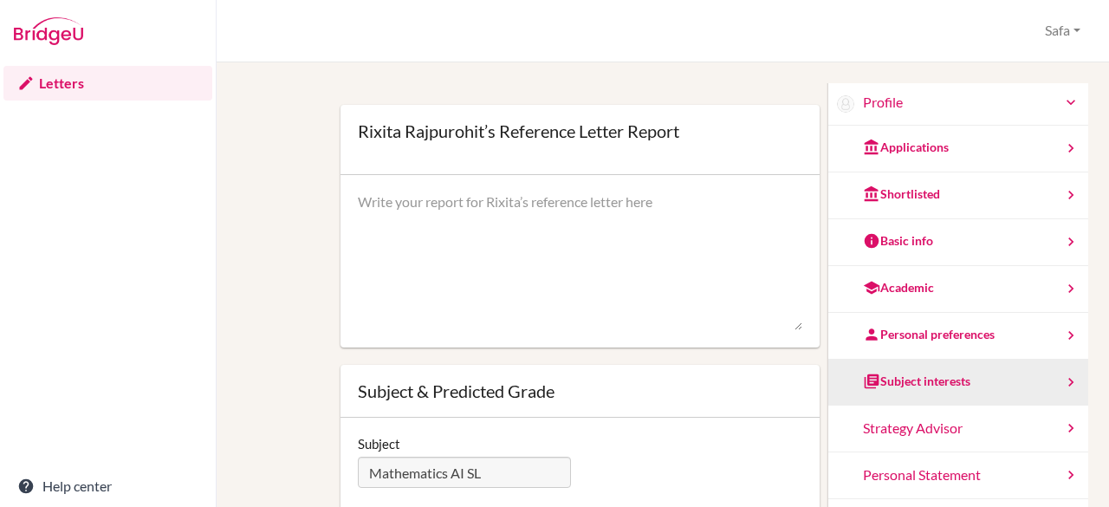
click at [957, 383] on div "Subject interests" at bounding box center [958, 383] width 260 height 47
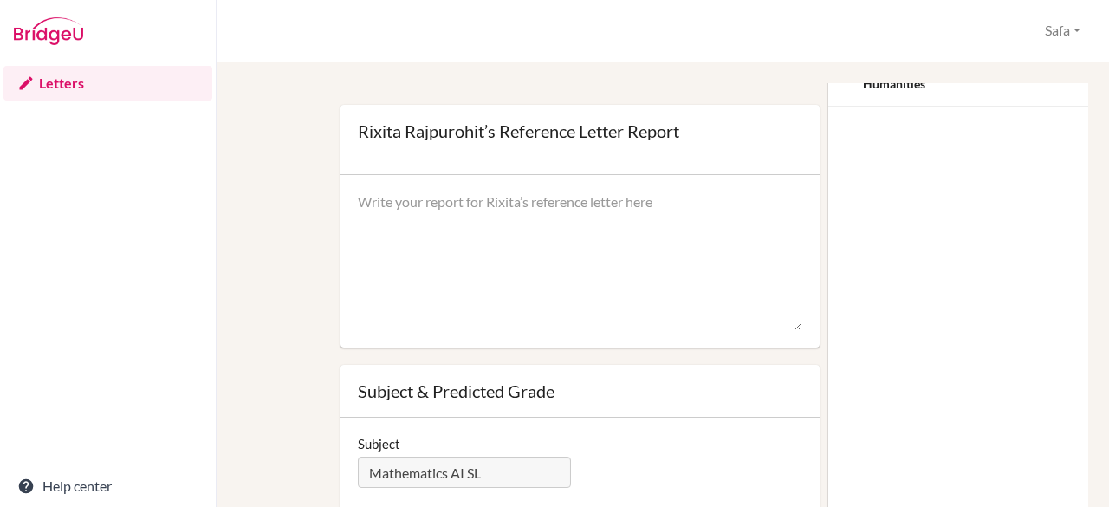
scroll to position [0, 0]
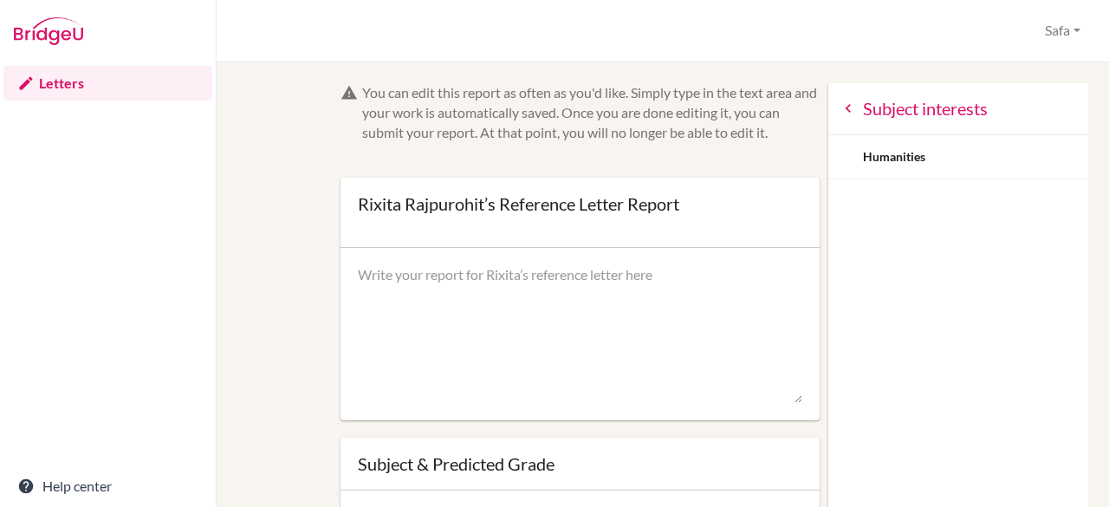
click at [449, 289] on textarea at bounding box center [580, 334] width 445 height 139
paste textarea "Lore ipsumd sitame co a elitse doeiusmodtempo inc Utlab Etdolorema, a enimadmin…"
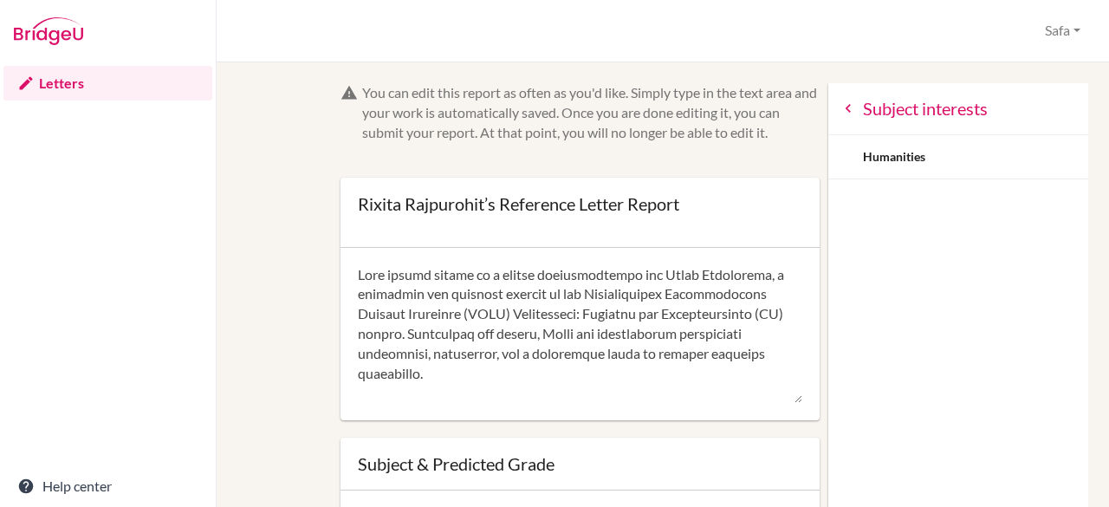
scroll to position [513, 0]
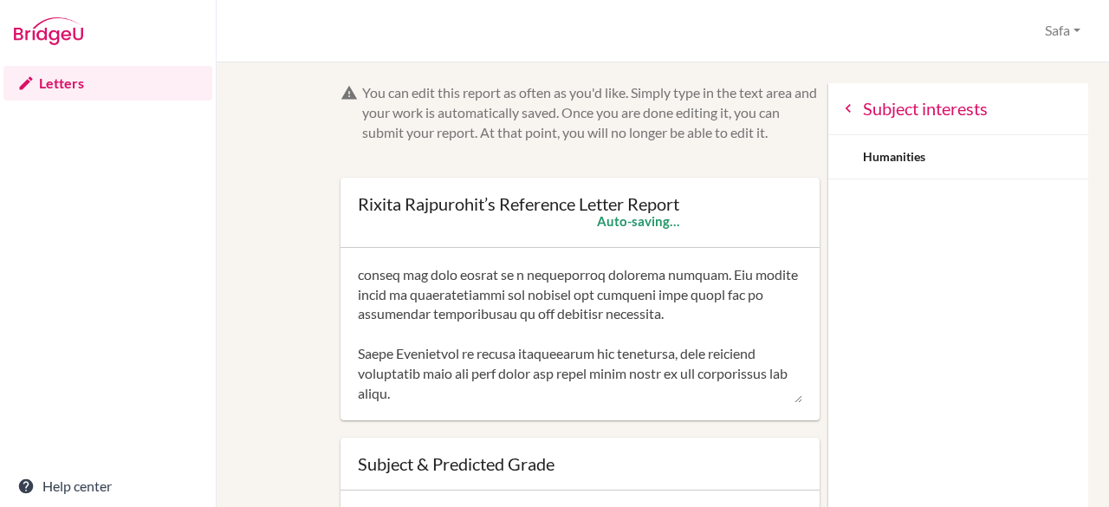
type textarea "Lore ipsumd sitame co a elitse doeiusmodtempo inc Utlab Etdolorema, a enimadmin…"
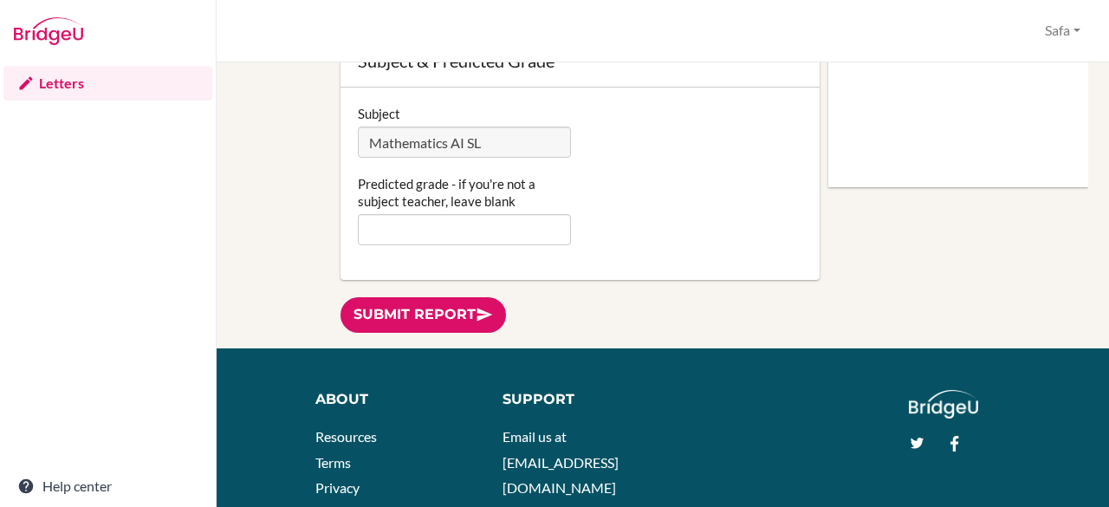
scroll to position [161, 0]
click at [454, 229] on input "Predicted grade - if you're not a subject teacher, leave blank" at bounding box center [465, 229] width 214 height 31
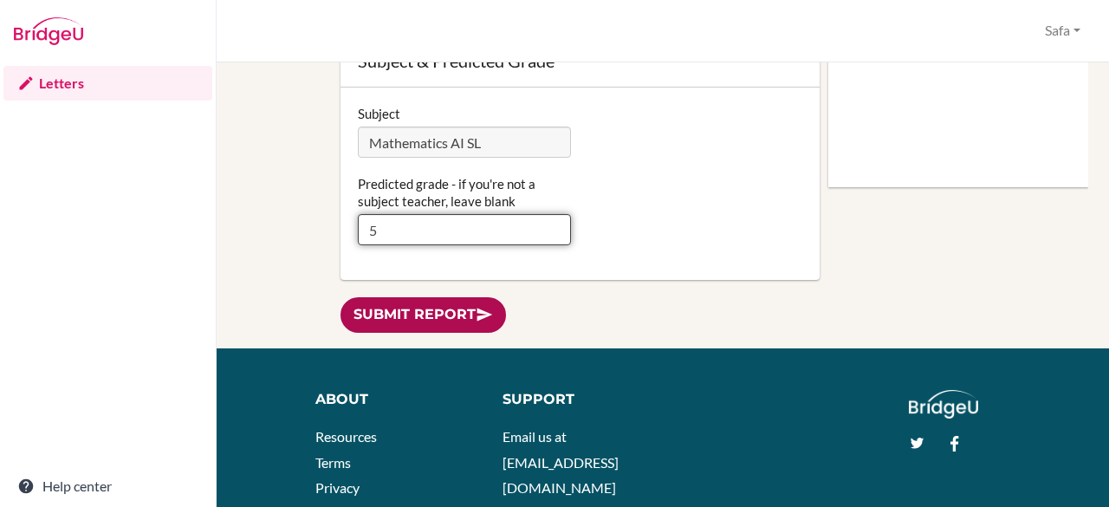
type input "5"
click at [367, 301] on link "Submit report" at bounding box center [424, 315] width 166 height 36
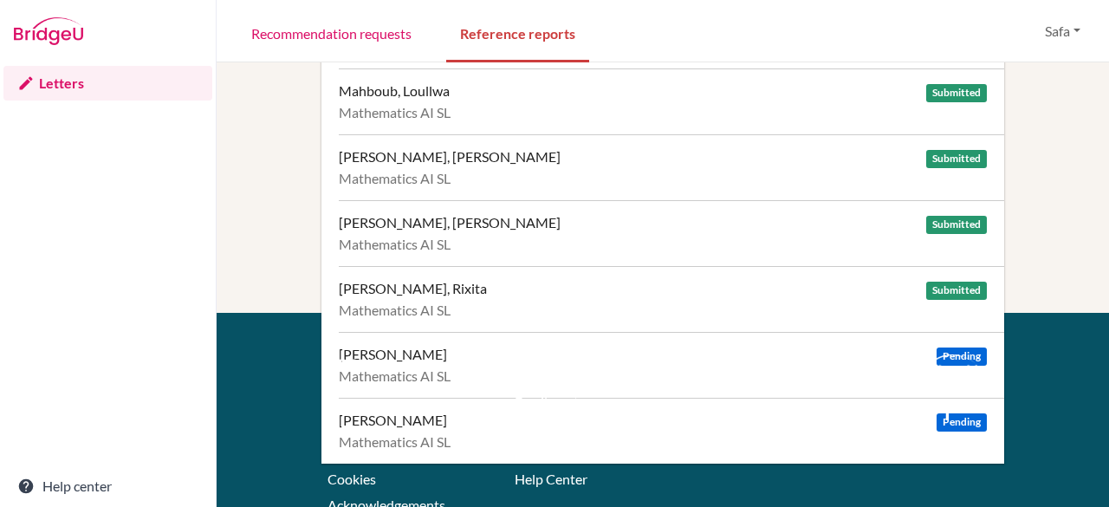
scroll to position [318, 0]
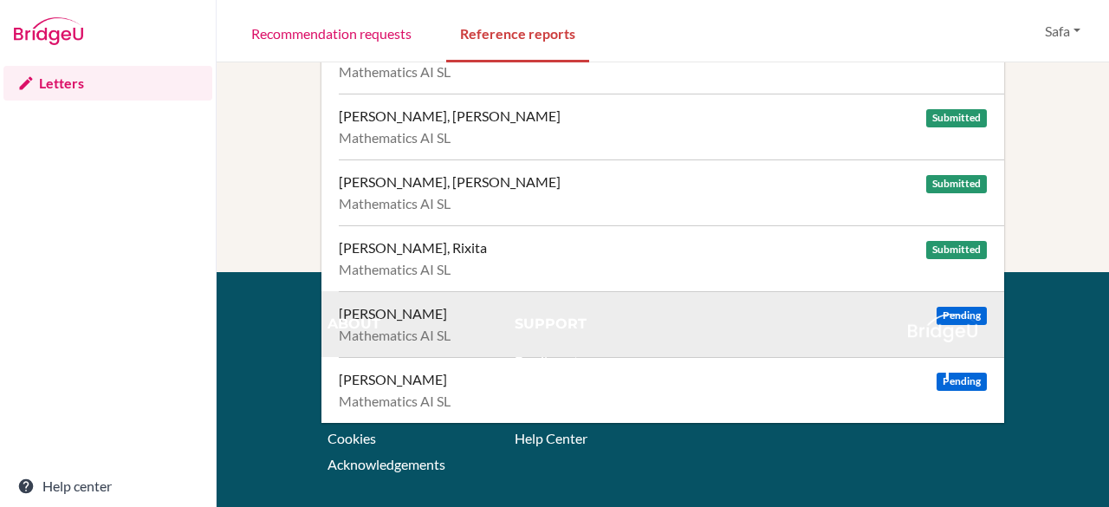
click at [953, 308] on span "Pending" at bounding box center [962, 316] width 50 height 18
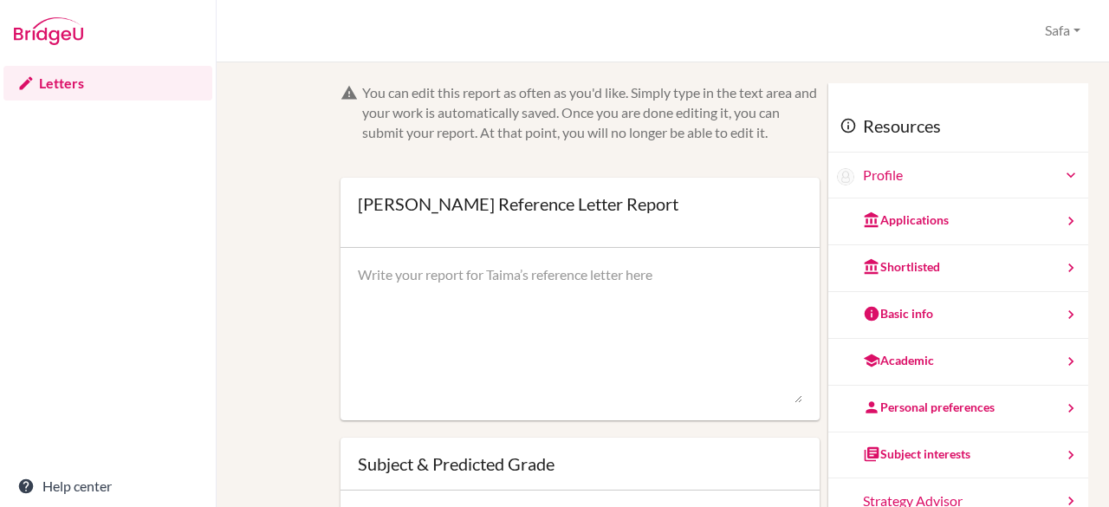
scroll to position [161, 0]
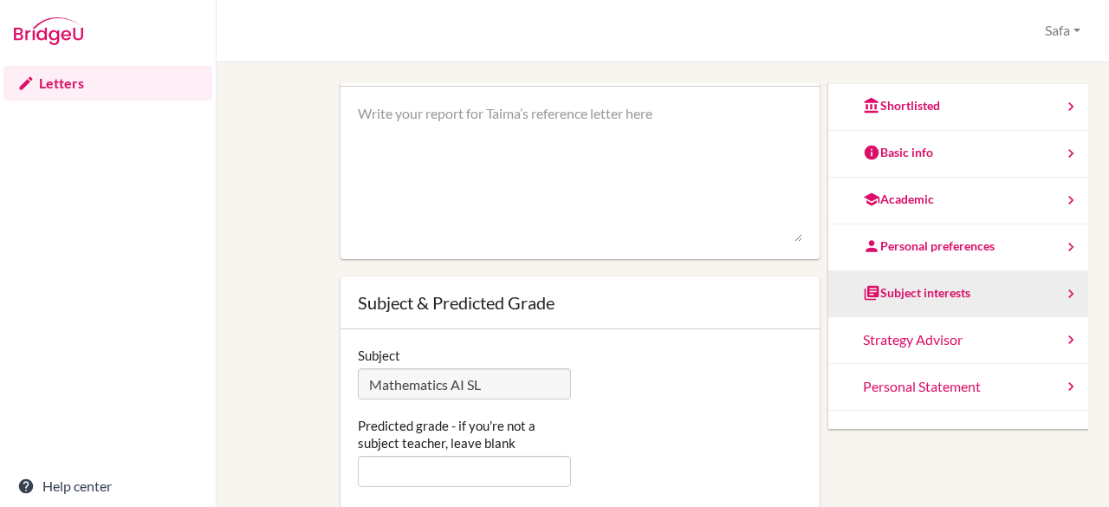
click at [934, 297] on div "Subject interests" at bounding box center [916, 292] width 107 height 17
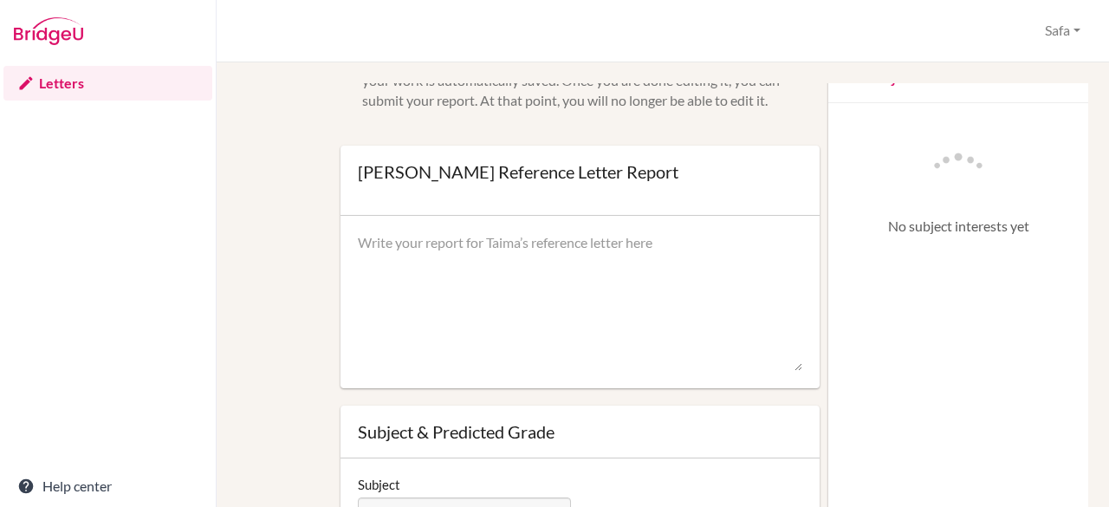
scroll to position [0, 0]
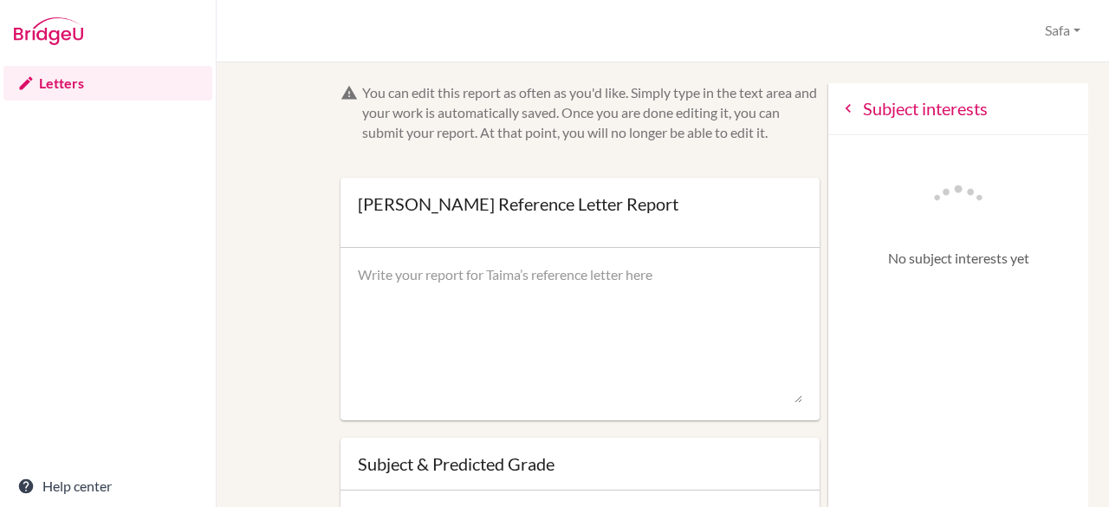
click at [828, 98] on div "Subject interests" at bounding box center [958, 109] width 260 height 52
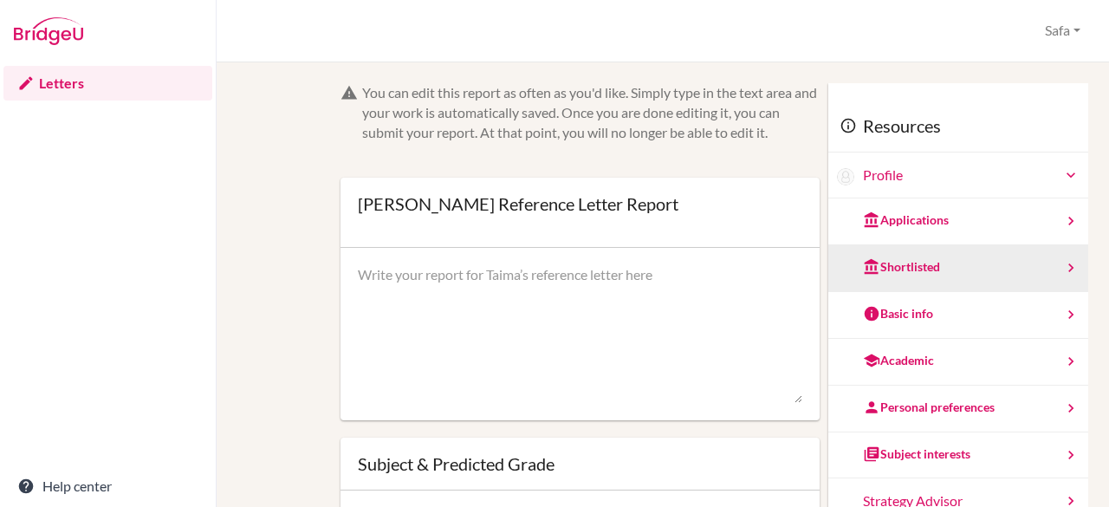
click at [920, 270] on div "Shortlisted" at bounding box center [958, 268] width 260 height 47
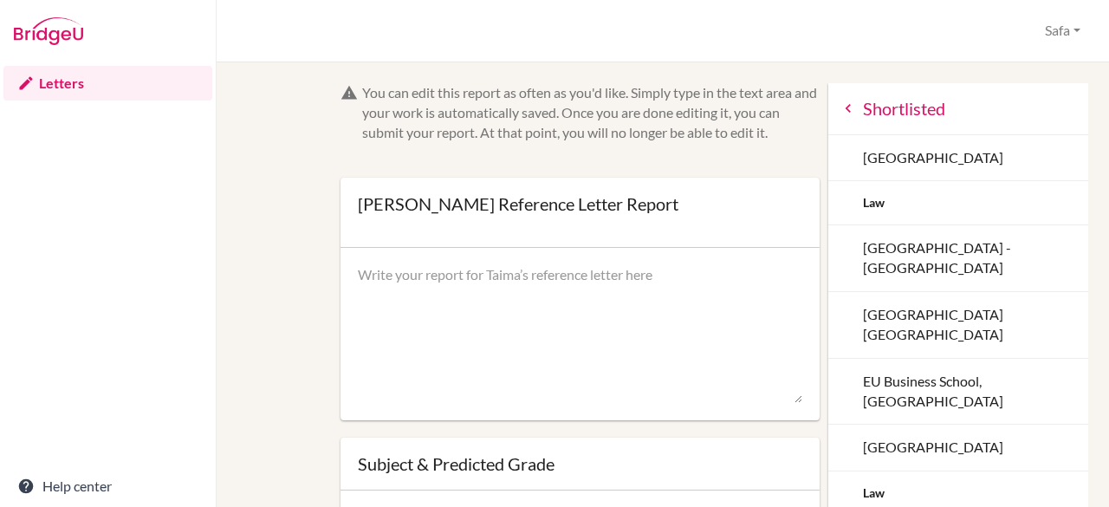
click at [840, 110] on icon at bounding box center [848, 108] width 17 height 17
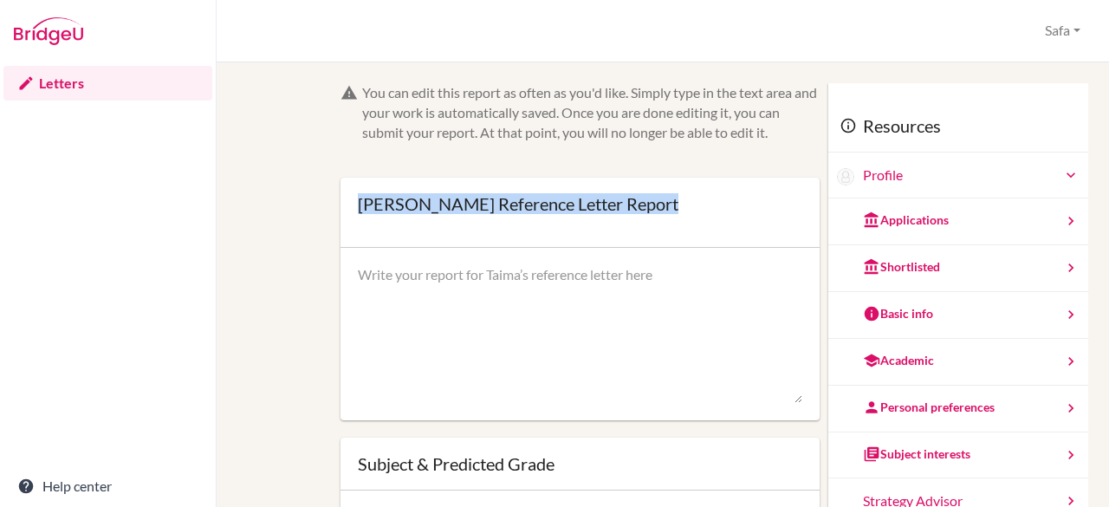
click at [357, 195] on div "Taima shahwan’s Reference Letter Report Open info Info Saved" at bounding box center [581, 213] width 480 height 70
copy div "Taima shahwan’s Reference Letter Report Open info Info Saved"
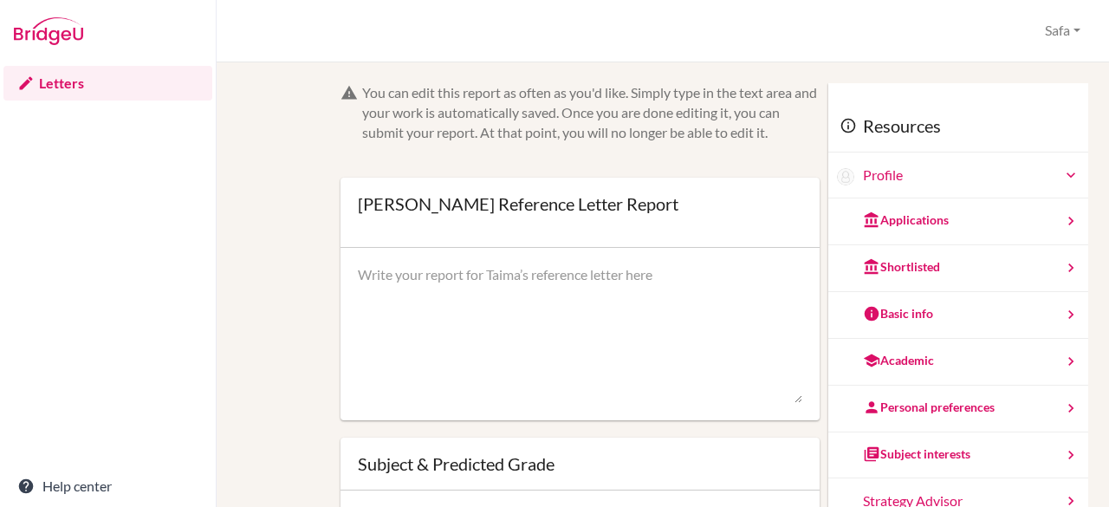
click at [397, 313] on textarea at bounding box center [580, 334] width 445 height 139
paste textarea "This letter serves as a recommendation for Taima Shahwan, a high-achieving stud…"
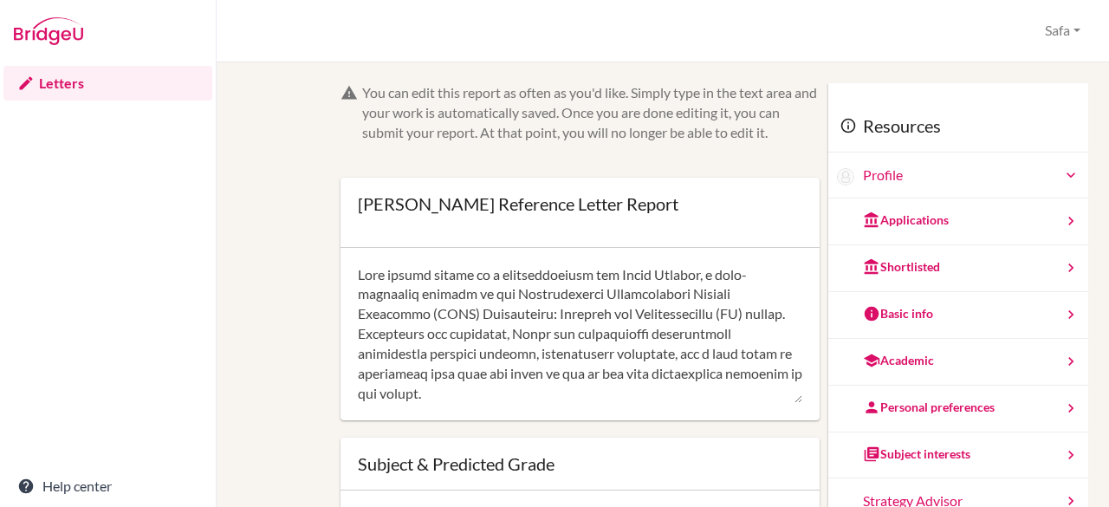
scroll to position [711, 0]
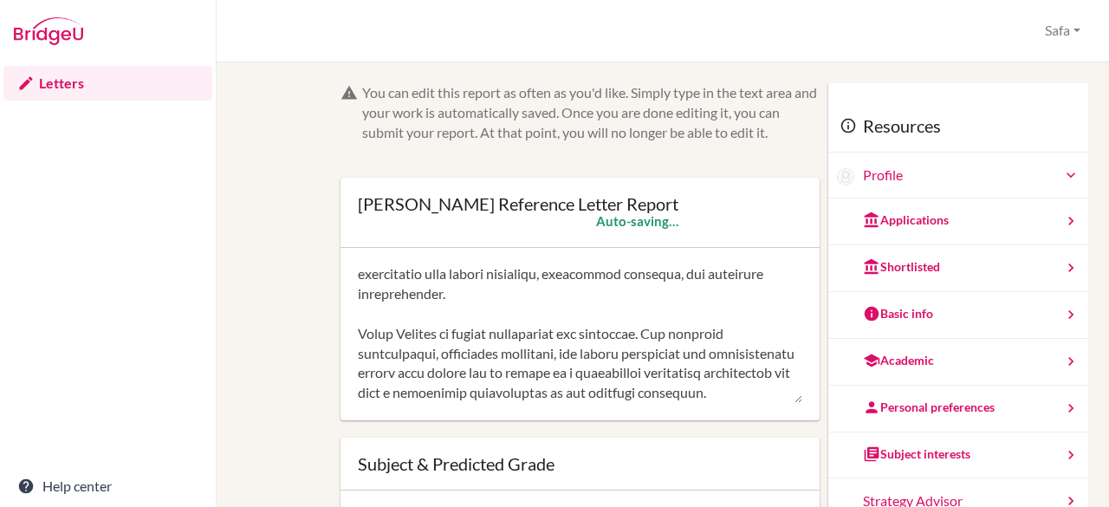
type textarea "This letter serves as a recommendation for Taima Shahwan, a high-achieving stud…"
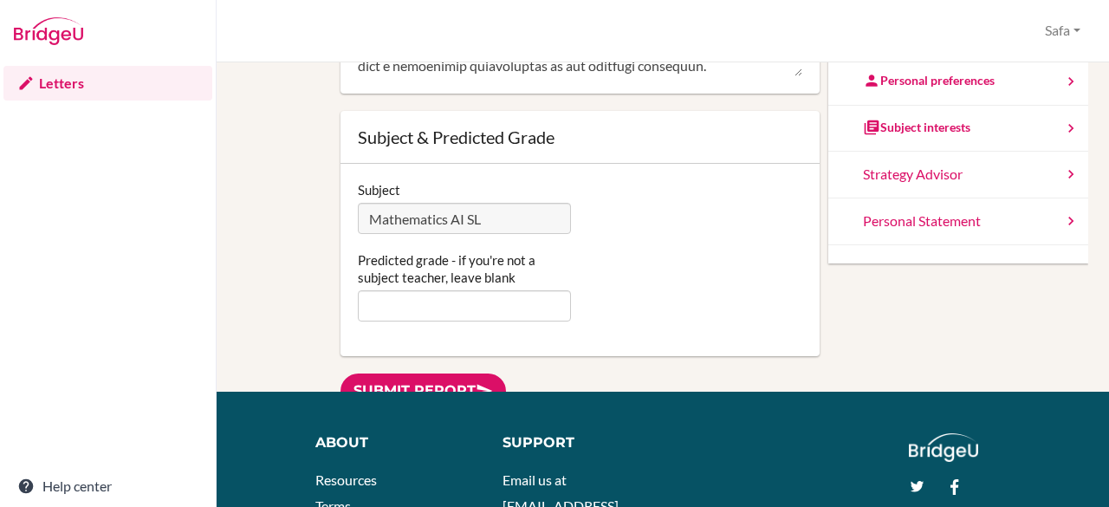
scroll to position [158, 0]
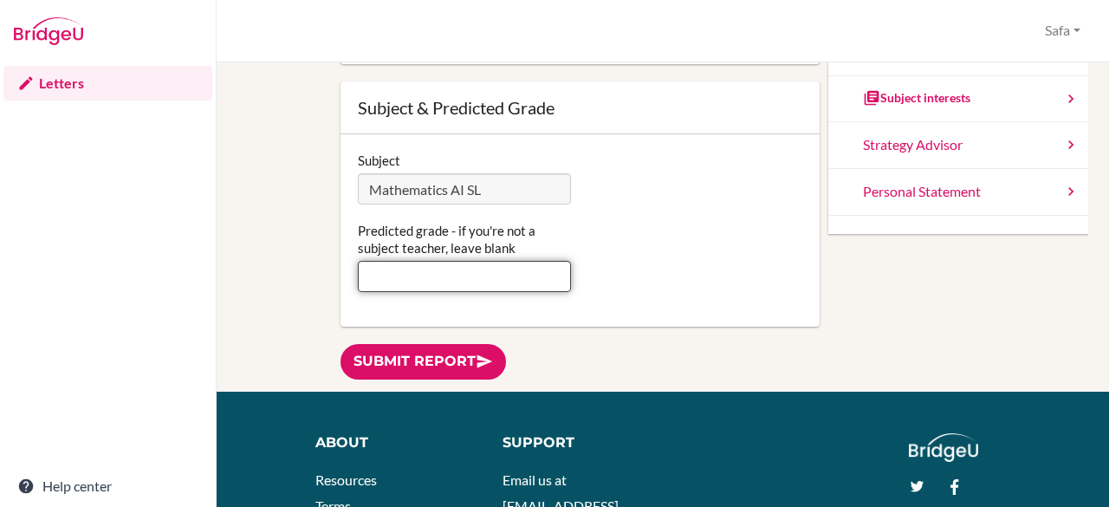
click at [482, 287] on input "Predicted grade - if you're not a subject teacher, leave blank" at bounding box center [465, 276] width 214 height 31
type input "4"
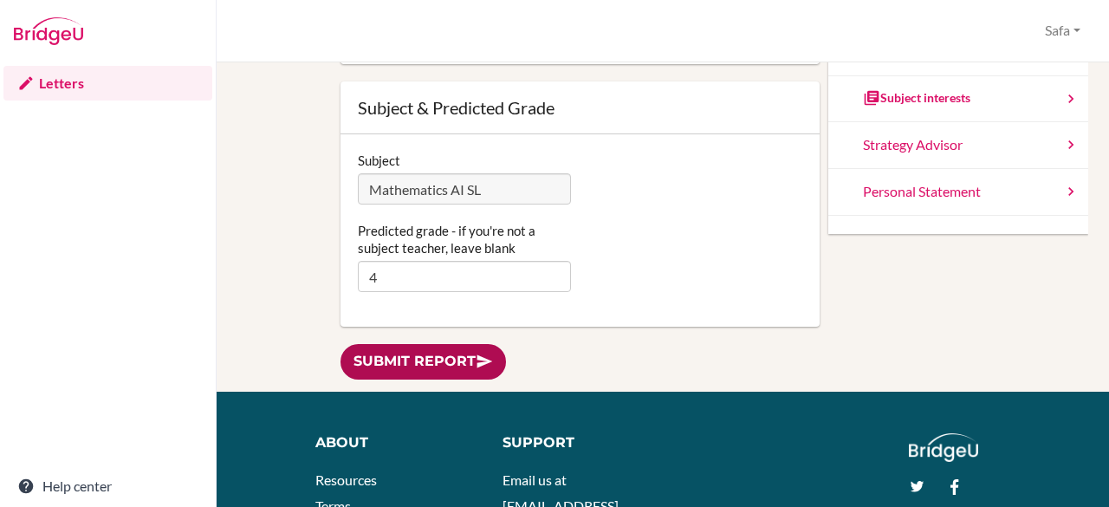
click at [408, 360] on link "Submit report" at bounding box center [424, 362] width 166 height 36
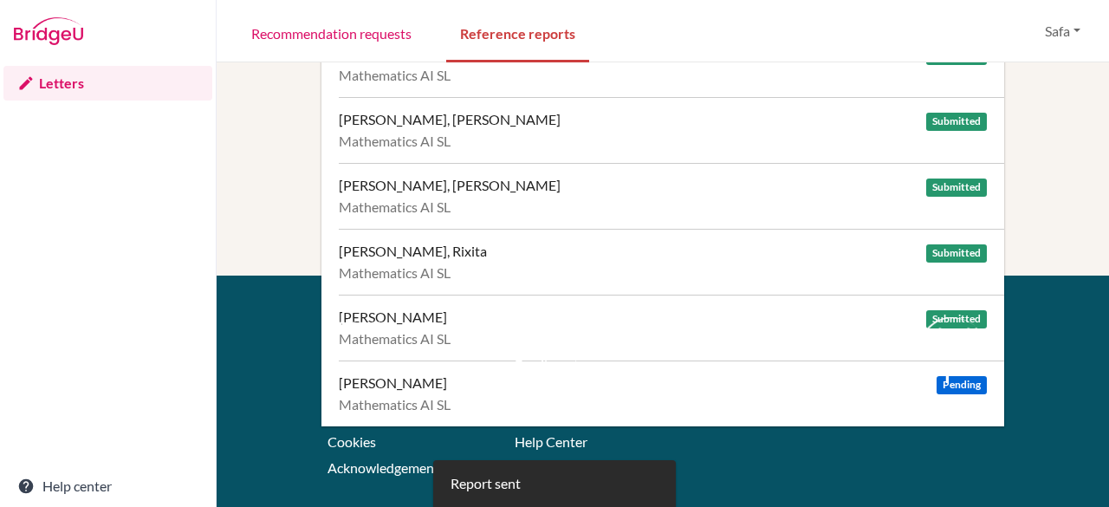
scroll to position [346, 0]
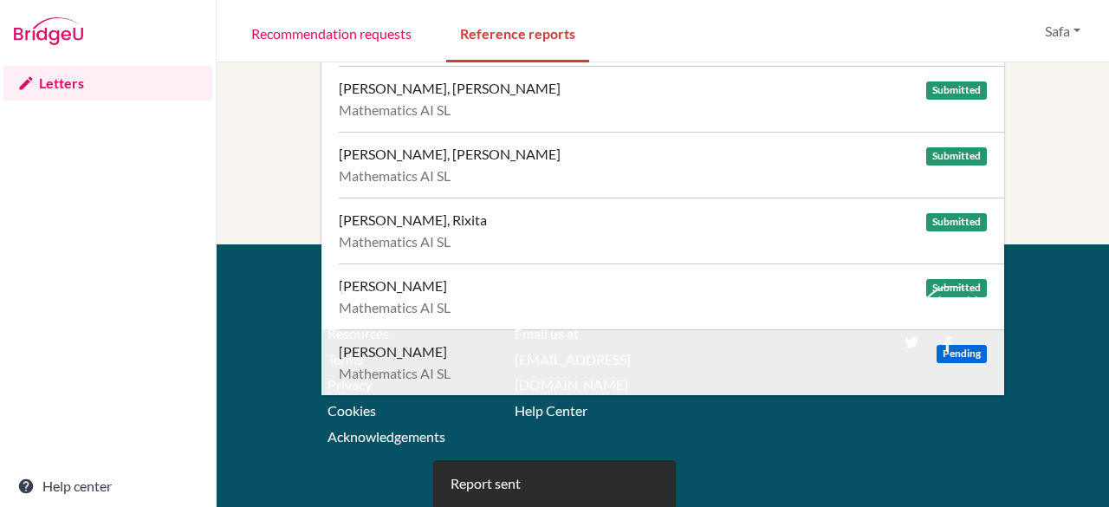
click at [951, 349] on span "Pending" at bounding box center [962, 354] width 50 height 18
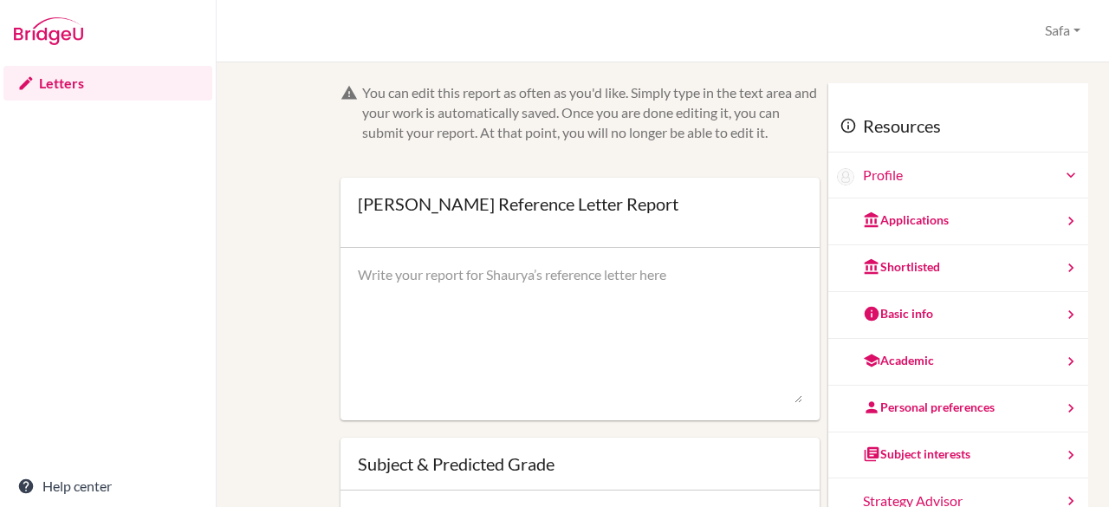
click at [459, 290] on textarea at bounding box center [580, 334] width 445 height 139
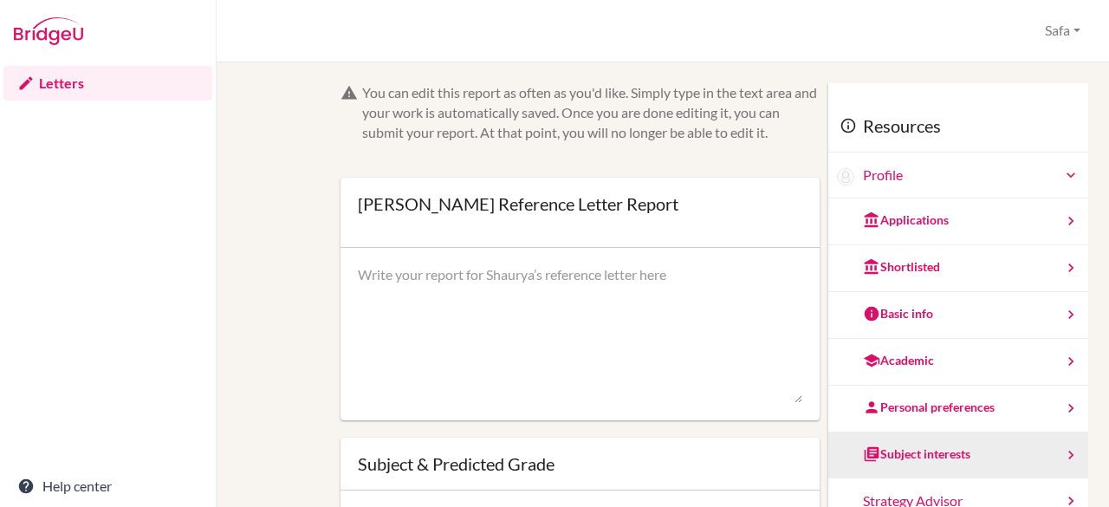
click at [938, 445] on div "Subject interests" at bounding box center [916, 453] width 107 height 17
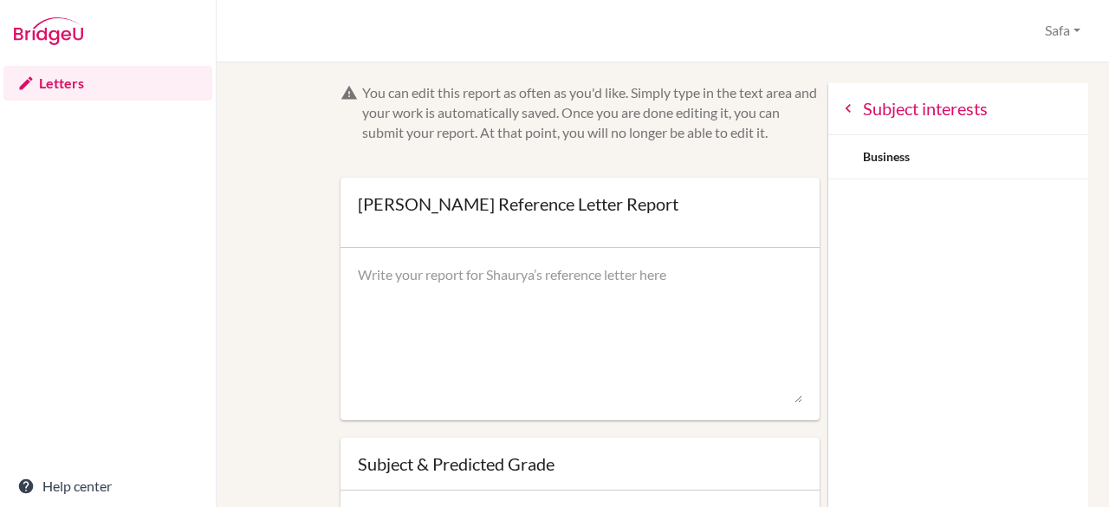
click at [840, 108] on icon at bounding box center [848, 108] width 17 height 17
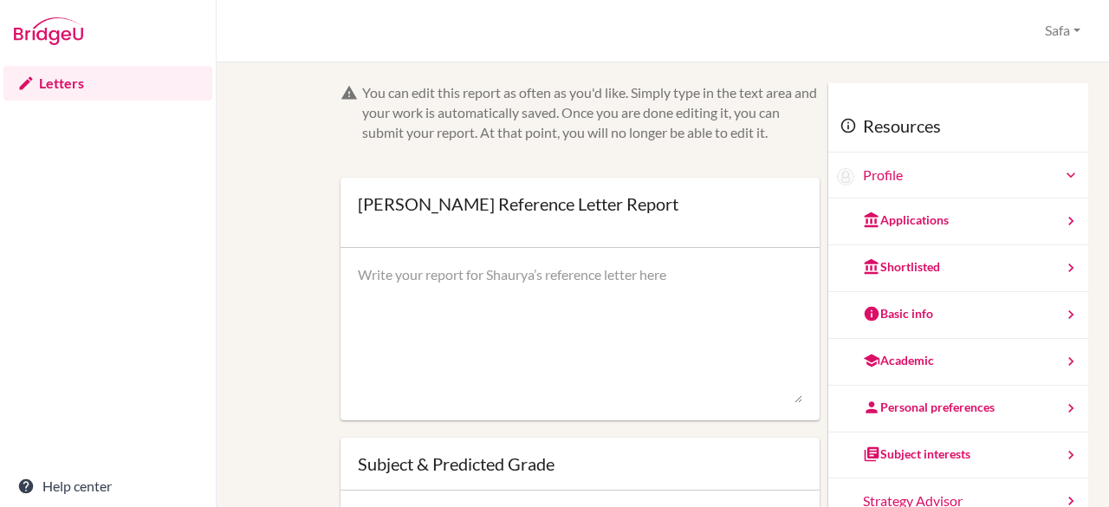
click at [424, 293] on textarea at bounding box center [580, 334] width 445 height 139
paste textarea "Lore ipsumd sitame co a elitseddoeiusm tem Incidid, u labore etdolor mag aliqua…"
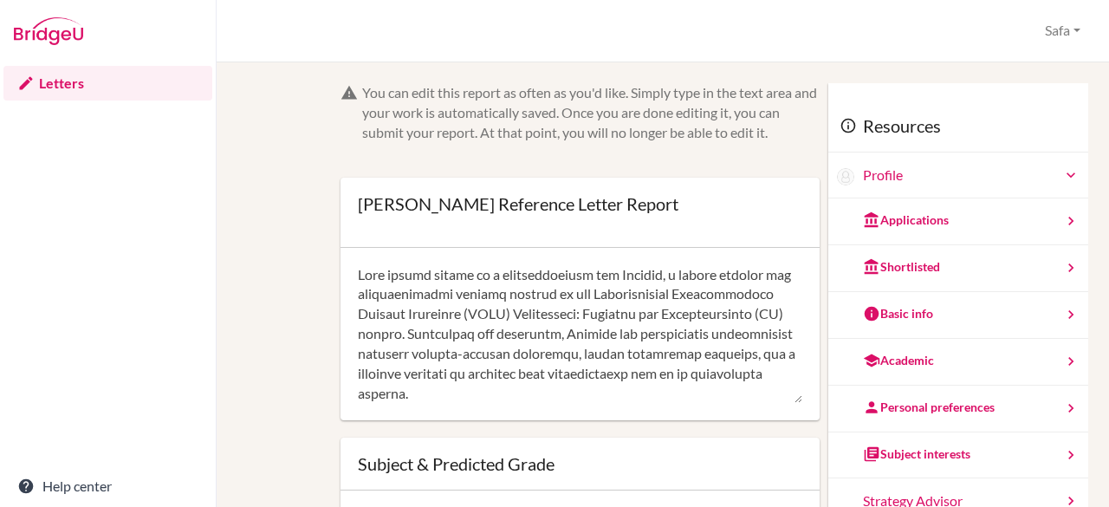
scroll to position [592, 0]
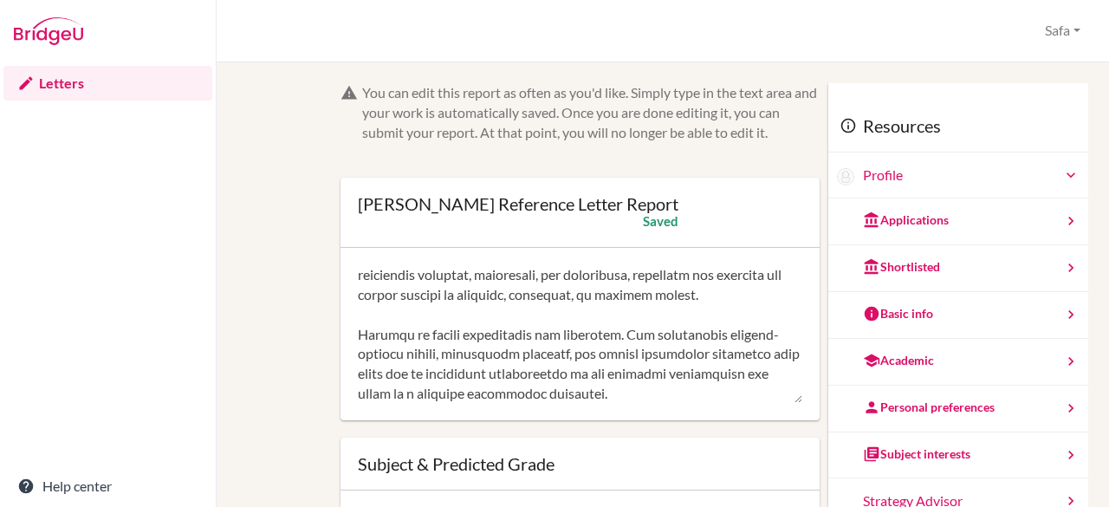
type textarea "Lore ipsumd sitame co a elitseddoeiusm tem Incidid, u labore etdolor mag aliqua…"
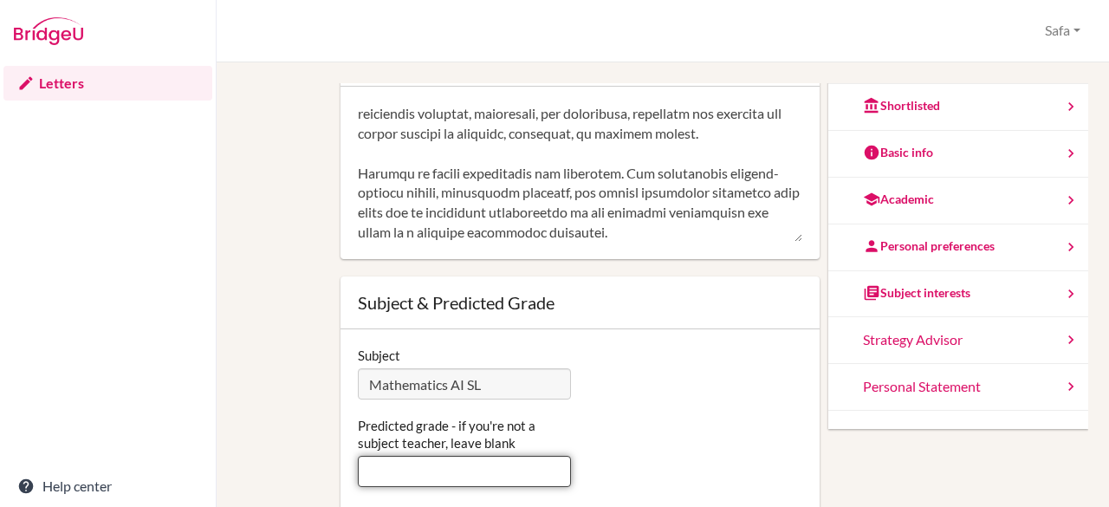
click at [494, 475] on input "Predicted grade - if you're not a subject teacher, leave blank" at bounding box center [465, 471] width 214 height 31
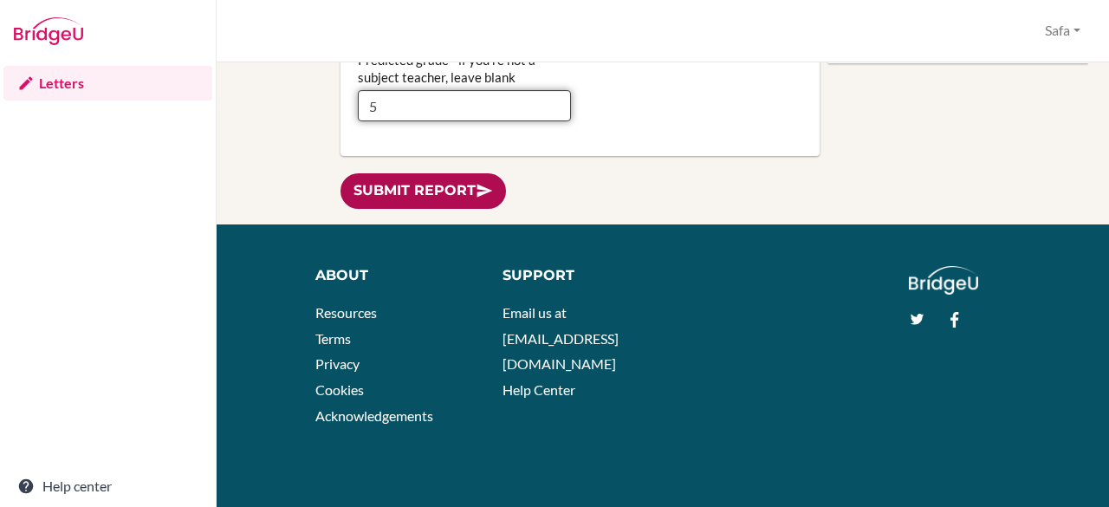
type input "5"
click at [466, 188] on link "Submit report" at bounding box center [424, 191] width 166 height 36
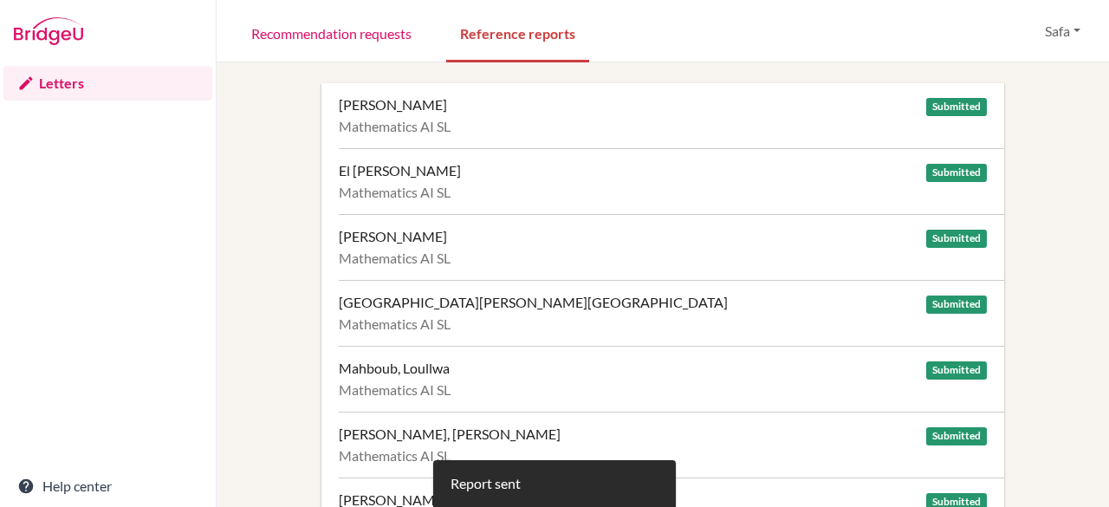
scroll to position [371, 0]
